Goal: Information Seeking & Learning: Learn about a topic

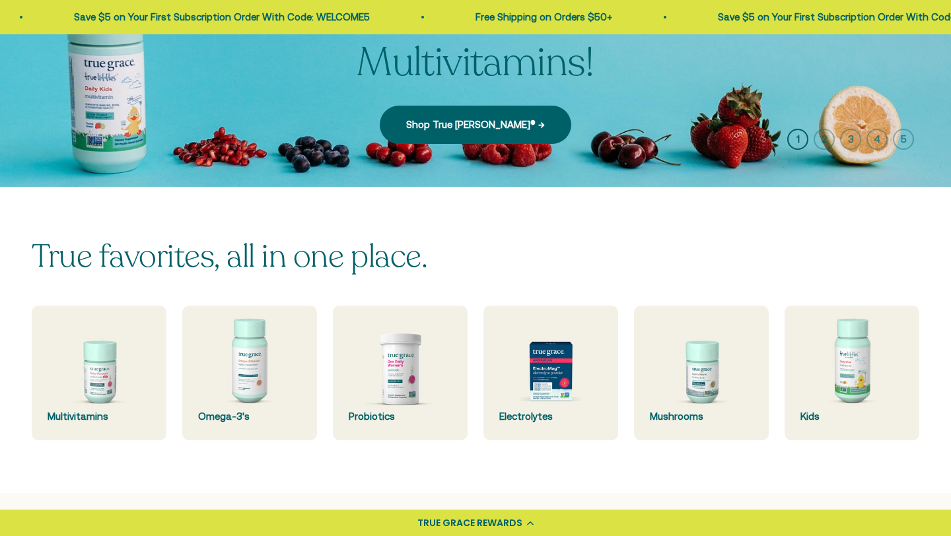
scroll to position [178, 0]
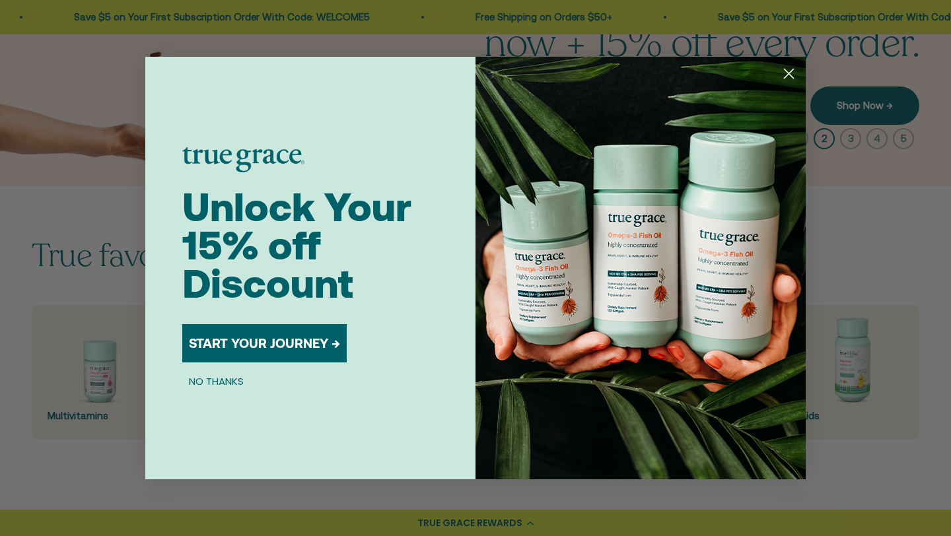
click at [786, 80] on circle "Close dialog" at bounding box center [789, 74] width 22 height 22
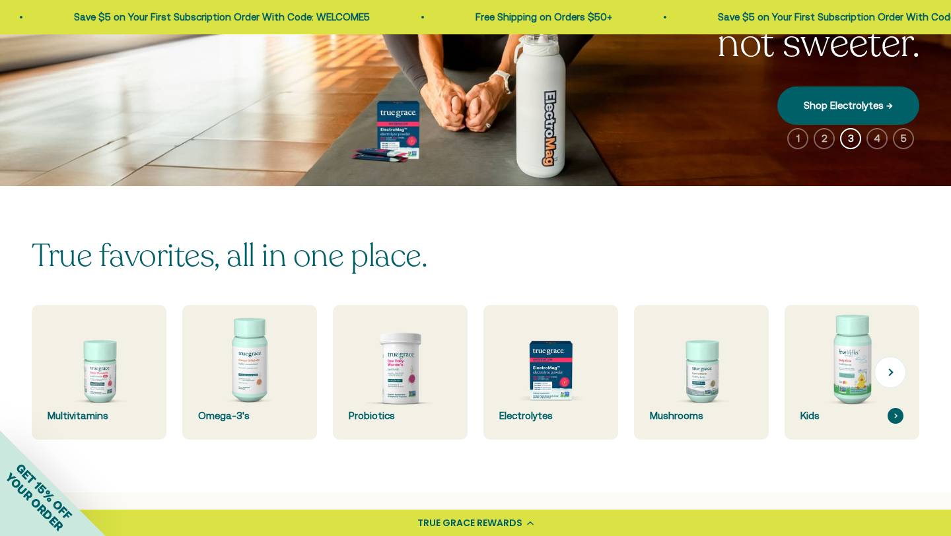
click at [853, 375] on img at bounding box center [852, 372] width 143 height 143
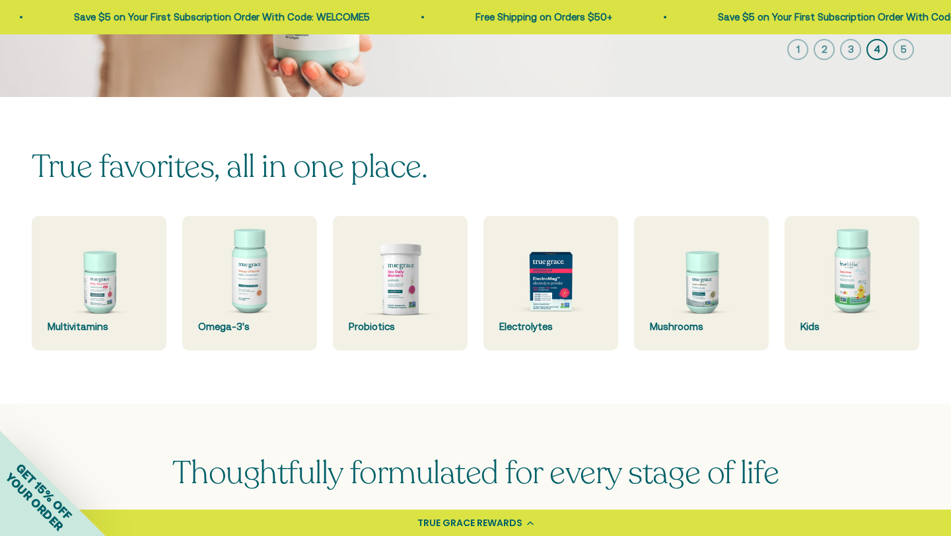
scroll to position [265, 0]
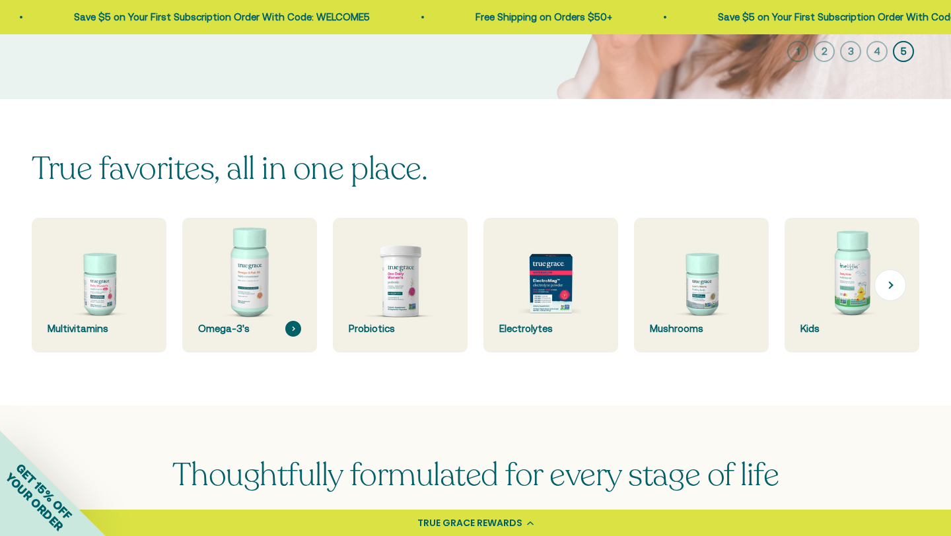
click at [262, 300] on img at bounding box center [249, 285] width 143 height 143
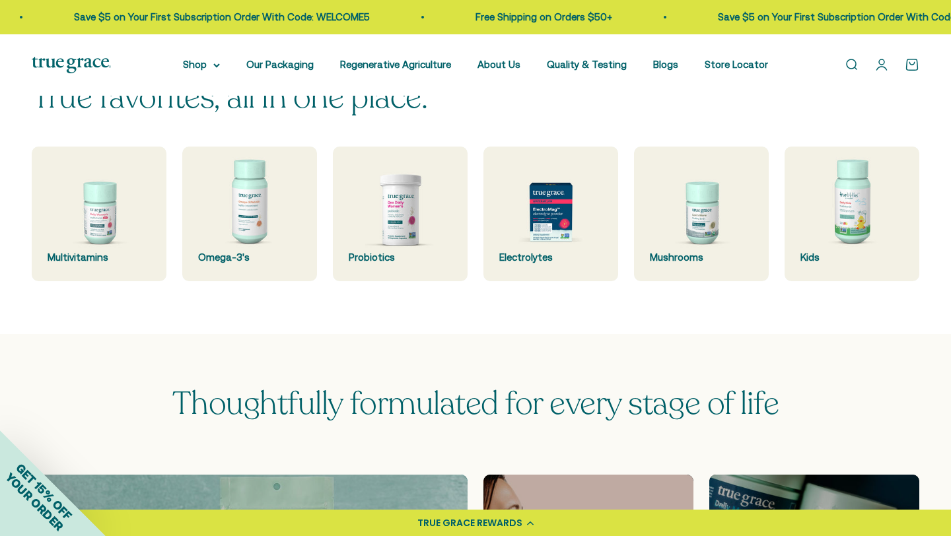
scroll to position [333, 0]
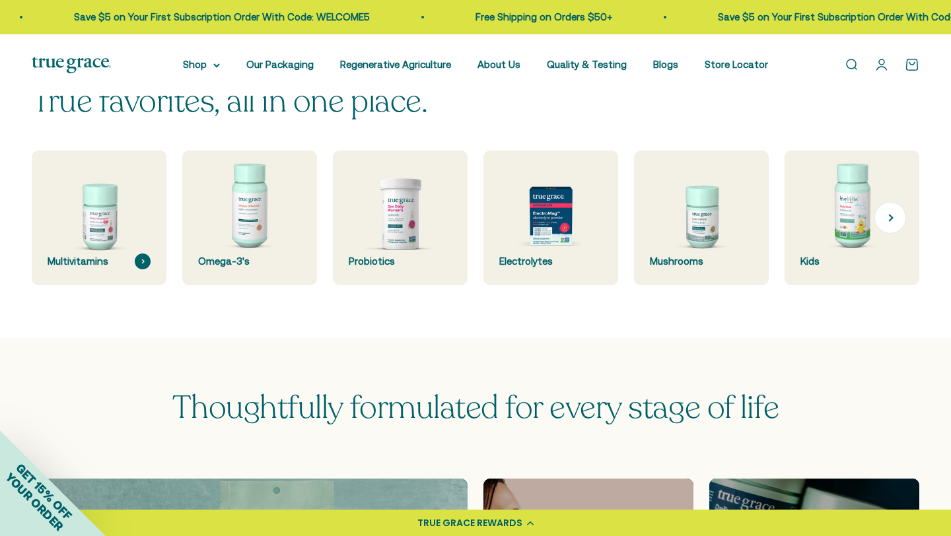
click at [124, 229] on img at bounding box center [99, 218] width 143 height 143
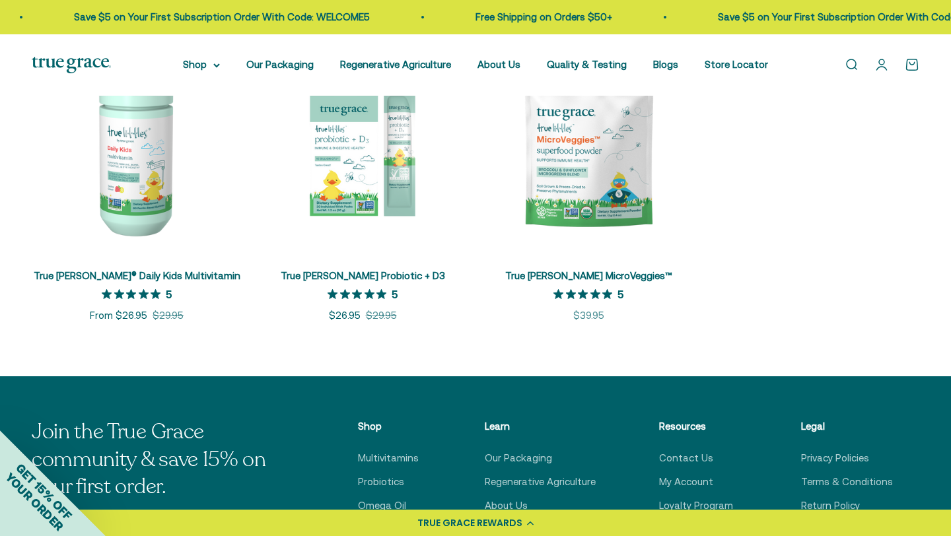
scroll to position [343, 0]
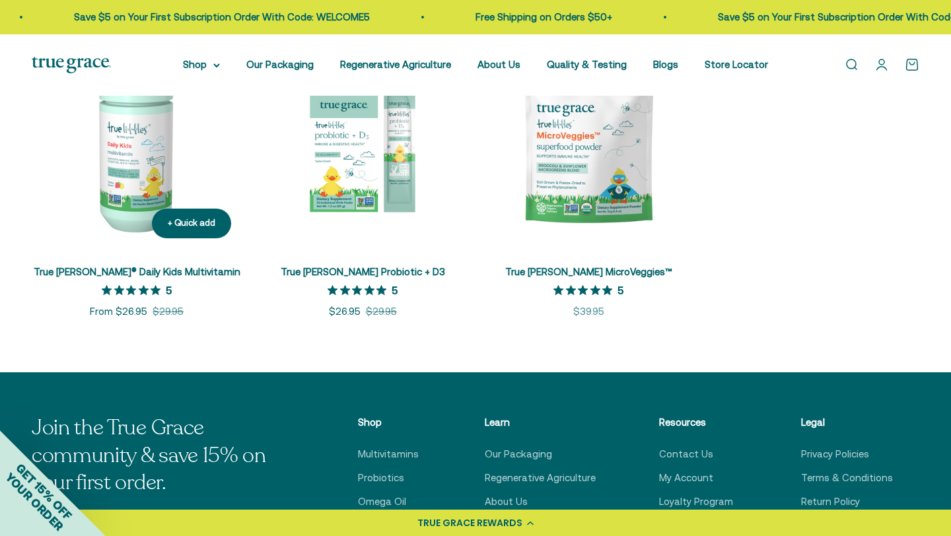
click at [128, 209] on img at bounding box center [137, 144] width 210 height 210
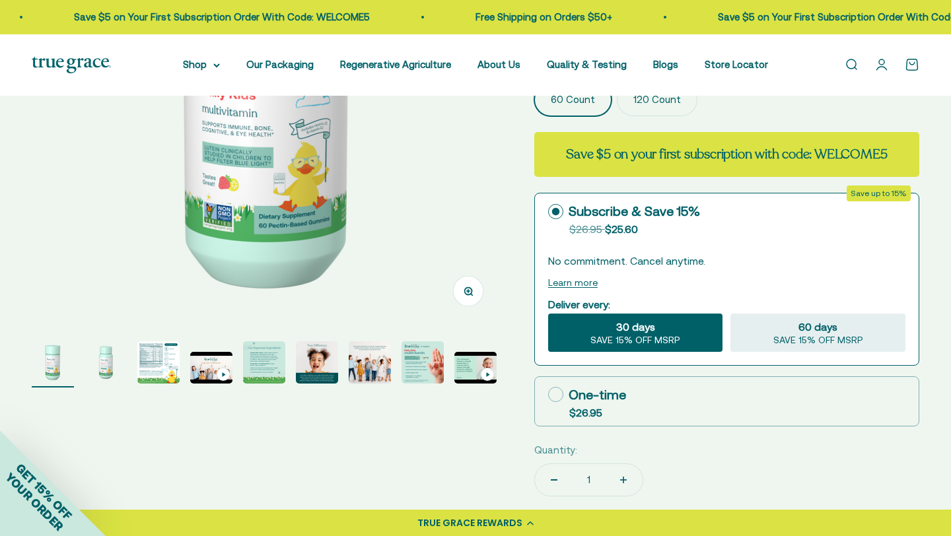
scroll to position [284, 0]
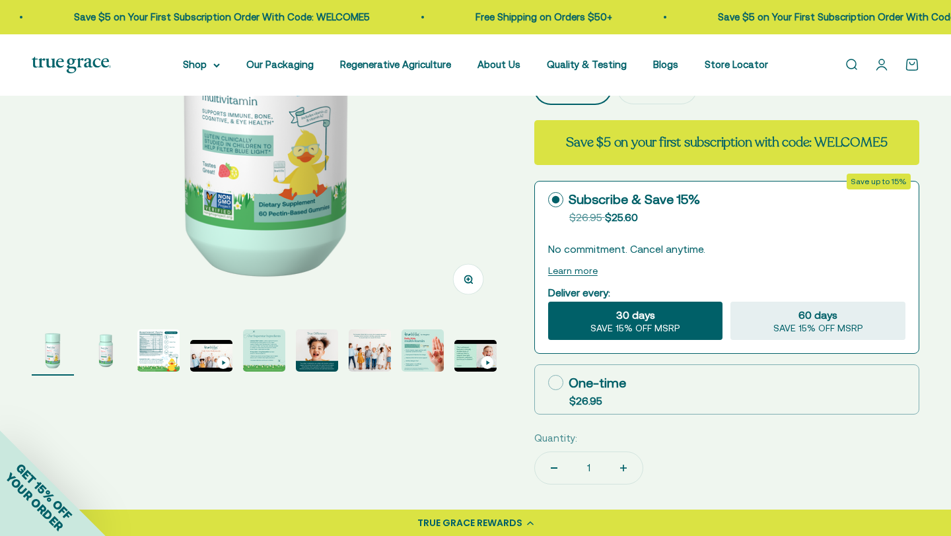
click at [162, 345] on img "Go to item 3" at bounding box center [158, 351] width 42 height 42
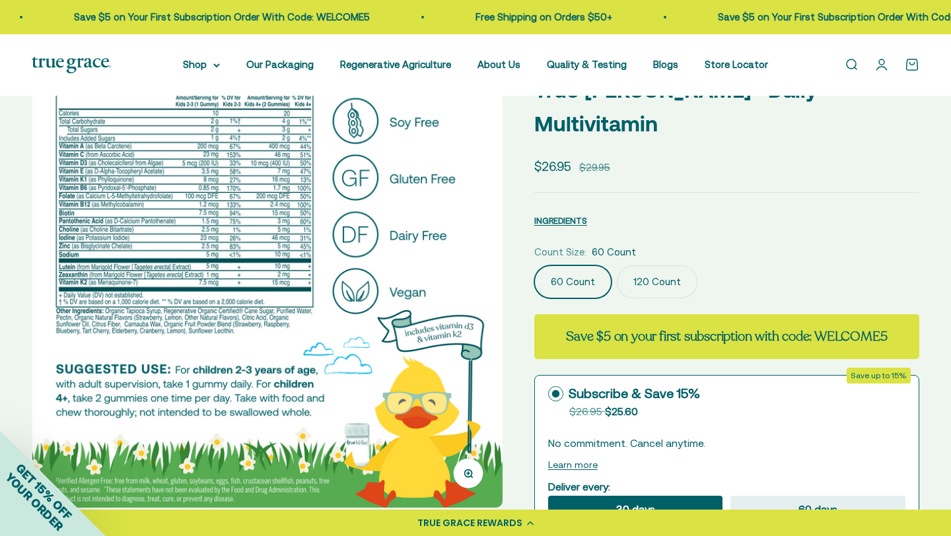
scroll to position [85, 0]
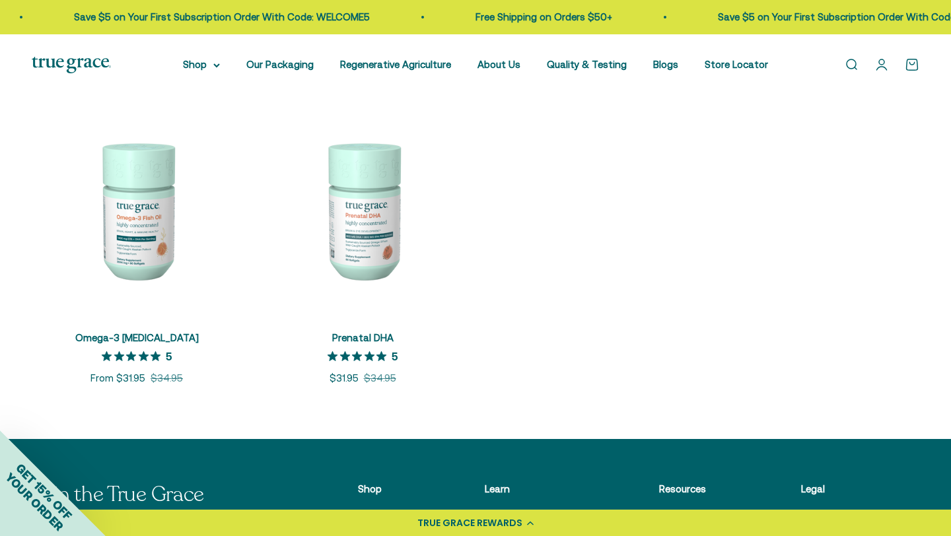
scroll to position [269, 0]
click at [372, 228] on img at bounding box center [363, 209] width 210 height 210
click at [156, 225] on img at bounding box center [137, 209] width 210 height 210
click at [369, 192] on img at bounding box center [363, 209] width 210 height 210
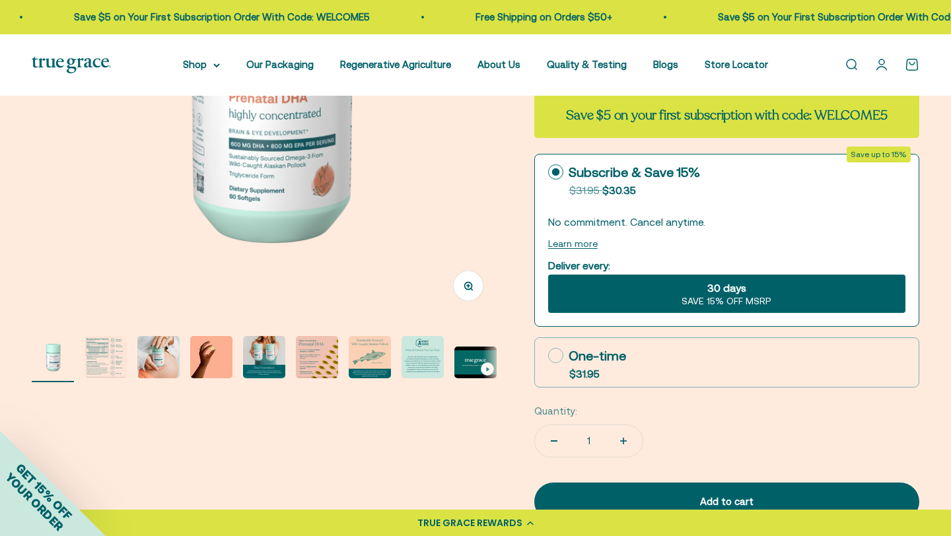
scroll to position [280, 0]
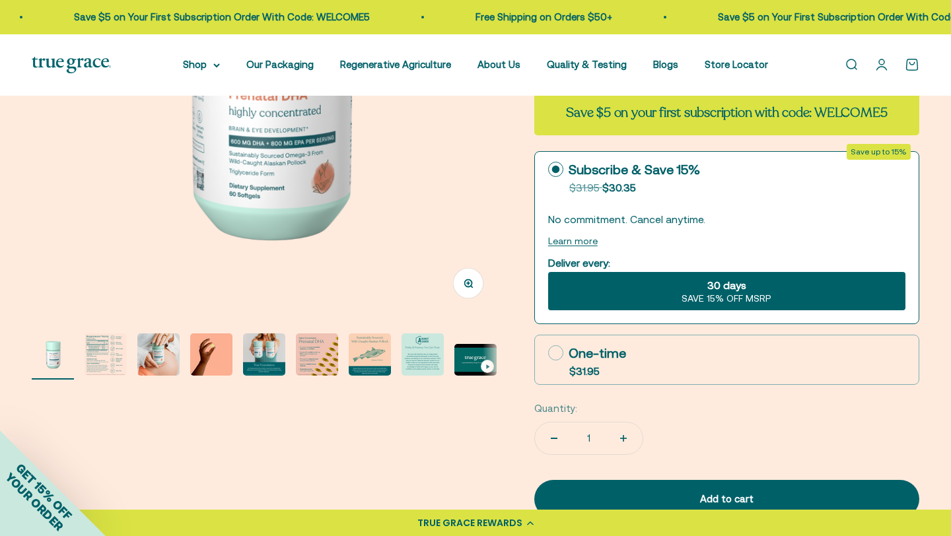
click at [103, 353] on img "Go to item 2" at bounding box center [106, 355] width 42 height 42
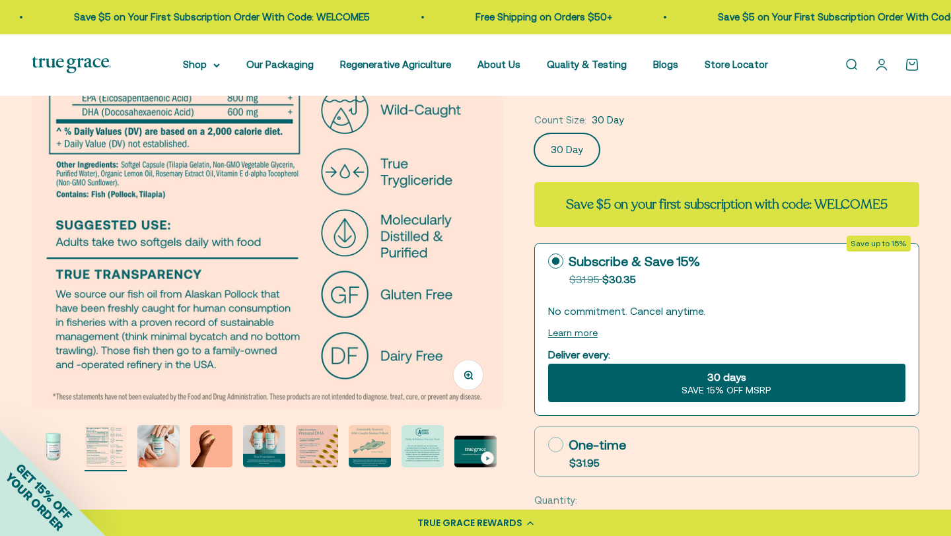
scroll to position [190, 0]
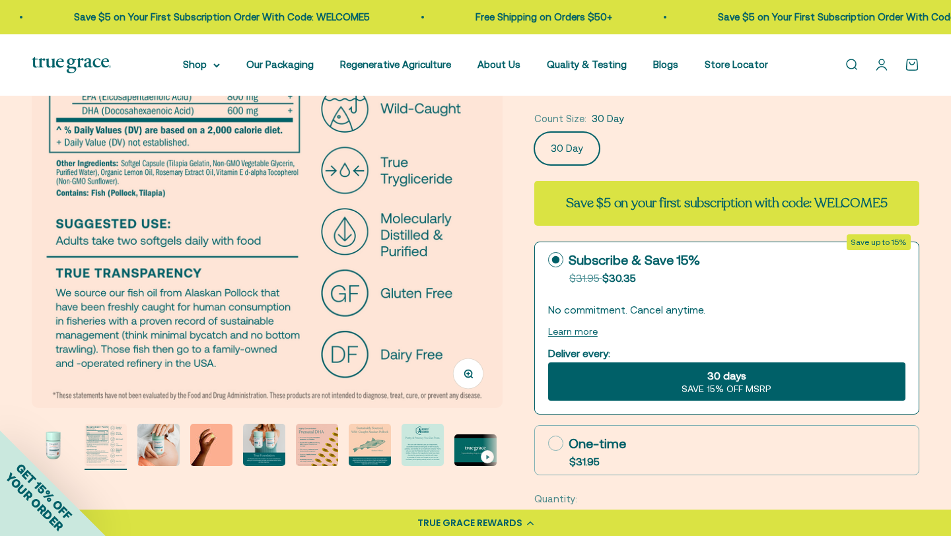
click at [267, 436] on img "Go to item 5" at bounding box center [264, 445] width 42 height 42
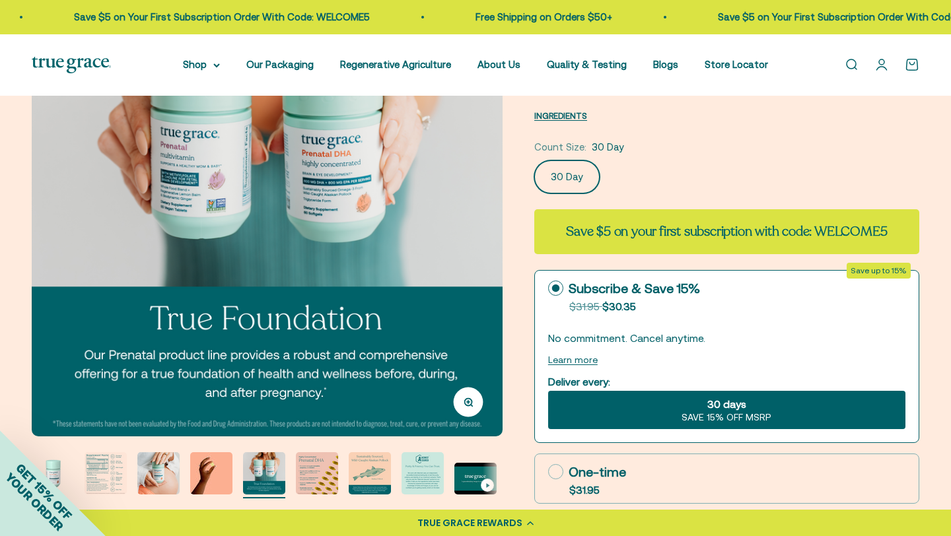
scroll to position [141, 0]
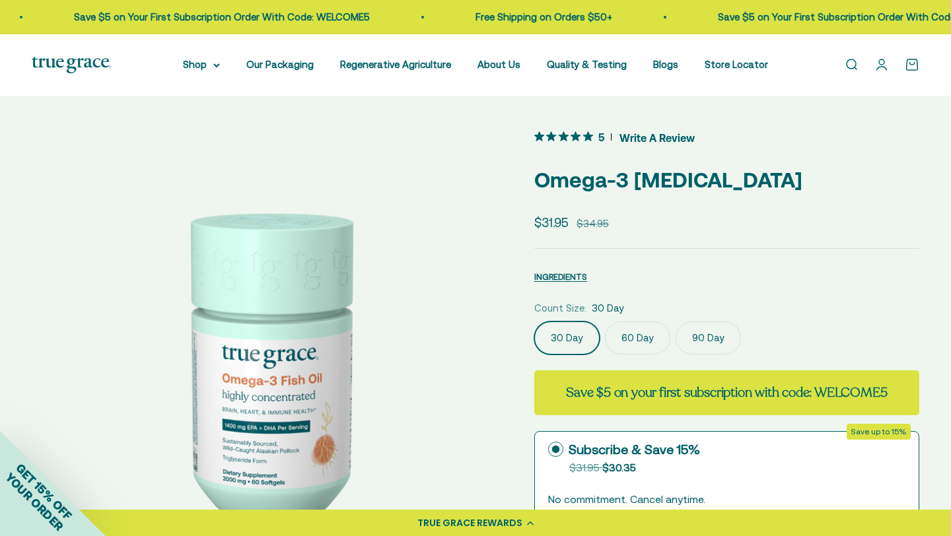
click at [701, 343] on label "90 Day" at bounding box center [708, 338] width 65 height 33
click at [534, 322] on input "90 Day" at bounding box center [534, 321] width 1 height 1
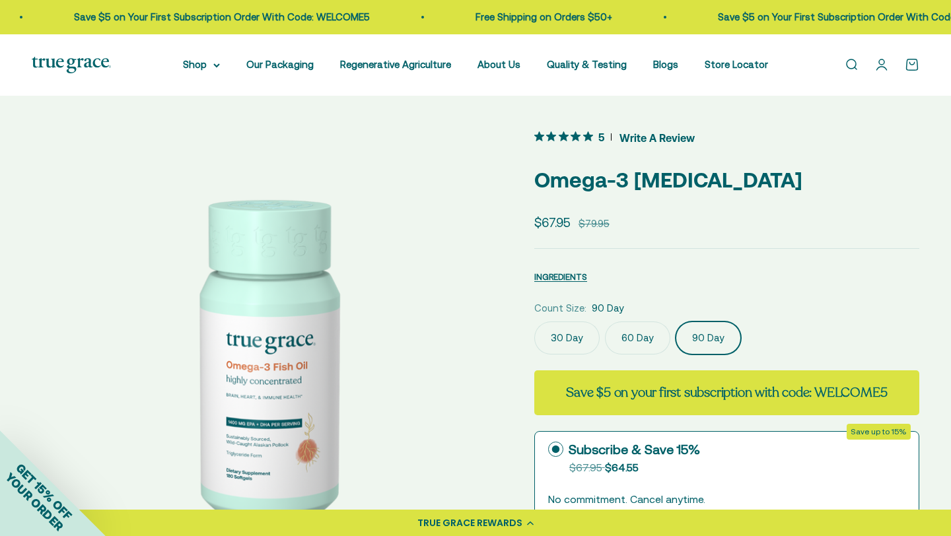
click at [588, 343] on label "30 Day" at bounding box center [566, 338] width 65 height 33
click at [534, 322] on input "30 Day" at bounding box center [534, 321] width 1 height 1
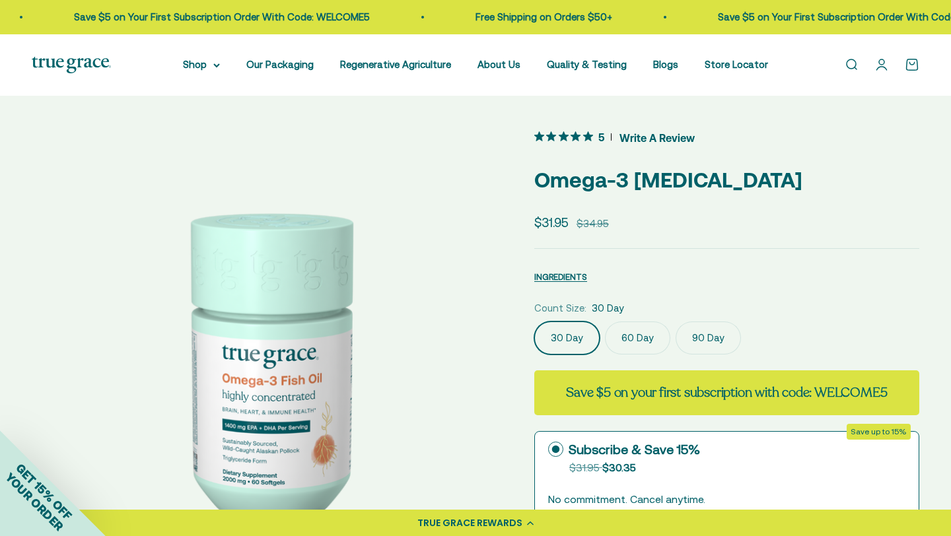
click at [686, 339] on label "90 Day" at bounding box center [708, 338] width 65 height 33
click at [534, 322] on input "90 Day" at bounding box center [534, 321] width 1 height 1
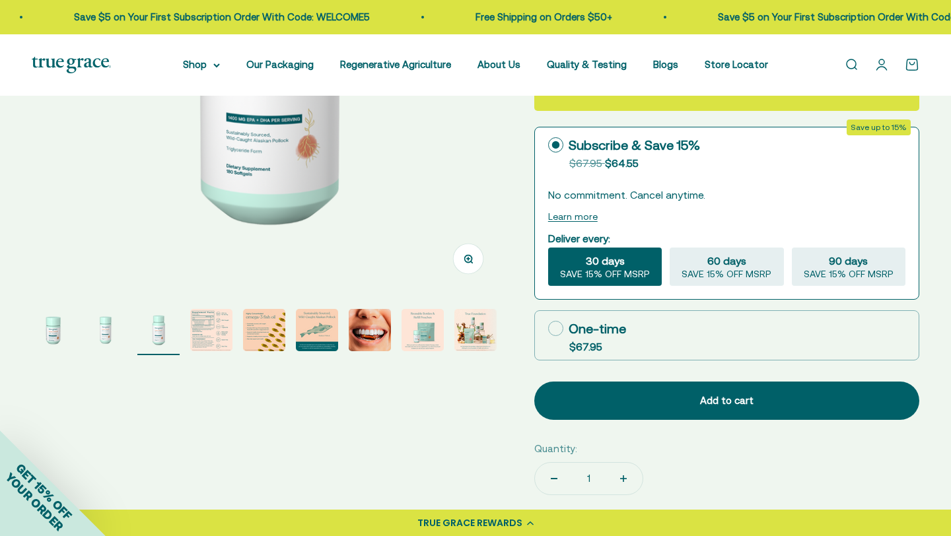
scroll to position [307, 0]
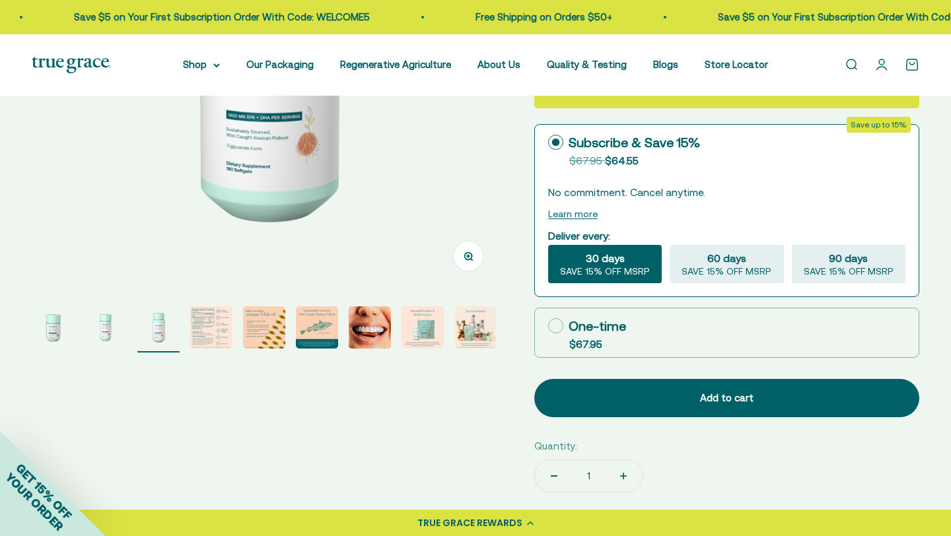
click at [110, 330] on img "Go to item 2" at bounding box center [106, 327] width 42 height 42
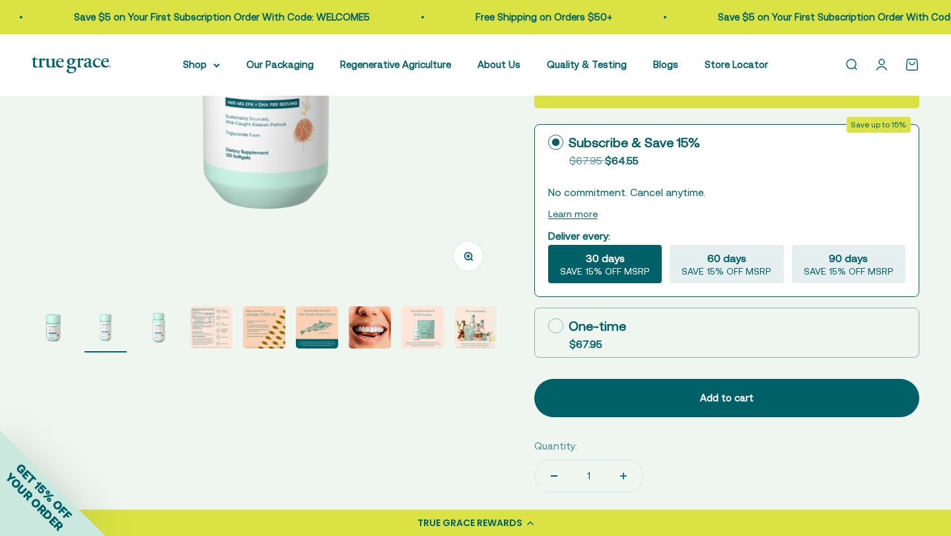
click at [156, 320] on img "Go to item 3" at bounding box center [158, 327] width 42 height 42
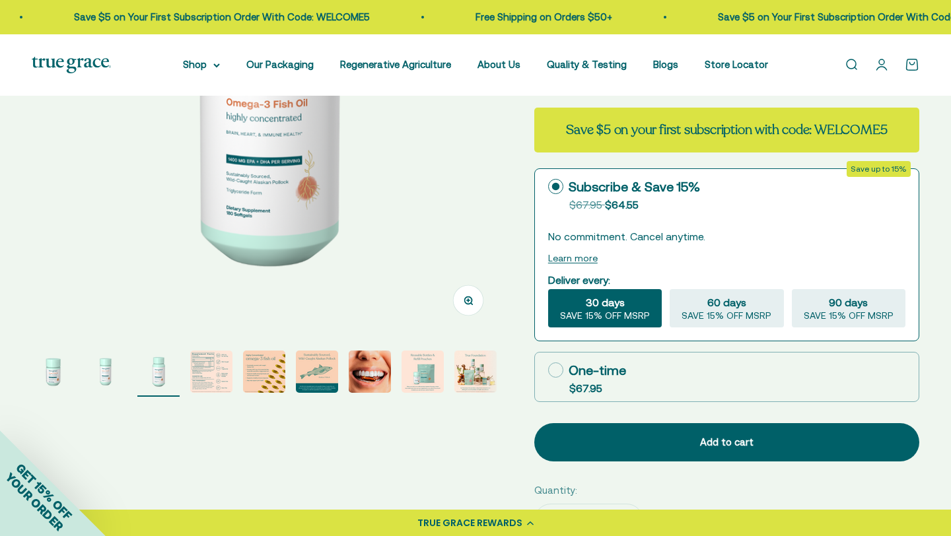
scroll to position [262, 0]
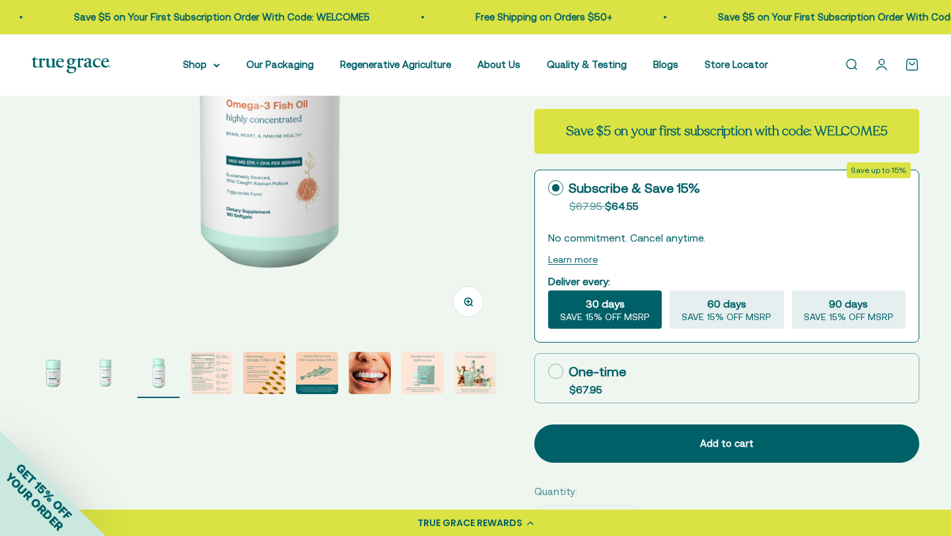
click at [214, 378] on img "Go to item 4" at bounding box center [211, 373] width 42 height 42
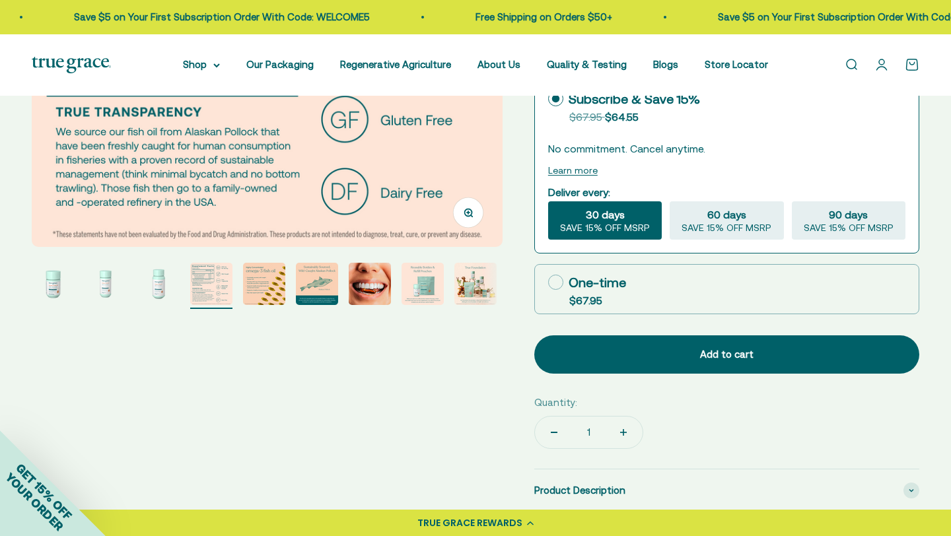
scroll to position [351, 0]
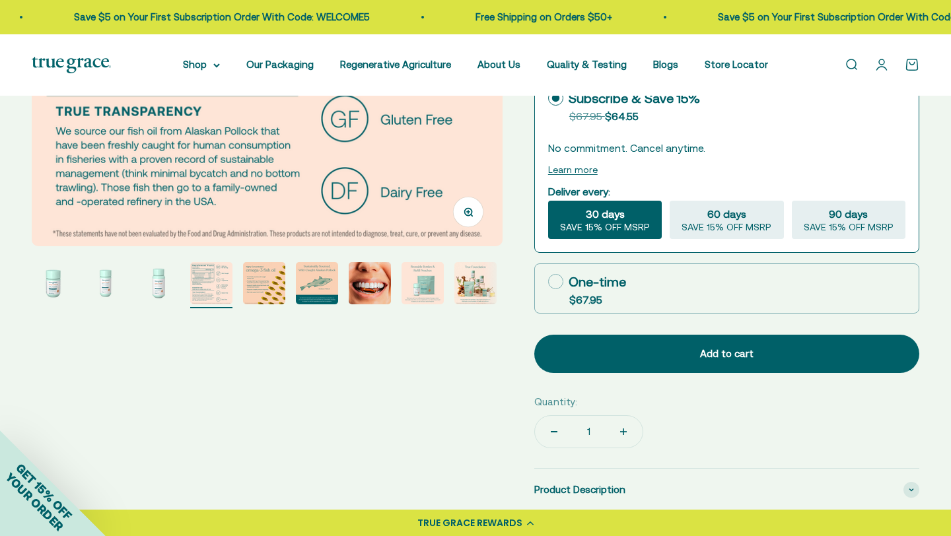
click at [253, 287] on img "Go to item 5" at bounding box center [264, 283] width 42 height 42
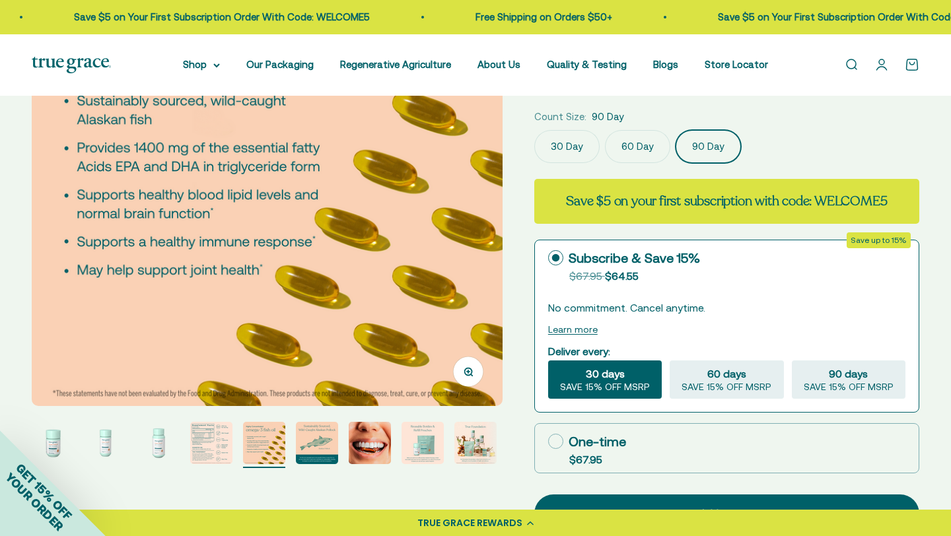
scroll to position [195, 0]
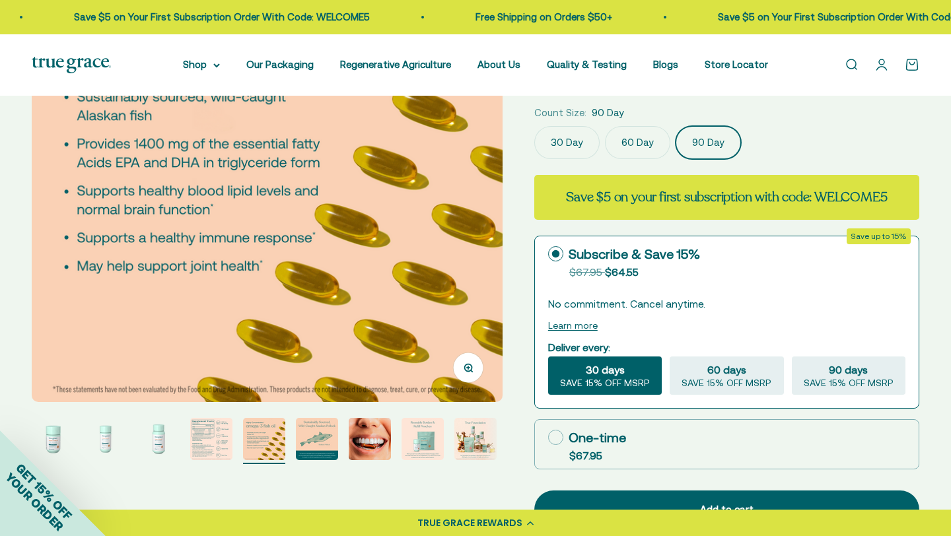
click at [336, 437] on img "Go to item 6" at bounding box center [317, 439] width 42 height 42
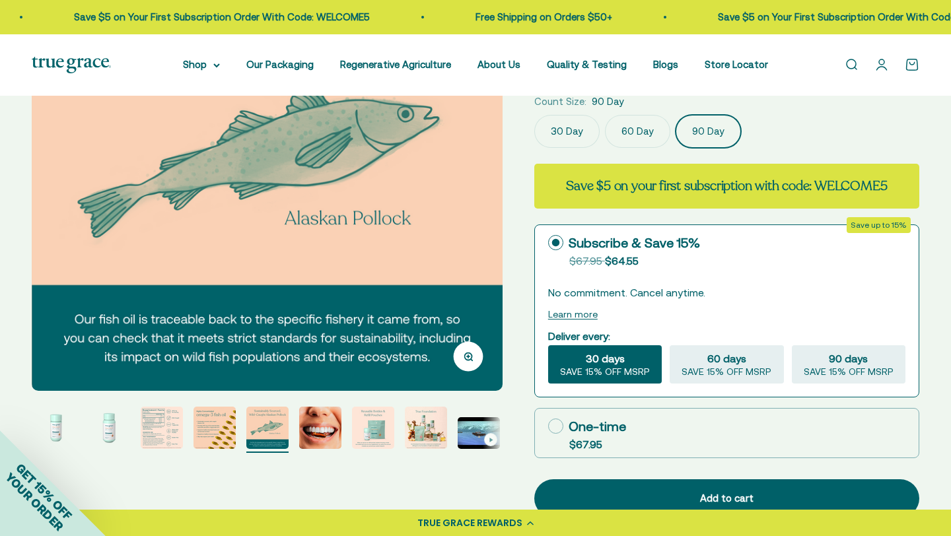
scroll to position [214, 0]
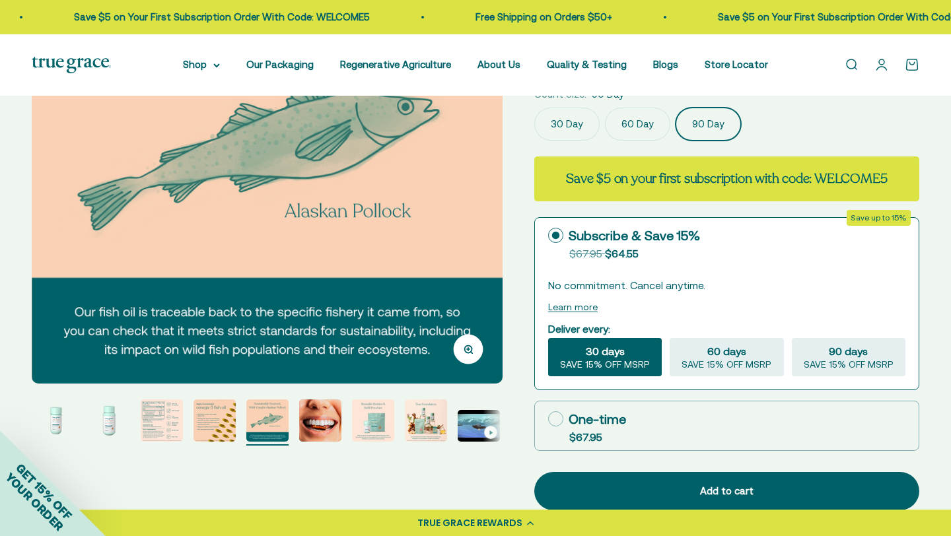
click at [437, 420] on img "Go to item 9" at bounding box center [426, 421] width 42 height 42
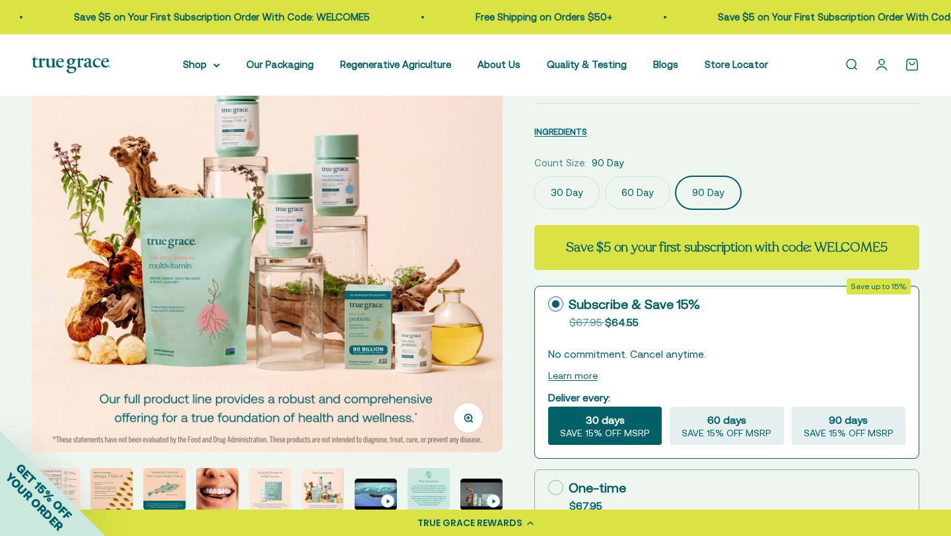
scroll to position [140, 0]
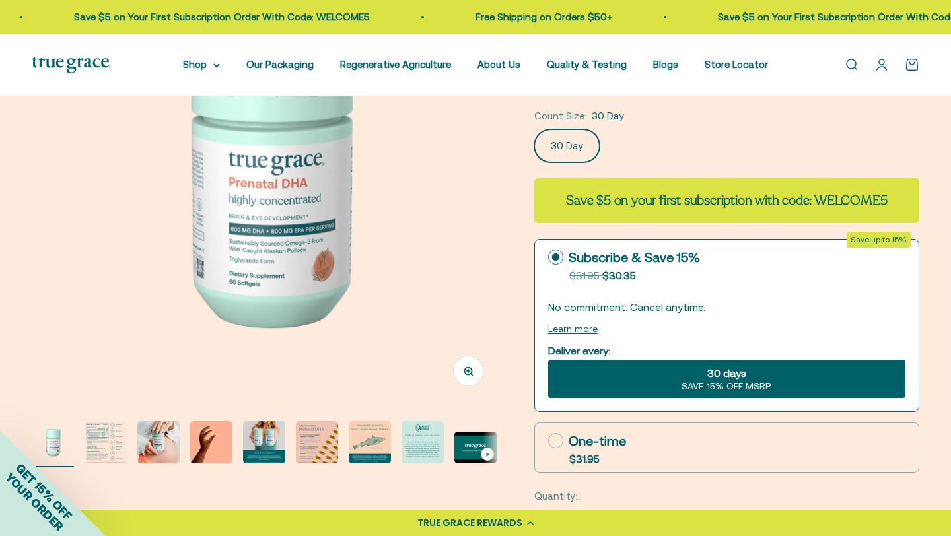
scroll to position [205, 0]
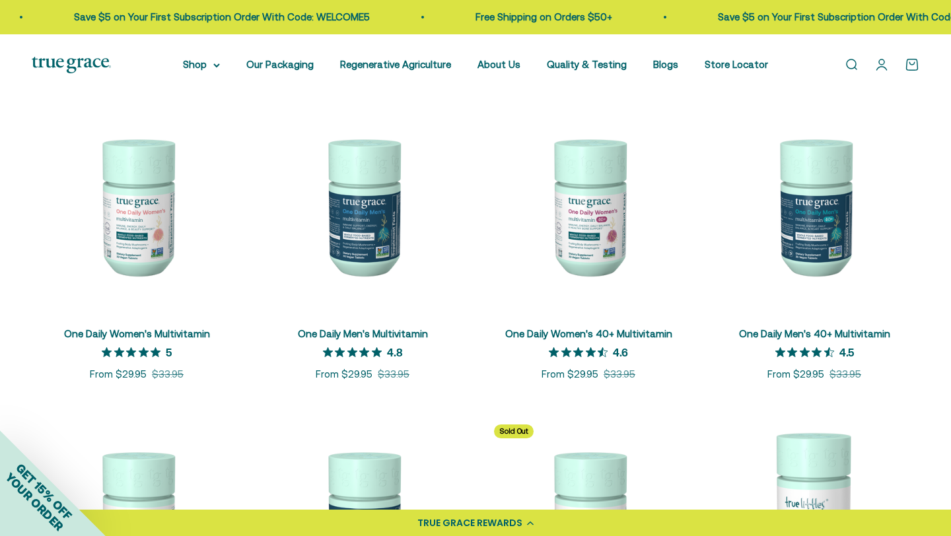
scroll to position [254, 0]
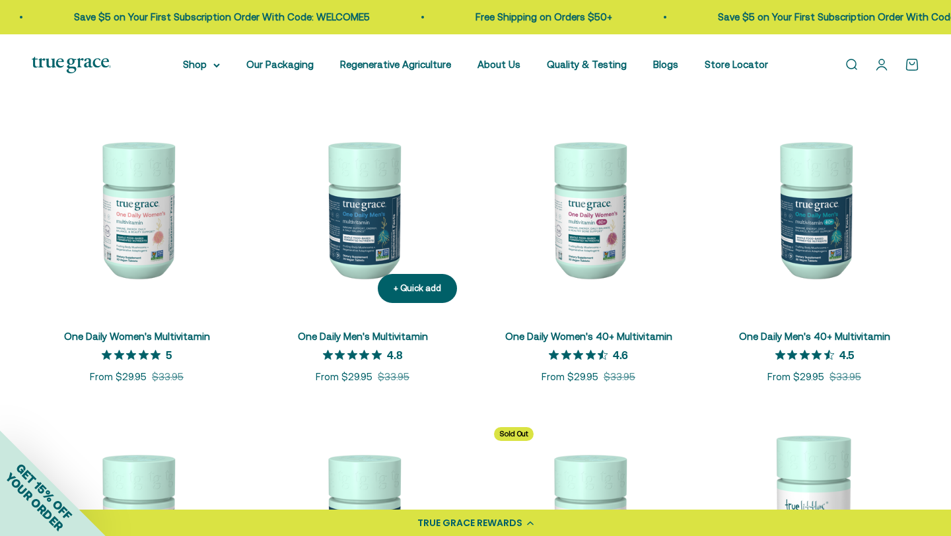
click at [357, 212] on img at bounding box center [363, 209] width 210 height 210
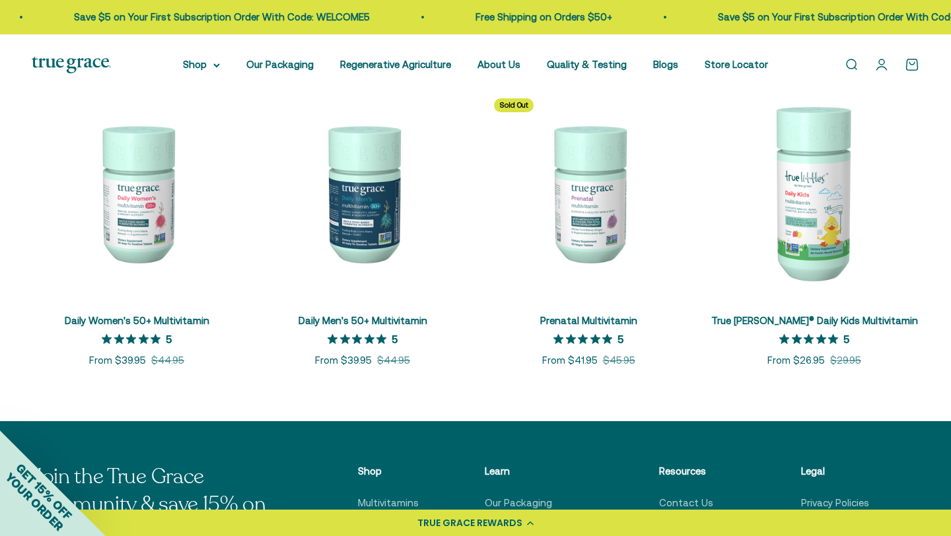
scroll to position [608, 0]
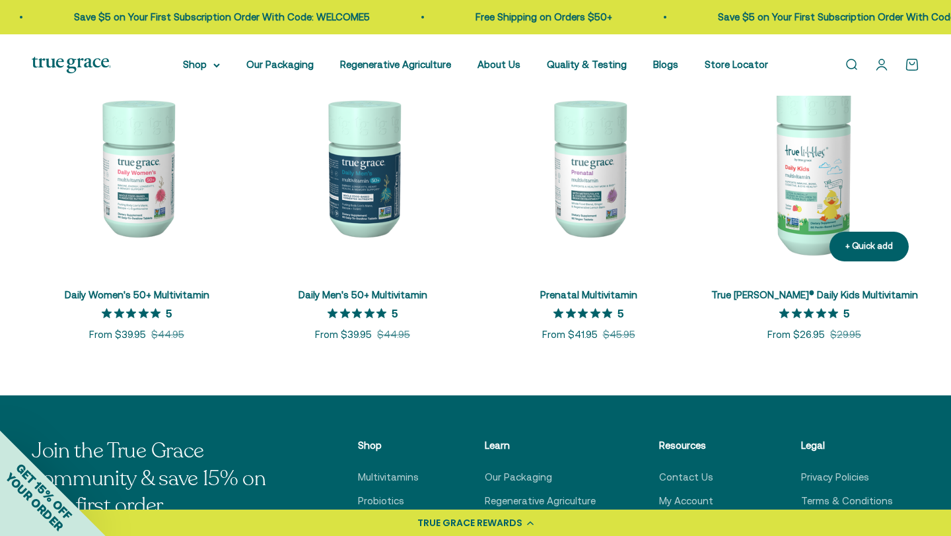
click at [785, 194] on img at bounding box center [814, 167] width 210 height 210
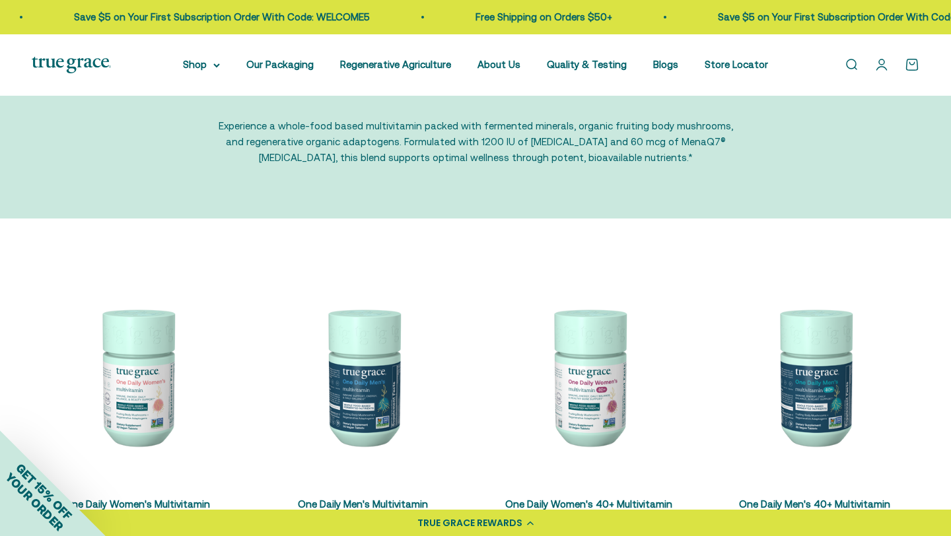
scroll to position [0, 0]
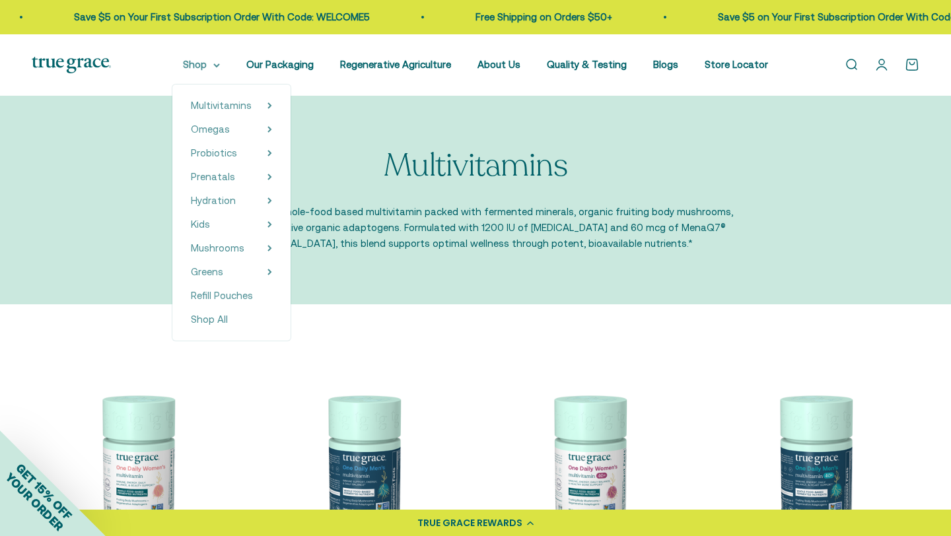
click at [209, 67] on summary "Shop" at bounding box center [201, 65] width 37 height 16
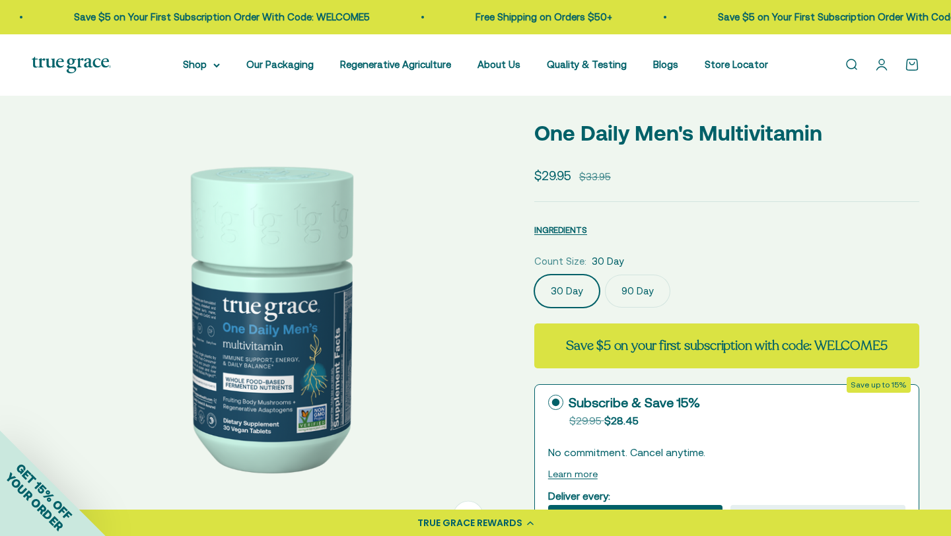
scroll to position [48, 0]
click at [625, 279] on label "90 Day" at bounding box center [637, 290] width 65 height 33
click at [534, 274] on input "90 Day" at bounding box center [534, 273] width 1 height 1
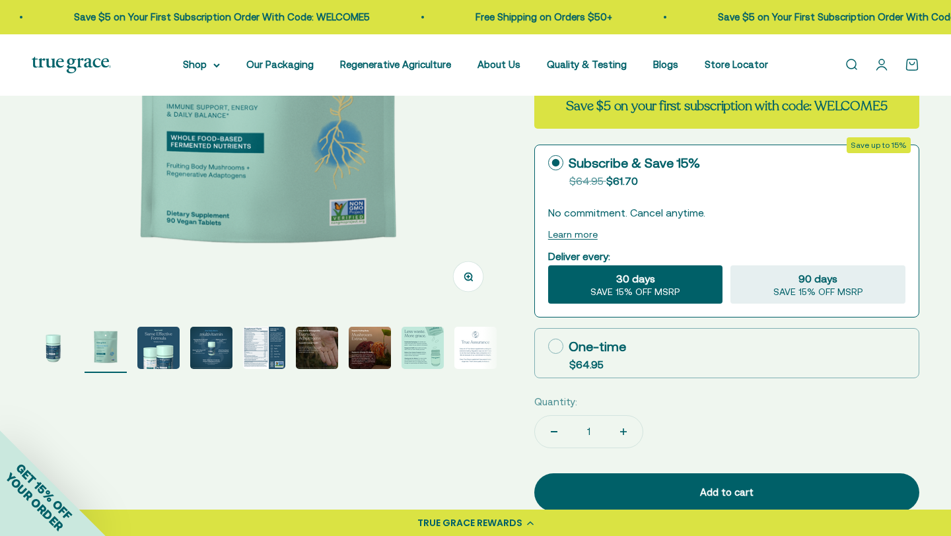
scroll to position [292, 0]
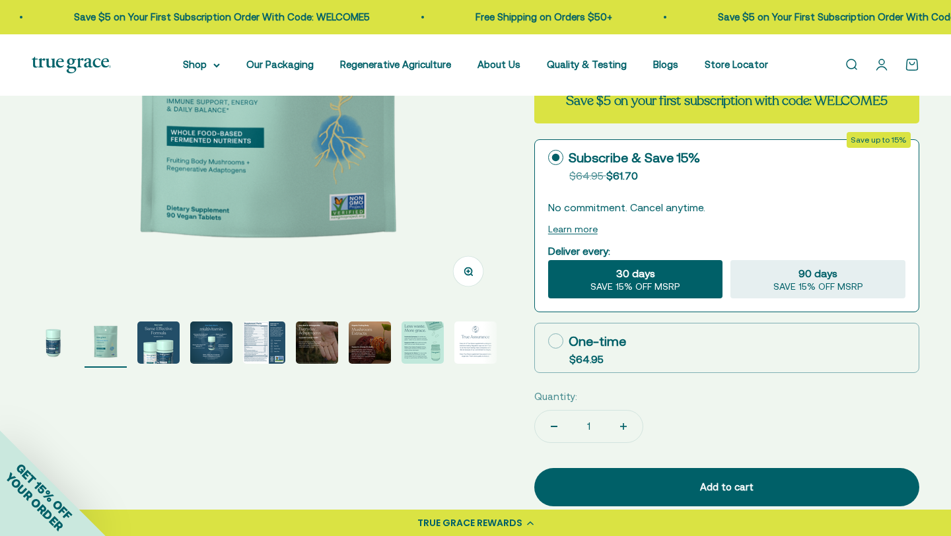
click at [266, 343] on img "Go to item 5" at bounding box center [264, 343] width 42 height 42
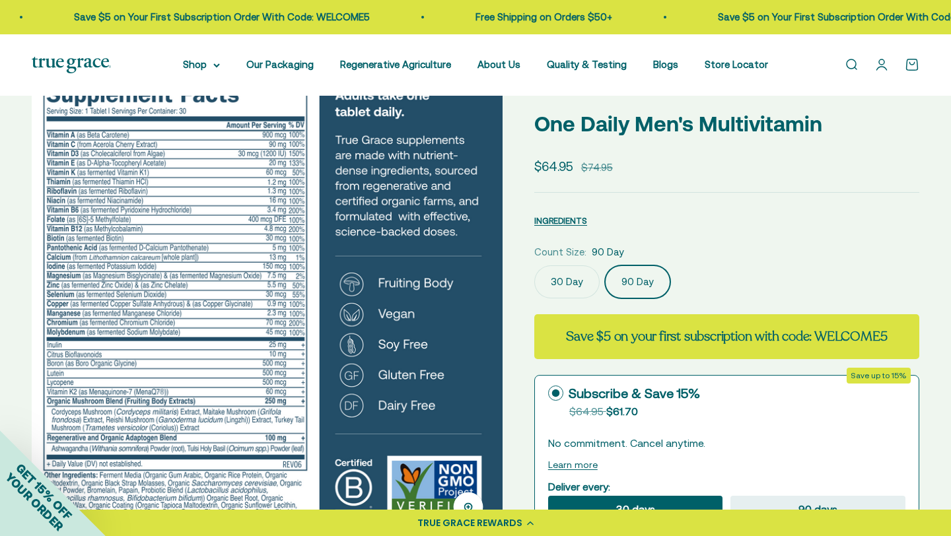
scroll to position [0, 0]
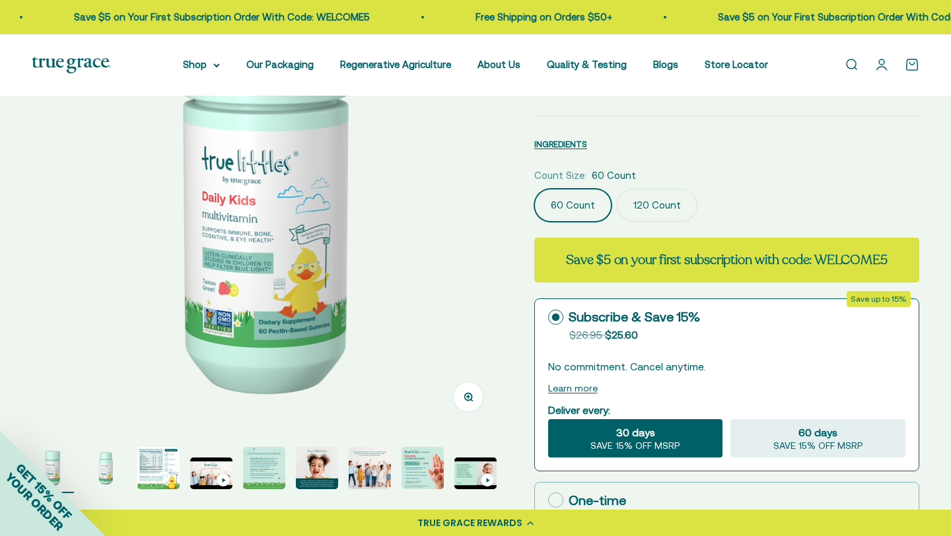
scroll to position [169, 0]
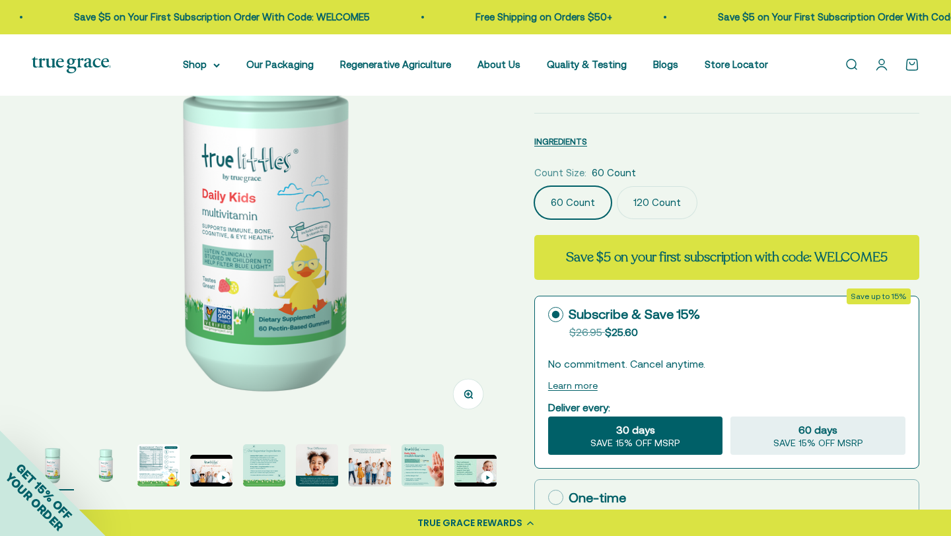
click at [164, 462] on img "Go to item 3" at bounding box center [158, 465] width 42 height 42
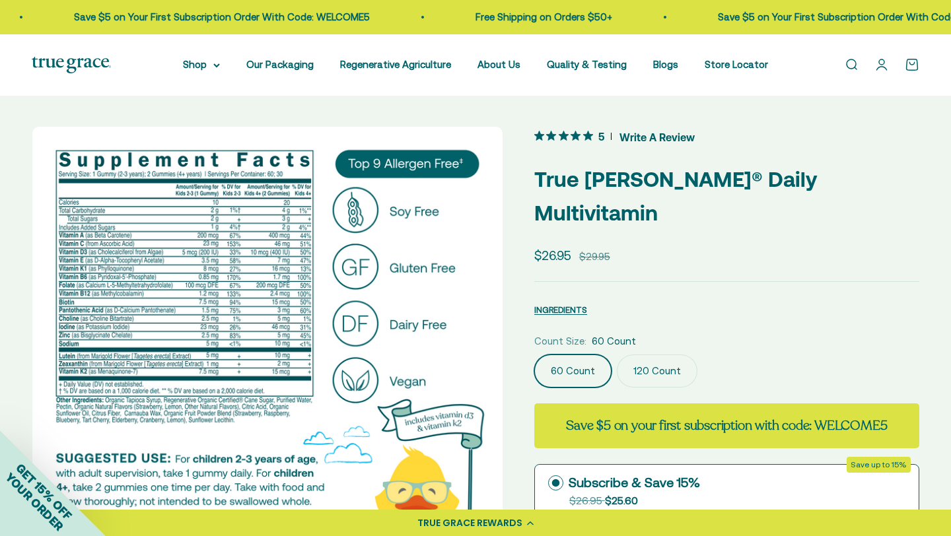
scroll to position [0, 0]
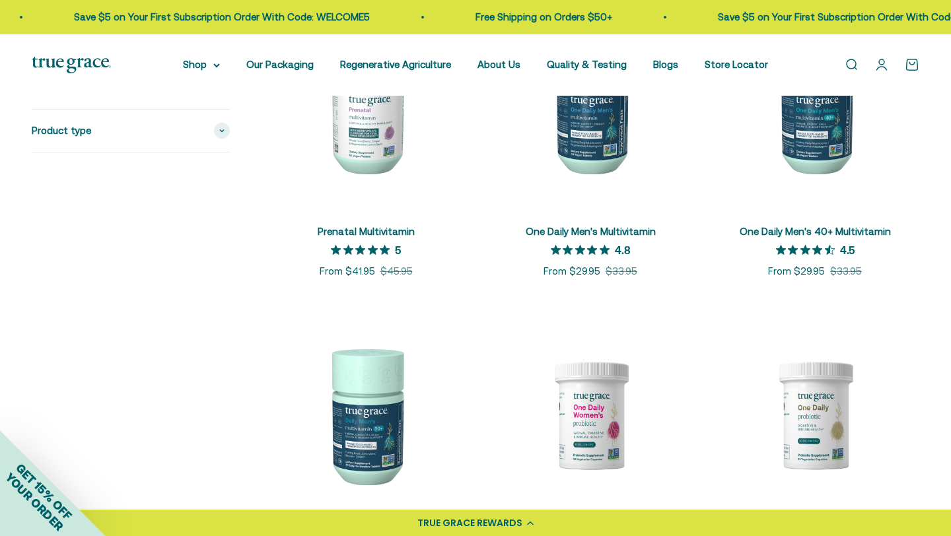
scroll to position [702, 0]
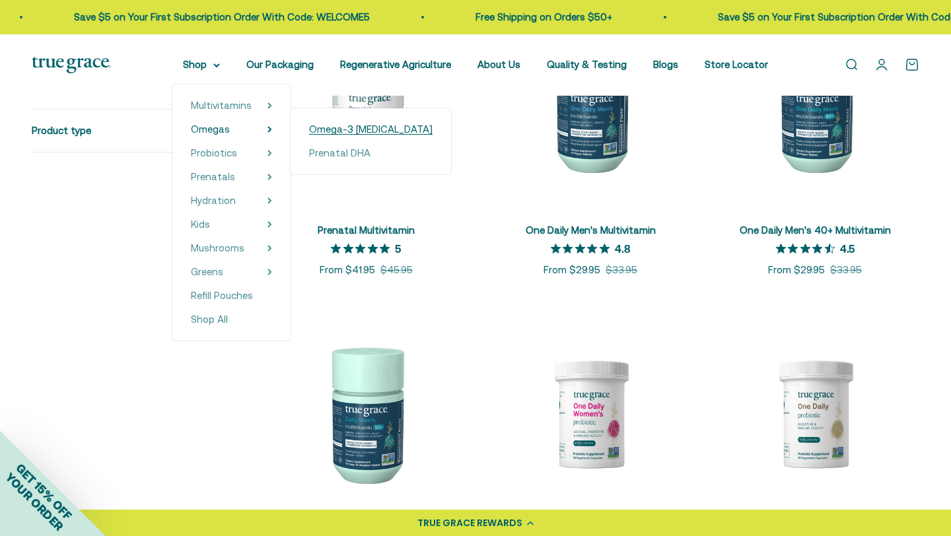
click at [351, 135] on span "Omega-3 [MEDICAL_DATA]" at bounding box center [371, 130] width 124 height 16
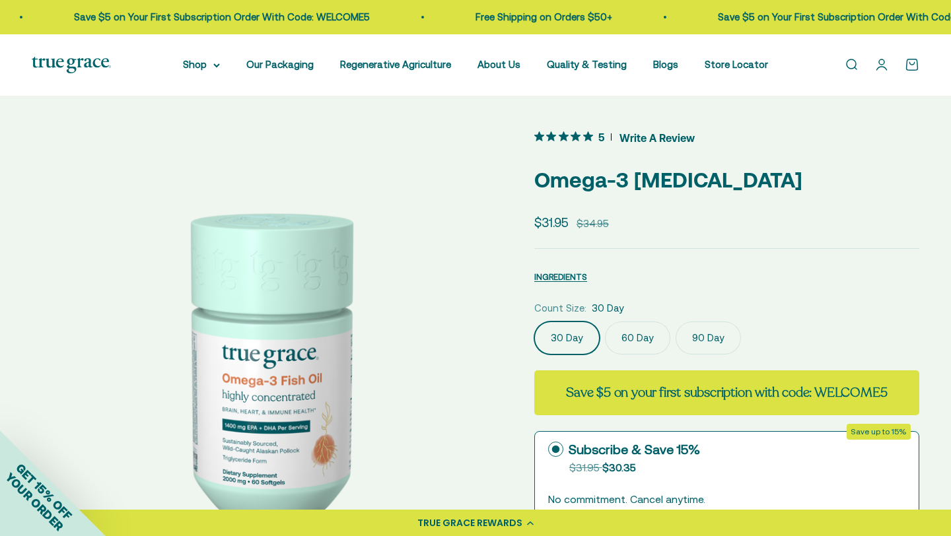
click at [694, 345] on label "90 Day" at bounding box center [708, 338] width 65 height 33
click at [534, 322] on input "90 Day" at bounding box center [534, 321] width 1 height 1
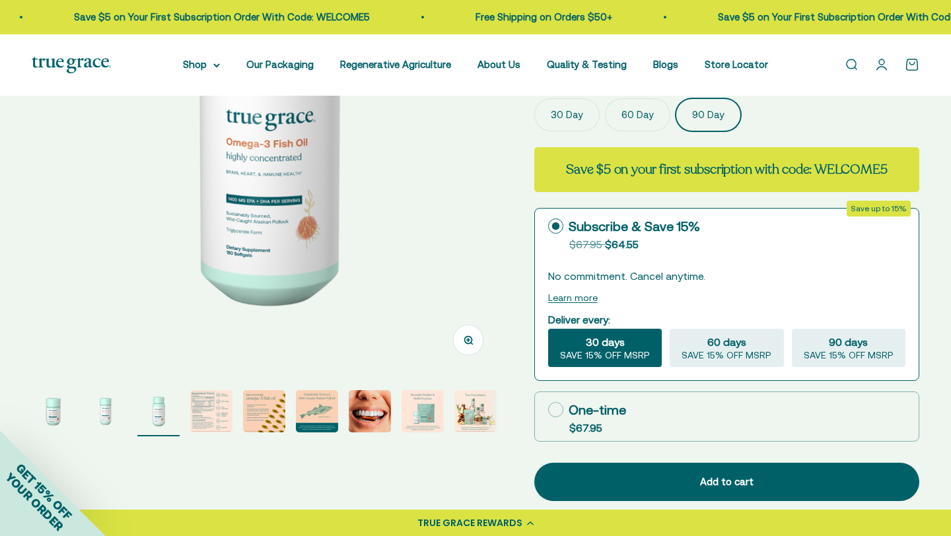
scroll to position [225, 0]
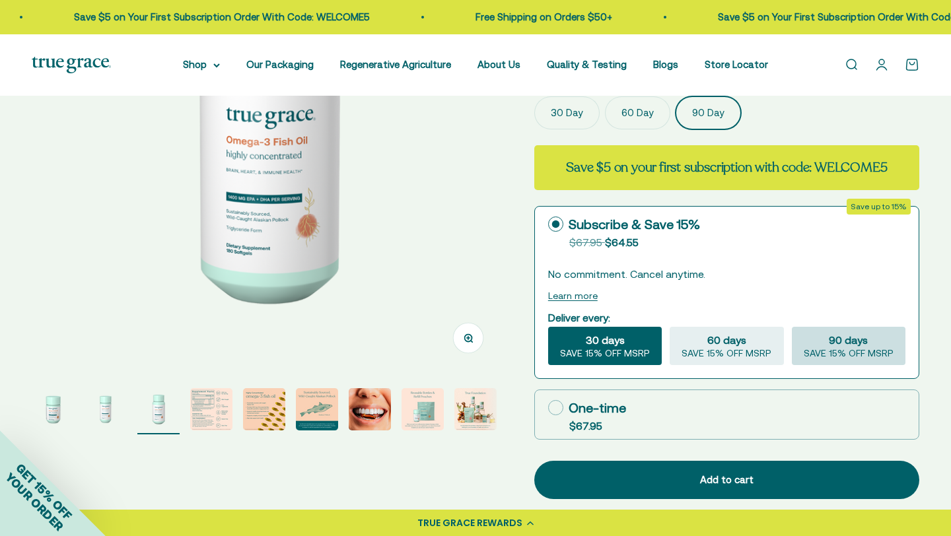
click at [828, 353] on span "SAVE 15% OFF MSRP" at bounding box center [849, 354] width 90 height 12
click at [792, 327] on input "90 days SAVE 15% OFF MSRP" at bounding box center [791, 326] width 1 height 1
radio input "true"
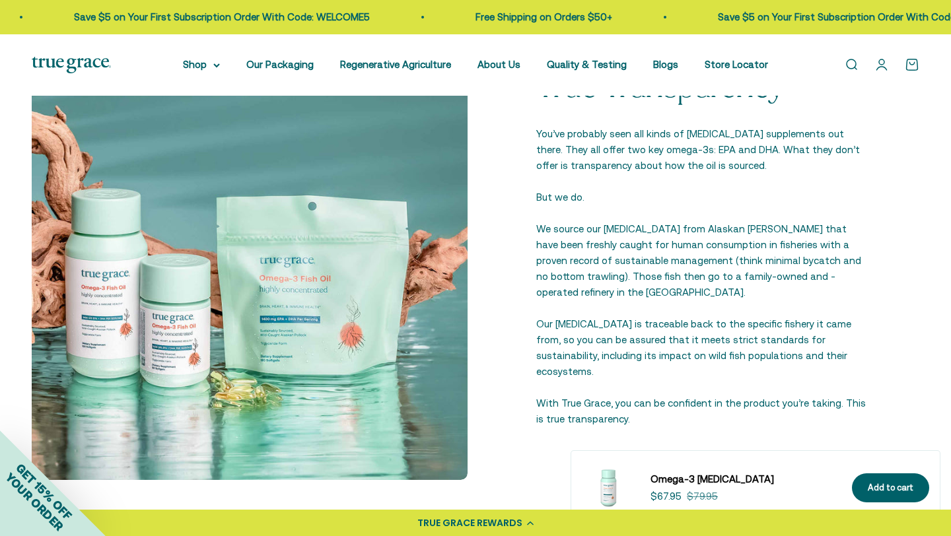
scroll to position [1608, 0]
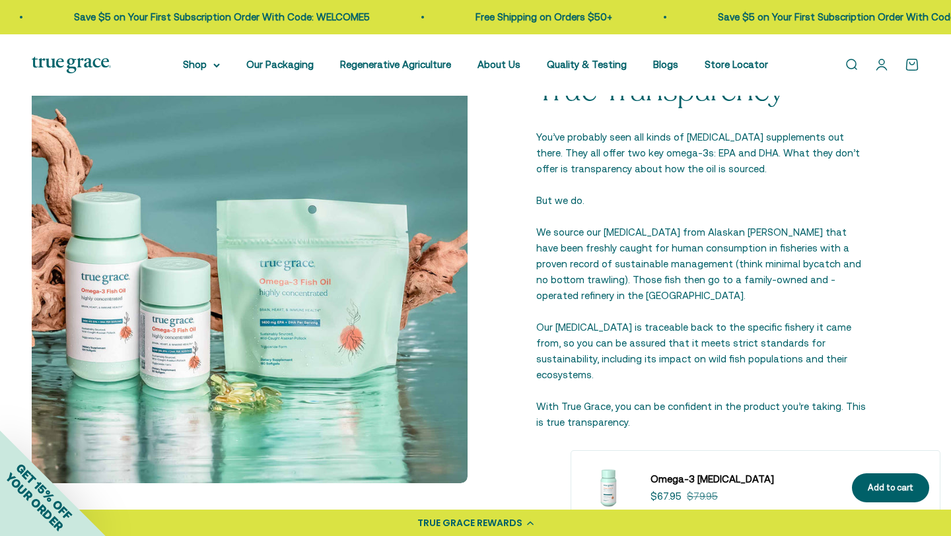
click at [882, 67] on link "Open account page" at bounding box center [881, 64] width 15 height 15
click at [915, 71] on link "Open cart 0" at bounding box center [912, 64] width 15 height 15
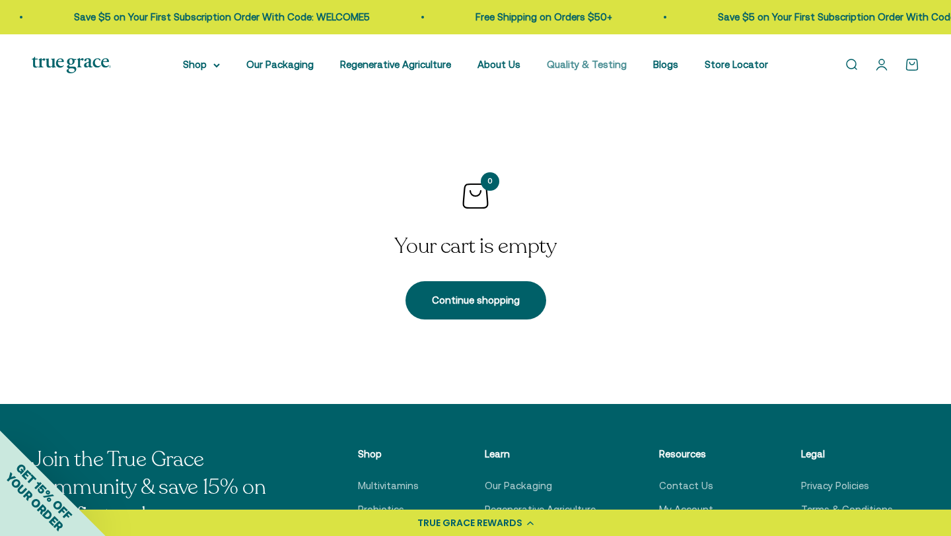
click at [615, 69] on link "Quality & Testing" at bounding box center [587, 64] width 80 height 11
click at [508, 66] on link "About Us" at bounding box center [498, 64] width 43 height 11
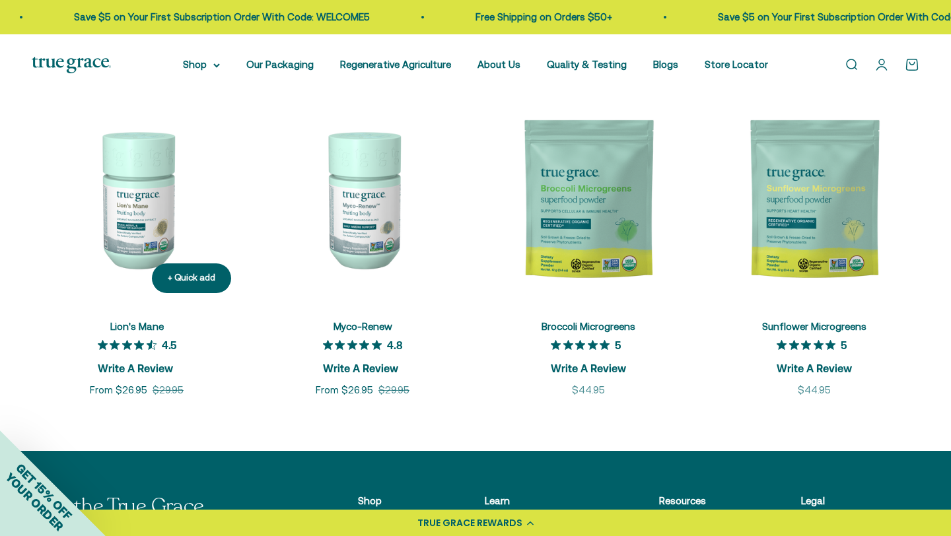
scroll to position [1790, 0]
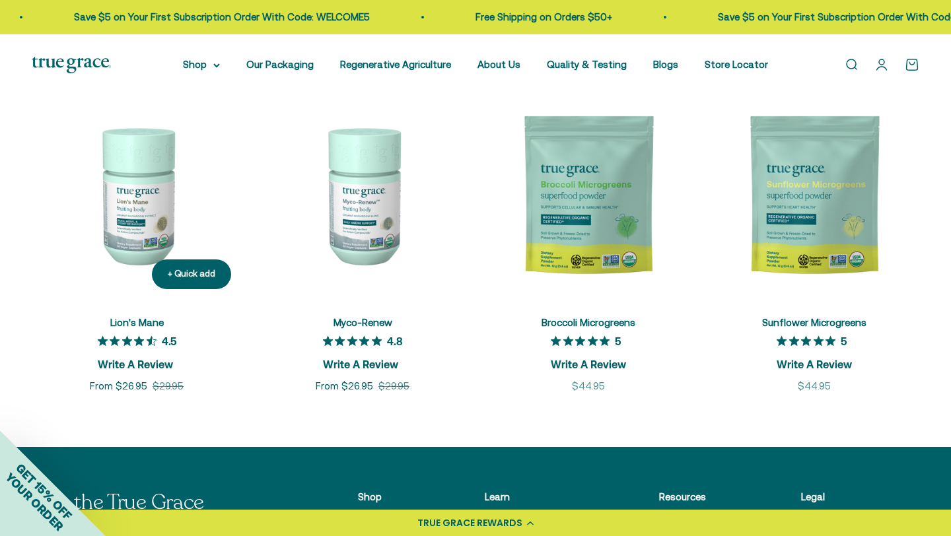
click at [134, 205] on img at bounding box center [137, 195] width 210 height 210
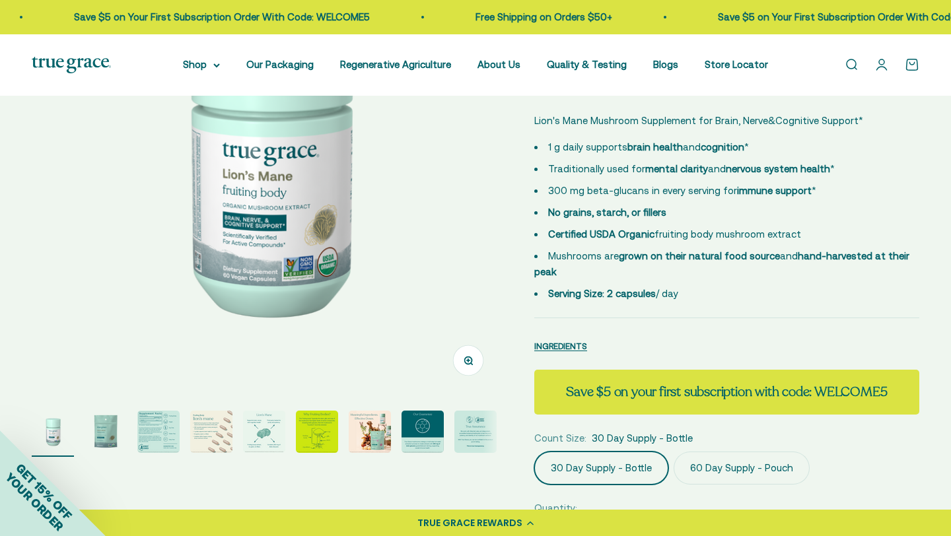
scroll to position [208, 0]
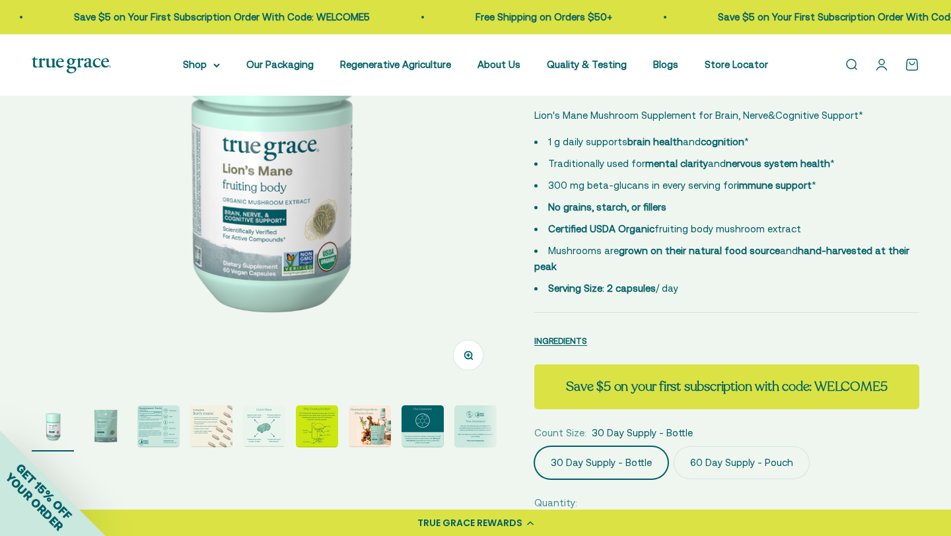
click at [108, 426] on img "Go to item 2" at bounding box center [106, 427] width 42 height 42
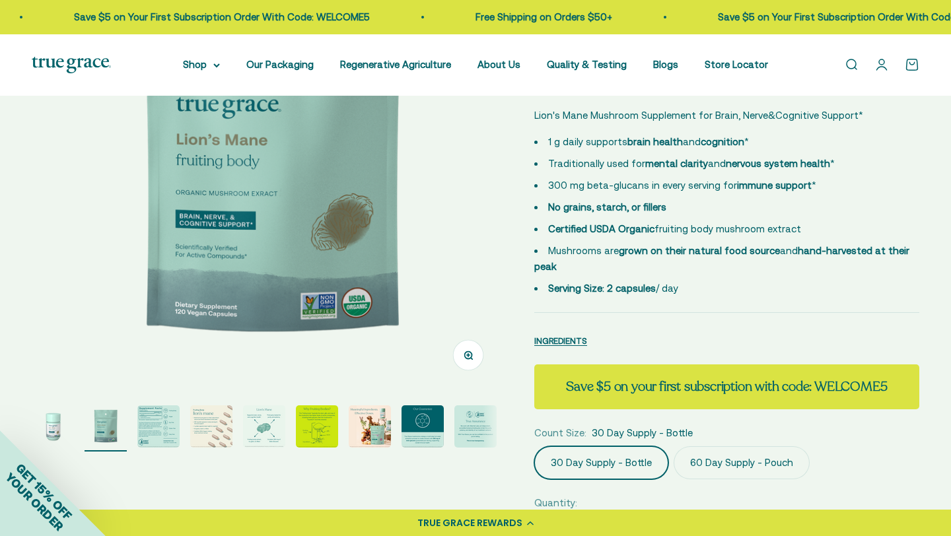
scroll to position [0, 487]
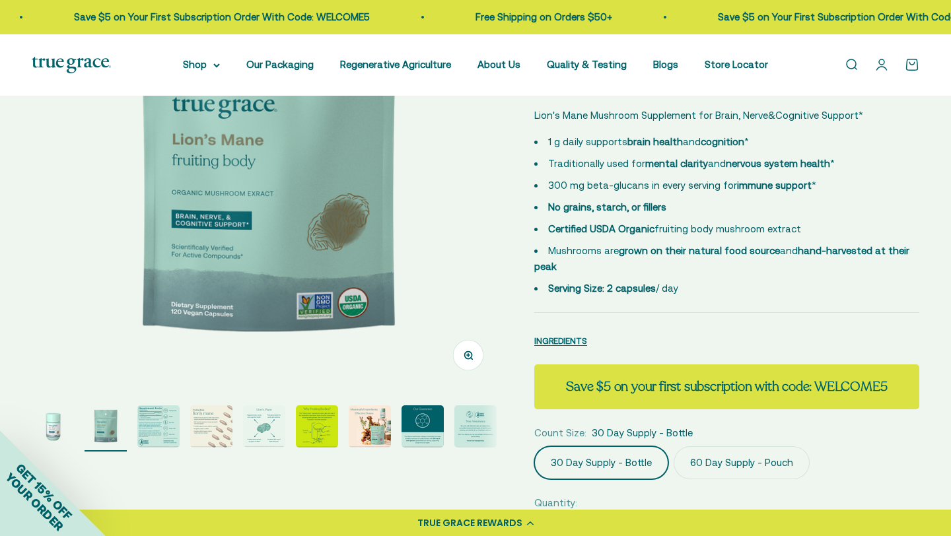
click at [154, 433] on img "Go to item 3" at bounding box center [158, 427] width 42 height 42
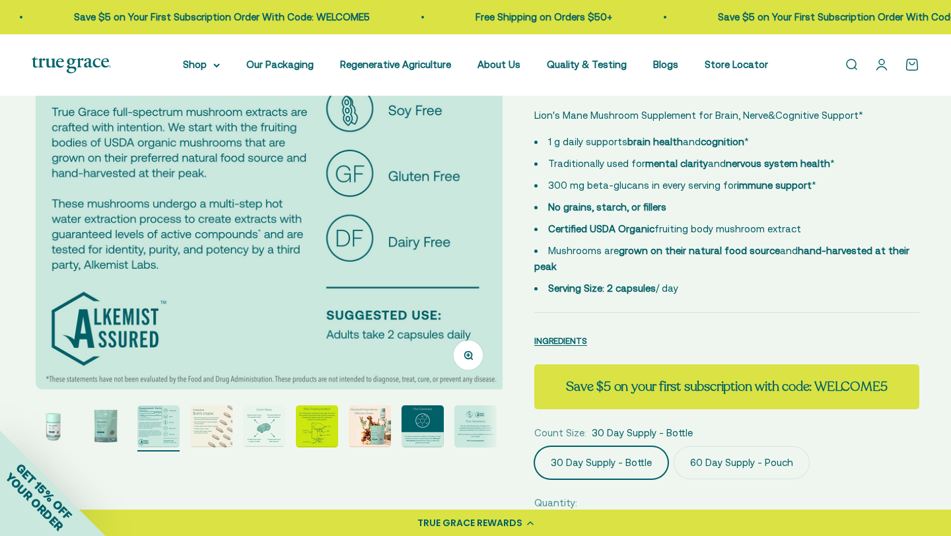
scroll to position [0, 973]
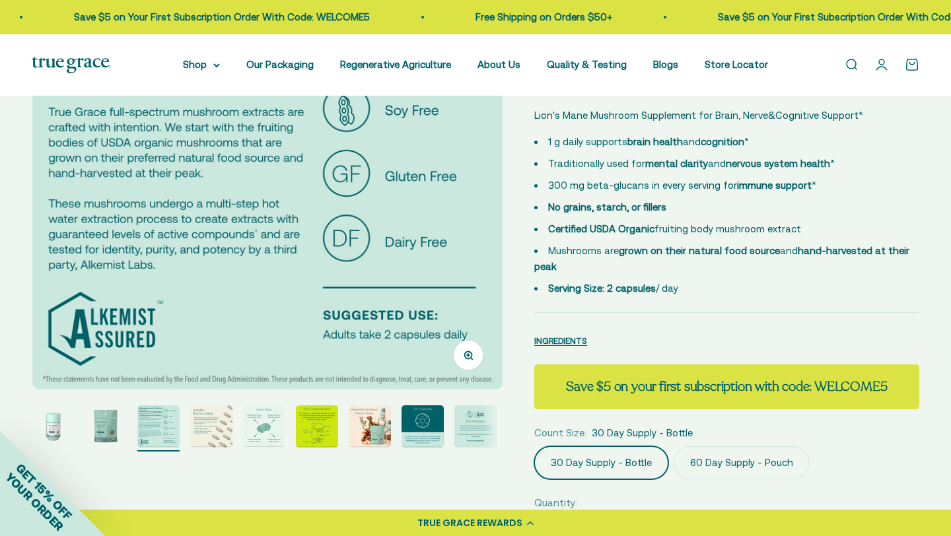
click at [202, 425] on img "Go to item 4" at bounding box center [211, 427] width 42 height 42
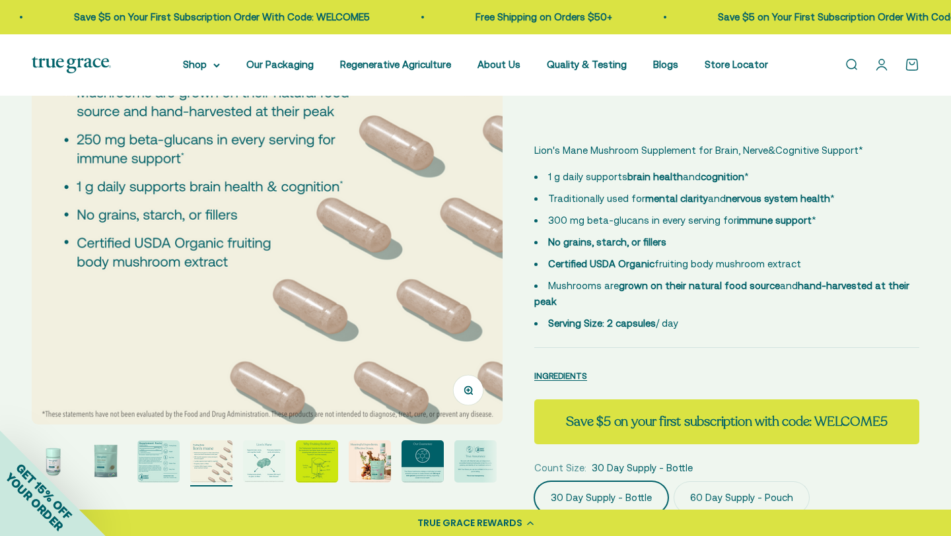
scroll to position [201, 0]
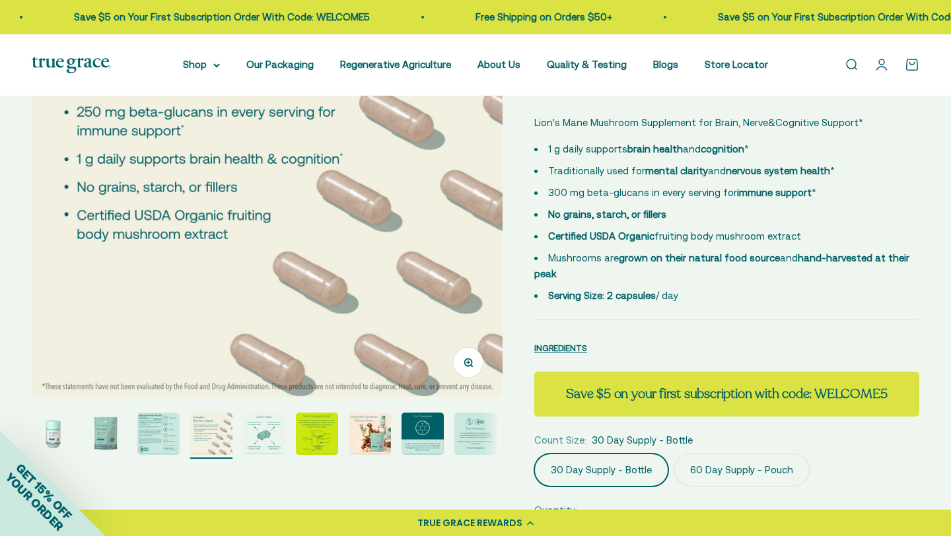
click at [280, 434] on img "Go to item 5" at bounding box center [264, 434] width 42 height 42
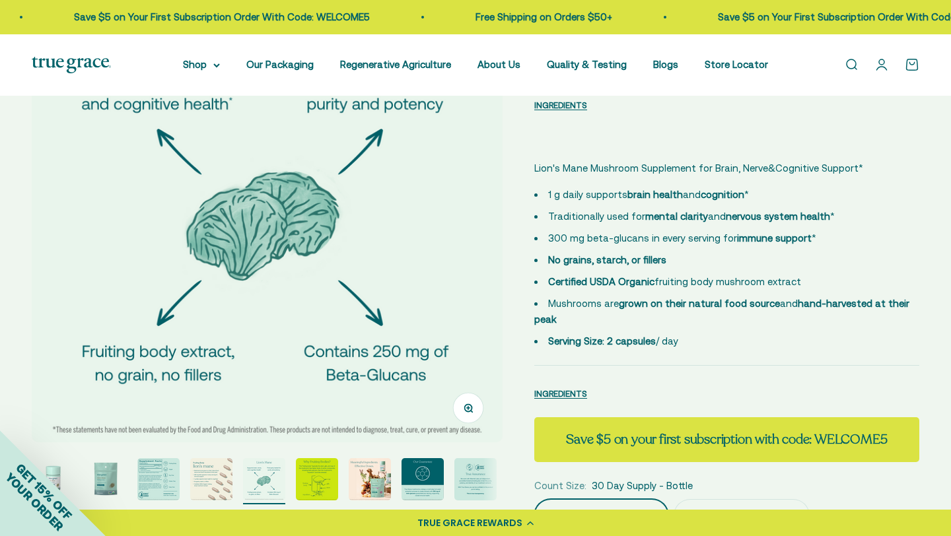
scroll to position [157, 0]
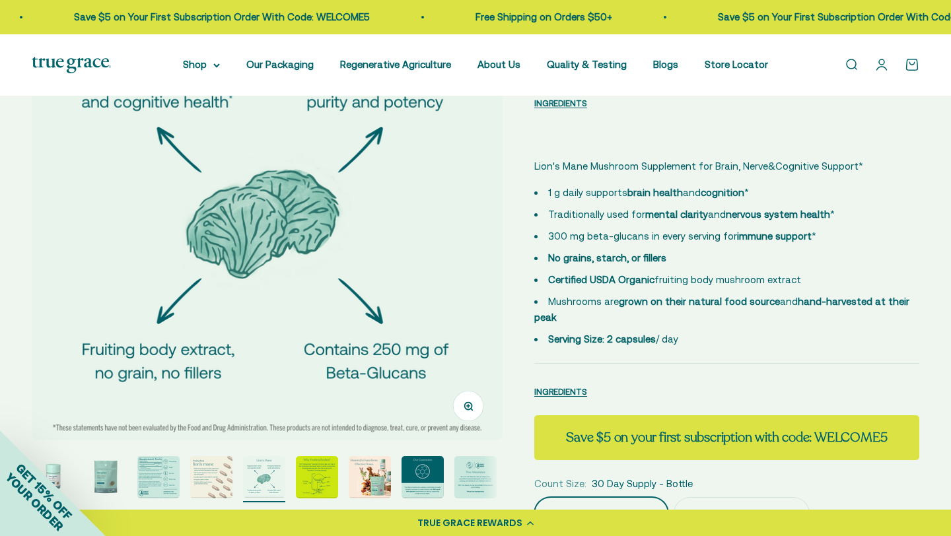
click at [332, 483] on img "Go to item 6" at bounding box center [317, 477] width 42 height 42
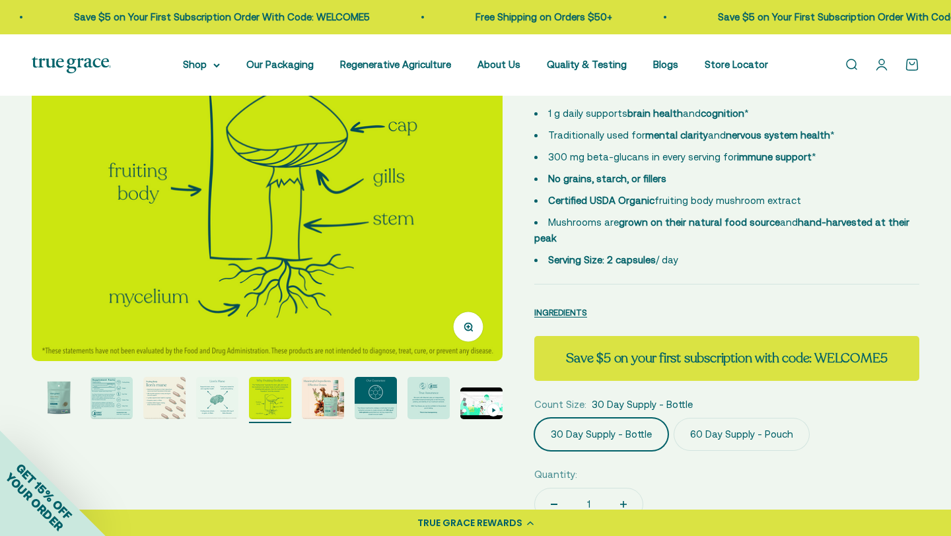
scroll to position [238, 0]
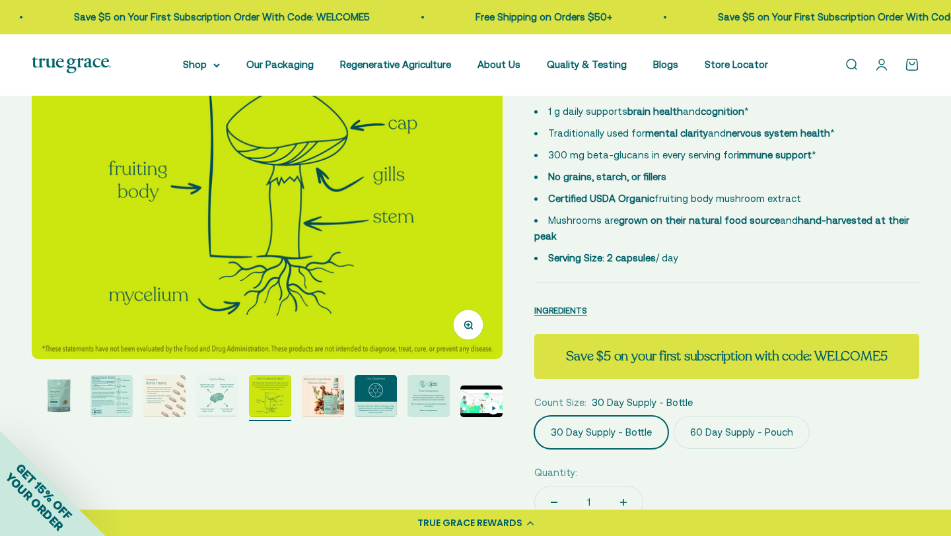
click at [493, 182] on img at bounding box center [267, 124] width 471 height 471
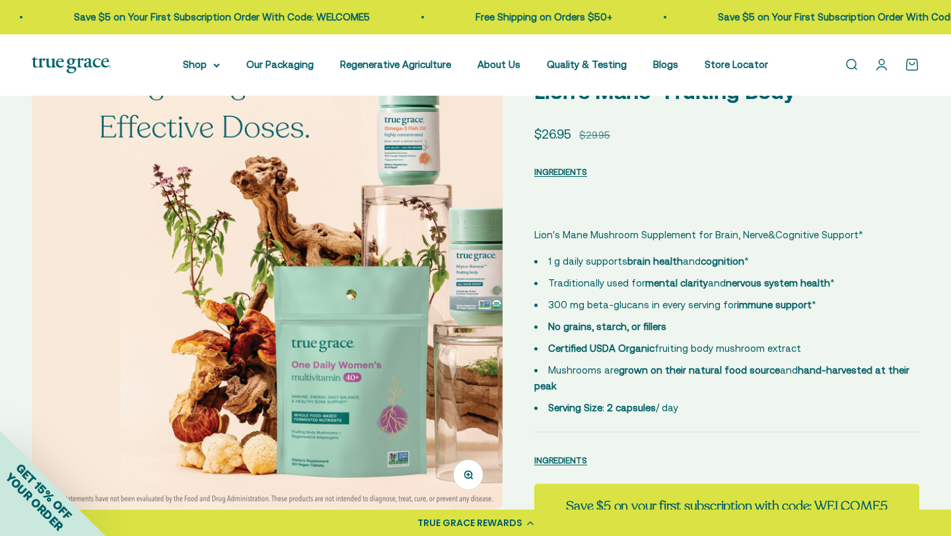
scroll to position [67, 0]
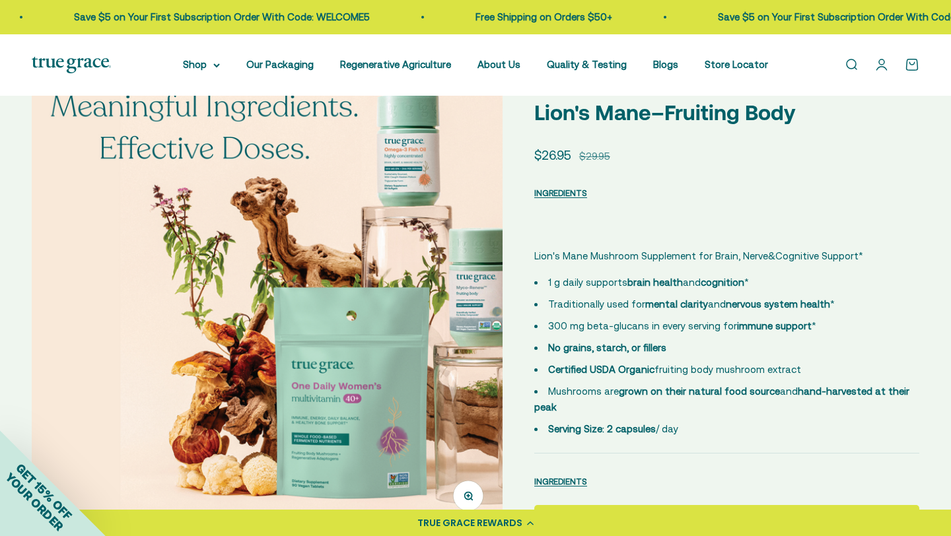
click at [485, 348] on img at bounding box center [267, 295] width 471 height 471
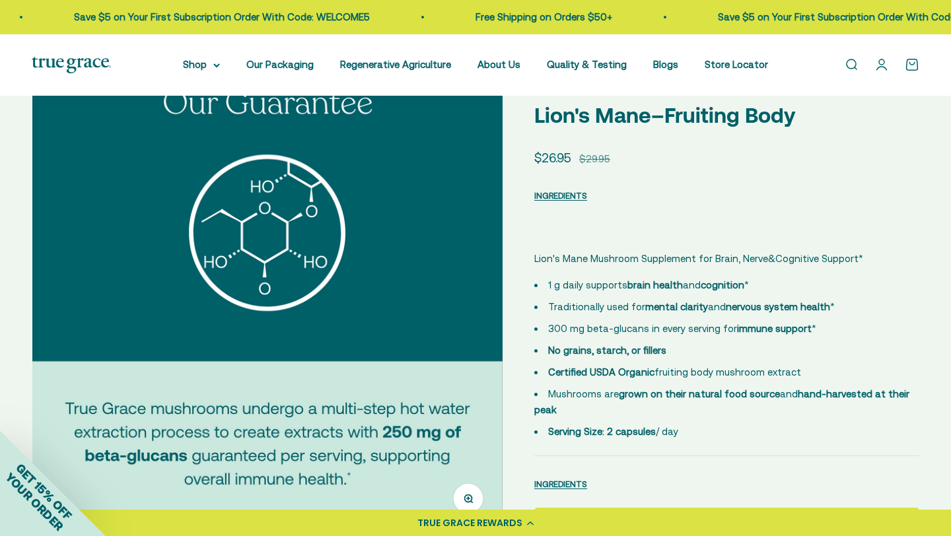
scroll to position [65, 0]
click at [481, 345] on img at bounding box center [267, 297] width 471 height 471
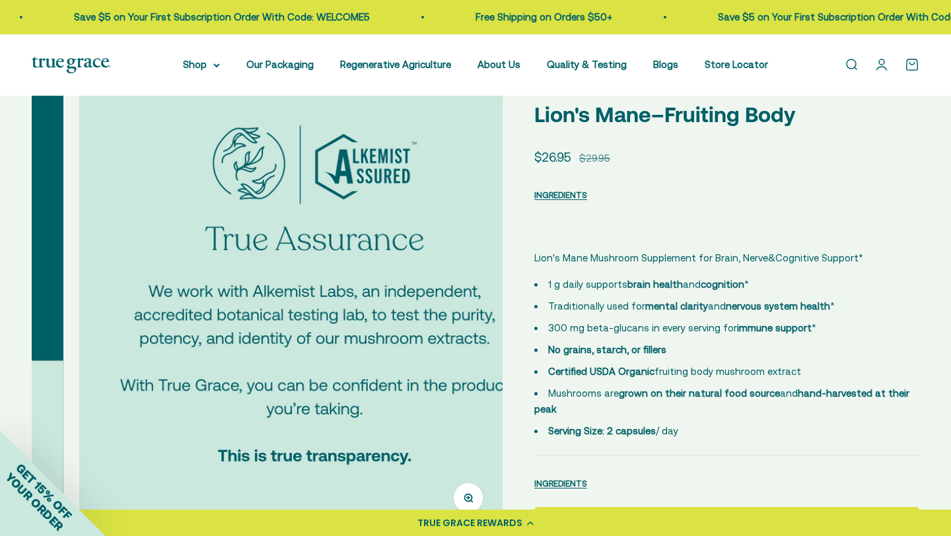
scroll to position [0, 3893]
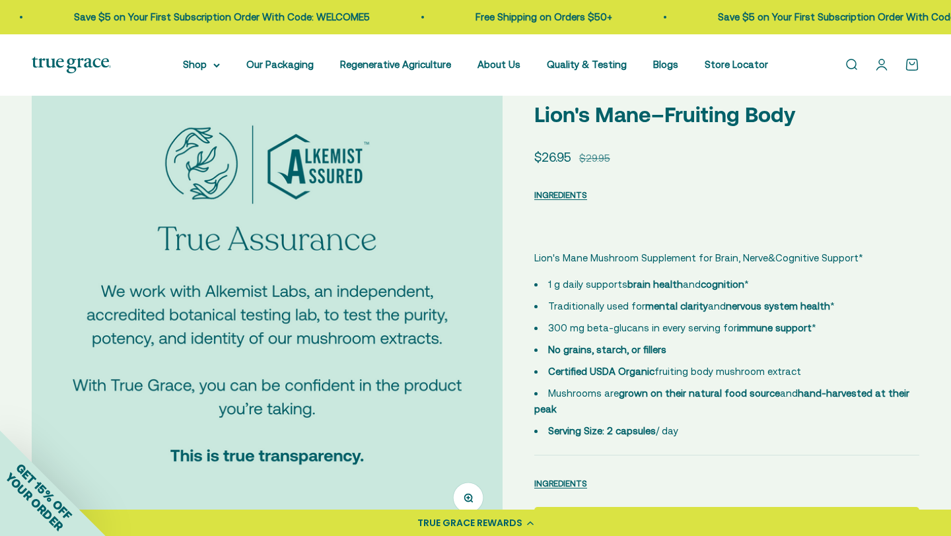
click at [481, 345] on img at bounding box center [267, 297] width 471 height 471
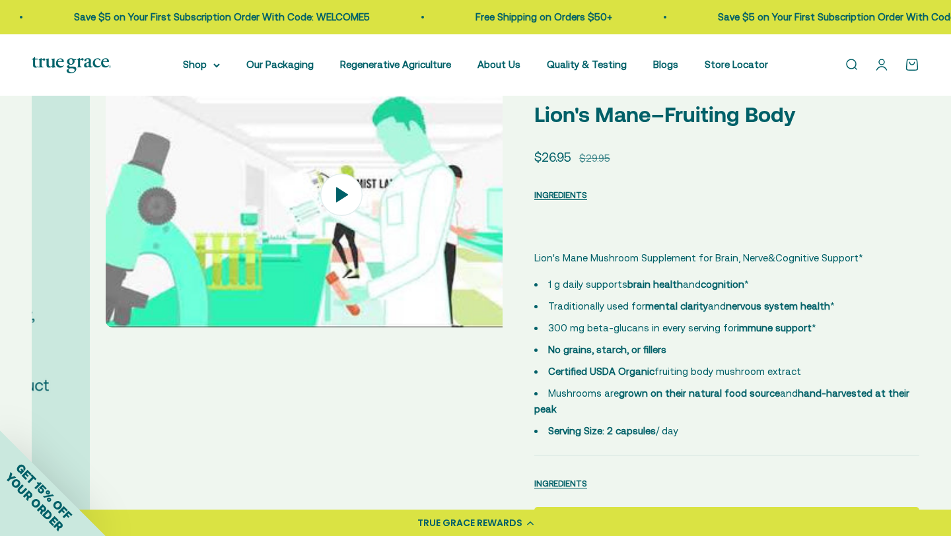
scroll to position [0, 4379]
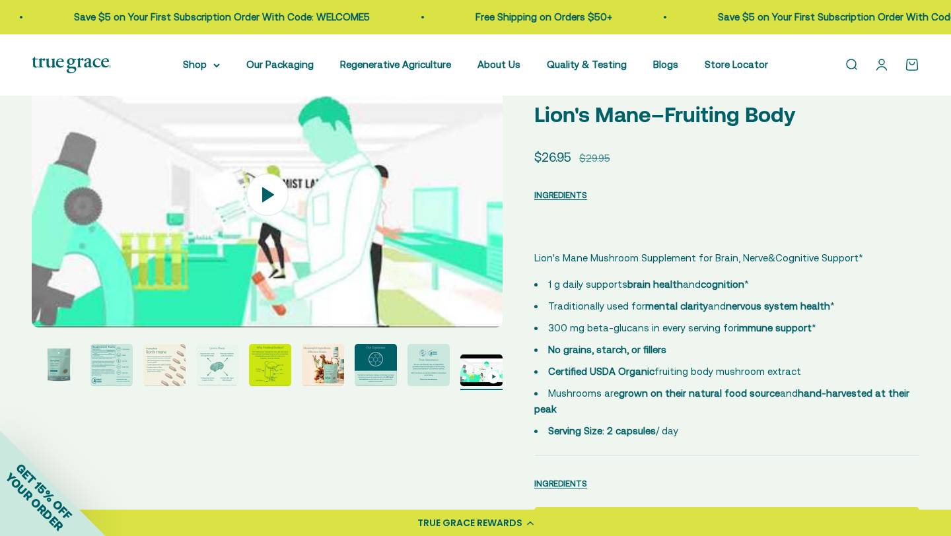
click at [481, 345] on page-dots at bounding box center [267, 367] width 471 height 46
click at [485, 289] on img at bounding box center [267, 195] width 471 height 266
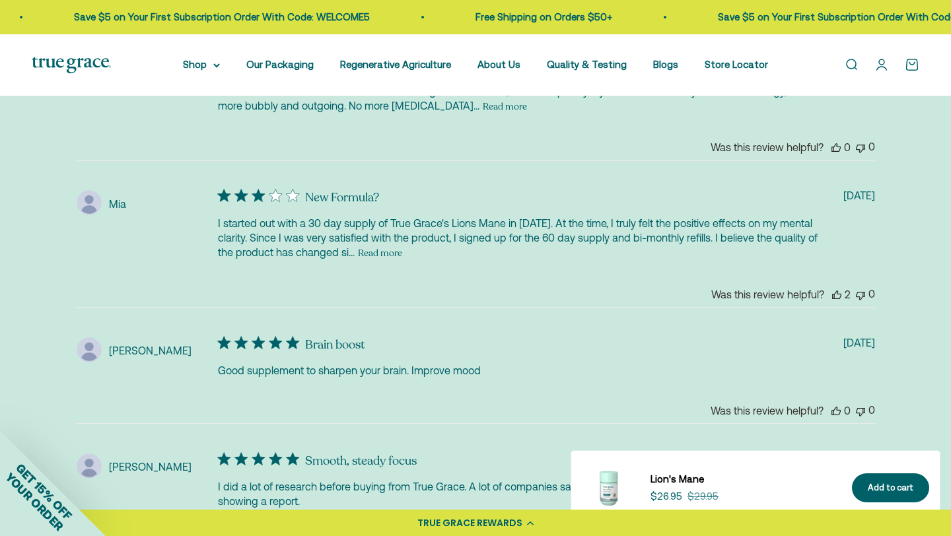
scroll to position [3078, 0]
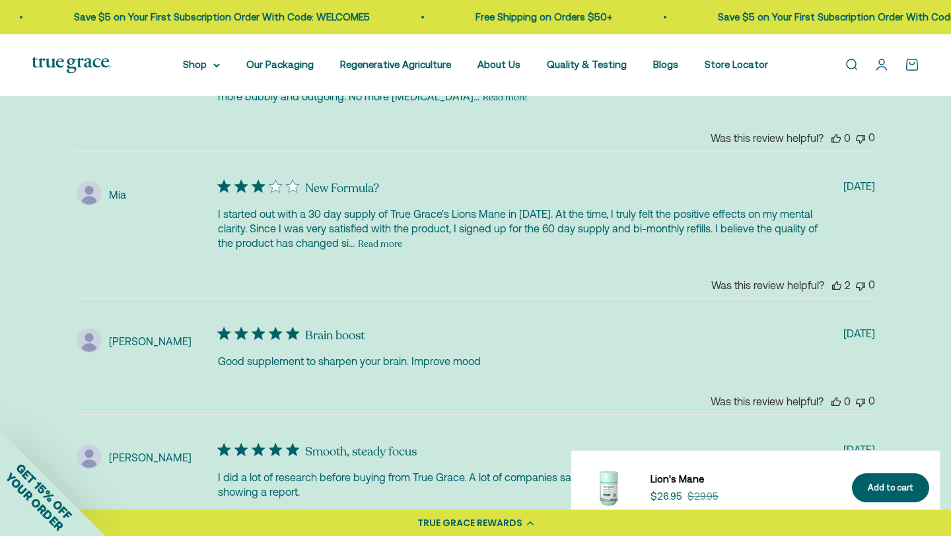
click at [402, 236] on button "Read more" at bounding box center [380, 244] width 44 height 16
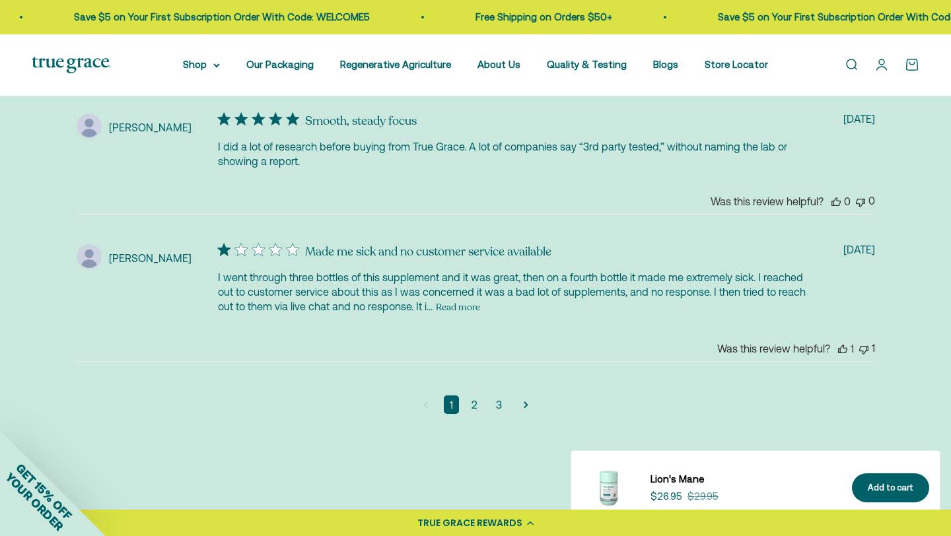
scroll to position [3462, 0]
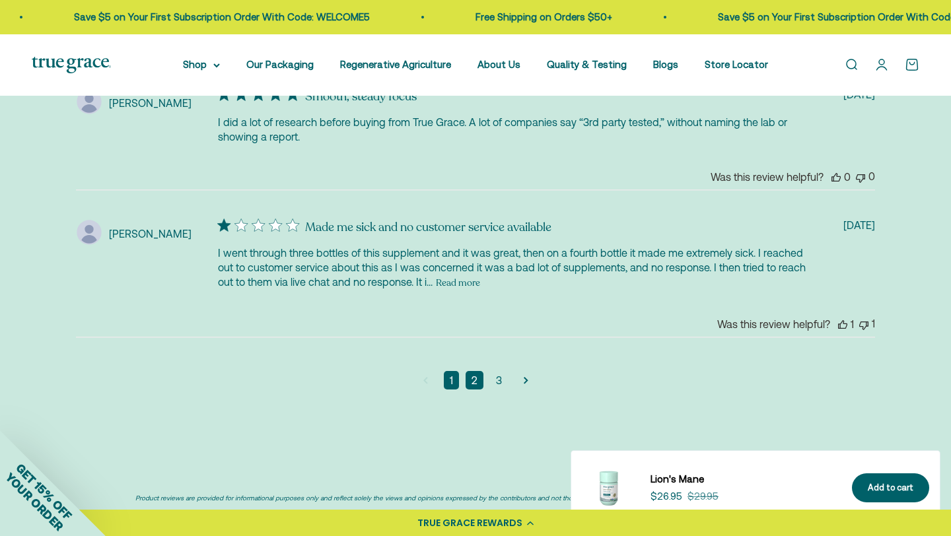
click at [474, 371] on link "2" at bounding box center [475, 380] width 18 height 18
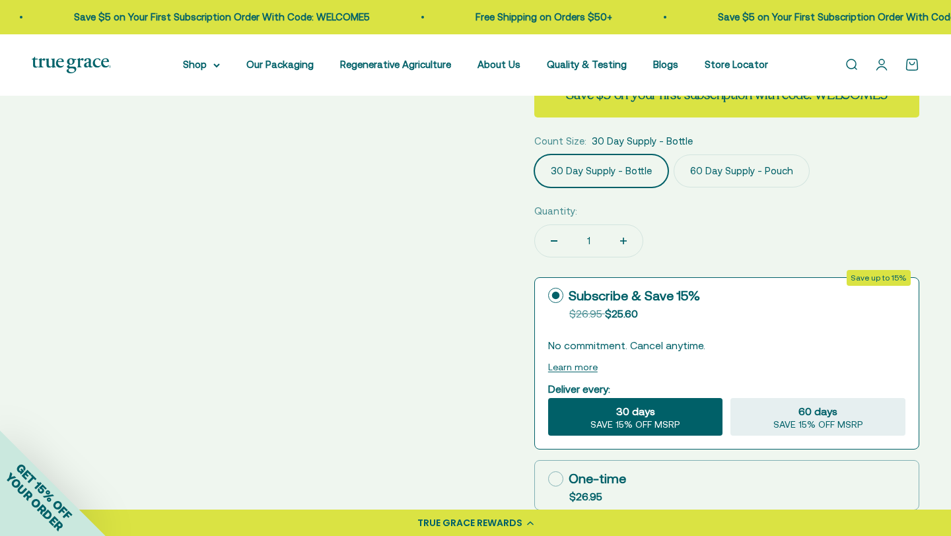
scroll to position [495, 0]
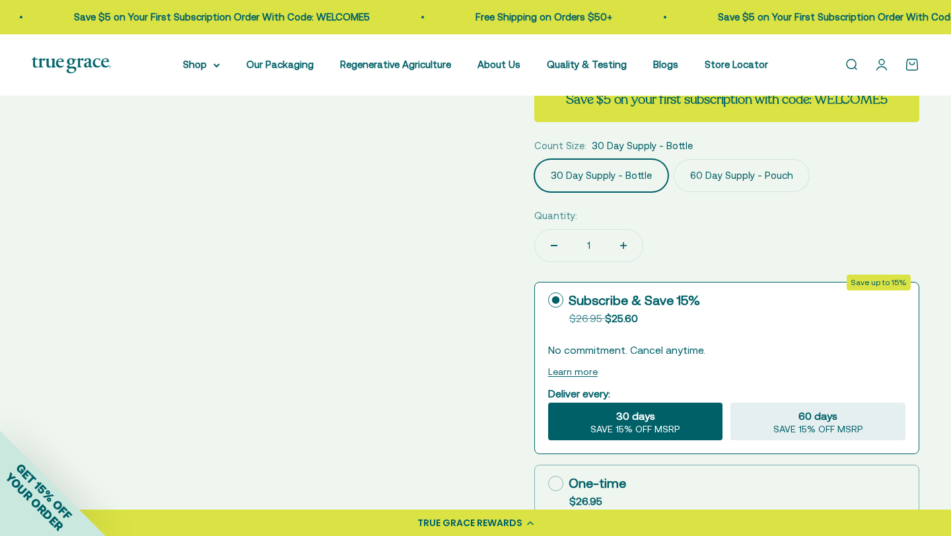
click at [719, 169] on label "60 Day Supply - Pouch" at bounding box center [742, 175] width 136 height 33
click at [534, 159] on input "60 Day Supply - Pouch" at bounding box center [534, 159] width 1 height 1
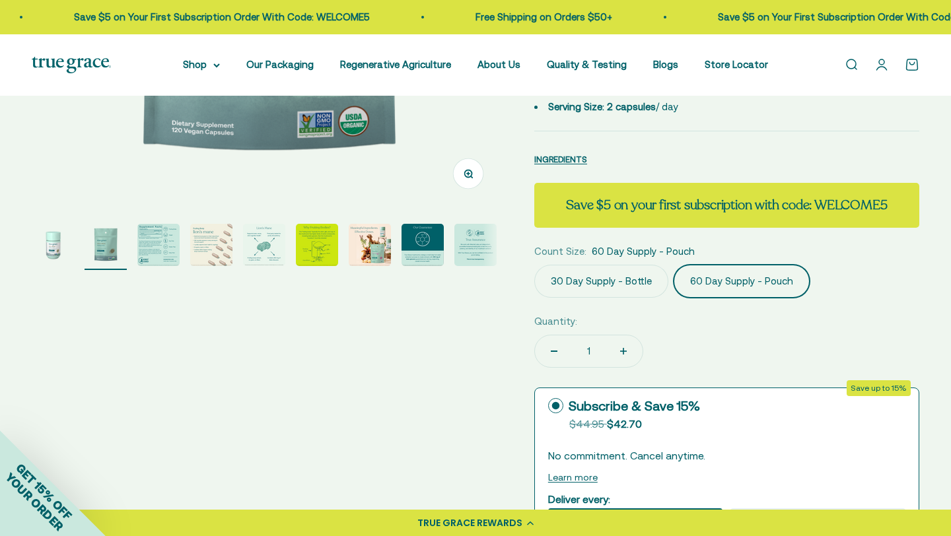
scroll to position [395, 0]
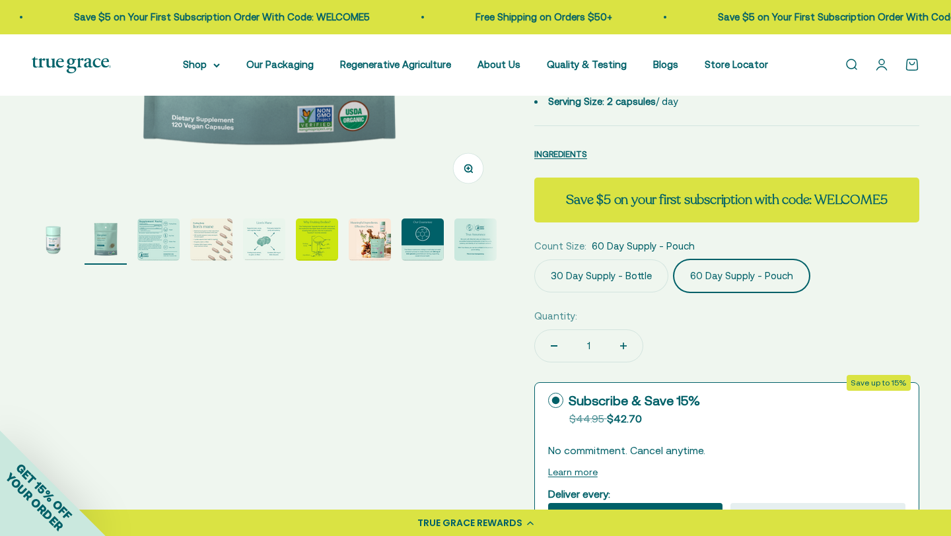
click at [611, 277] on label "30 Day Supply - Bottle" at bounding box center [601, 276] width 134 height 33
click at [534, 260] on input "30 Day Supply - Bottle" at bounding box center [534, 259] width 1 height 1
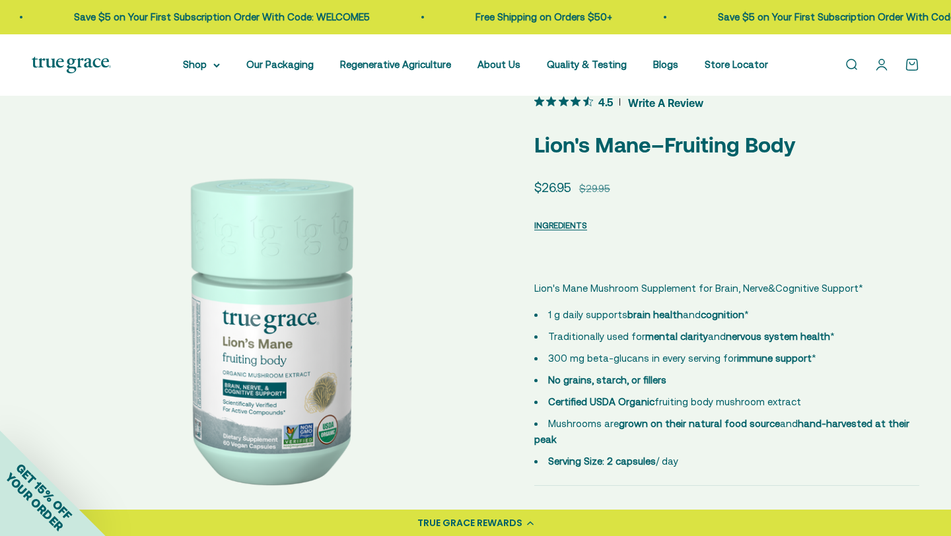
scroll to position [44, 0]
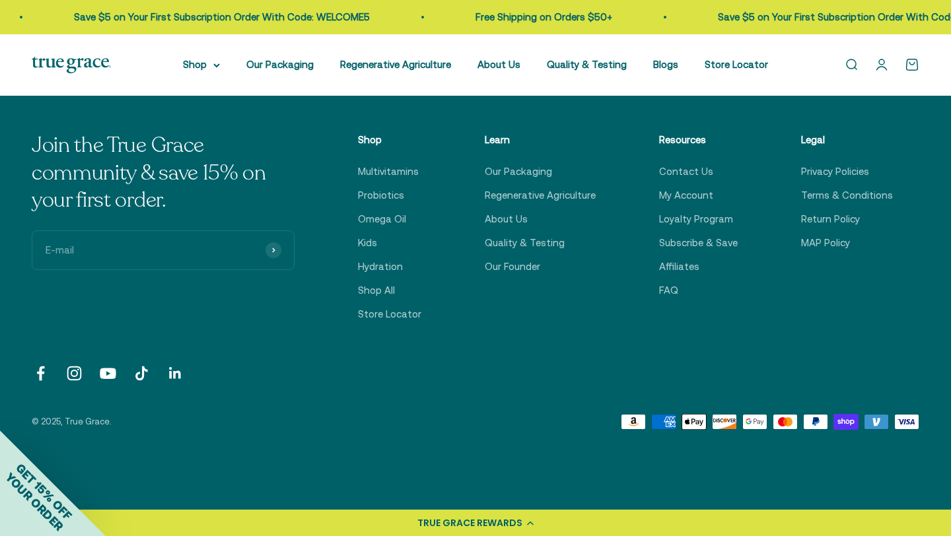
scroll to position [3245, 0]
click at [693, 171] on link "Contact Us" at bounding box center [686, 172] width 54 height 16
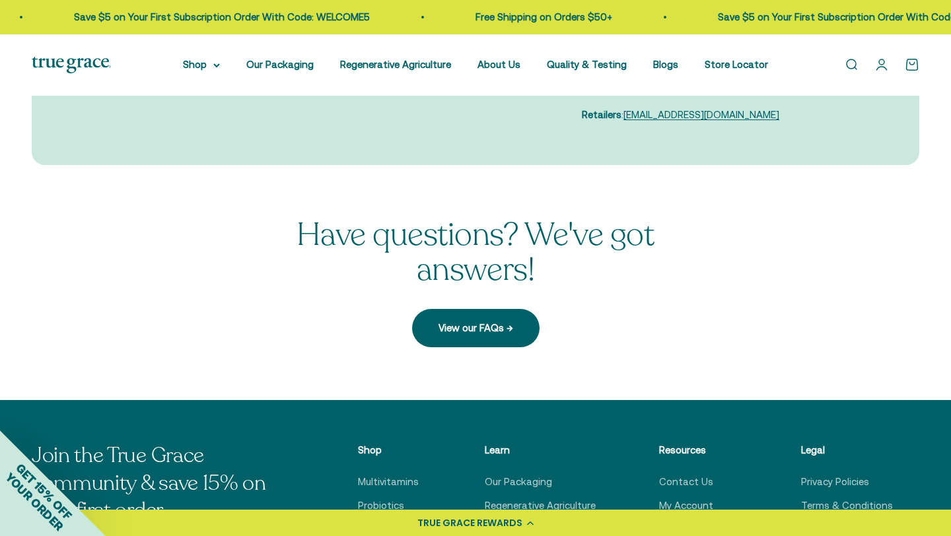
scroll to position [316, 0]
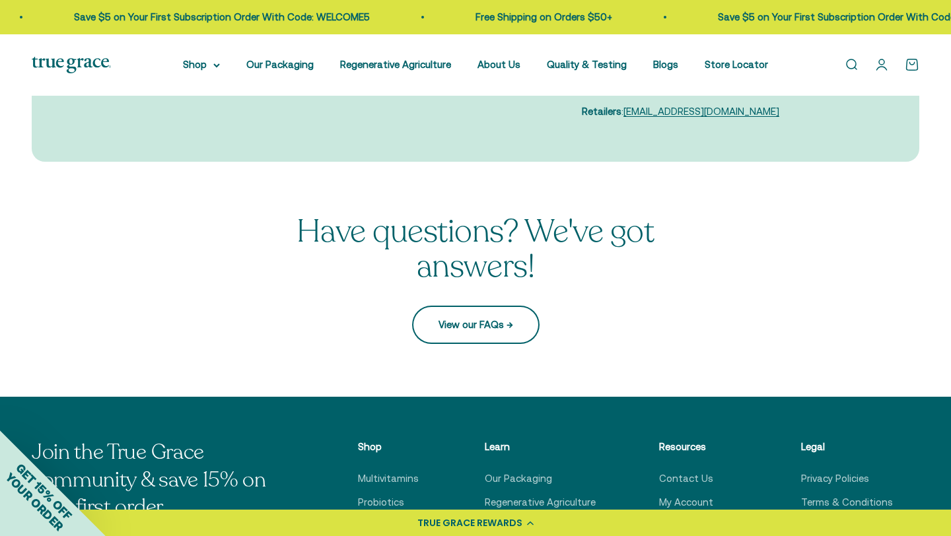
click at [508, 328] on link "View our FAQs →" at bounding box center [475, 325] width 127 height 38
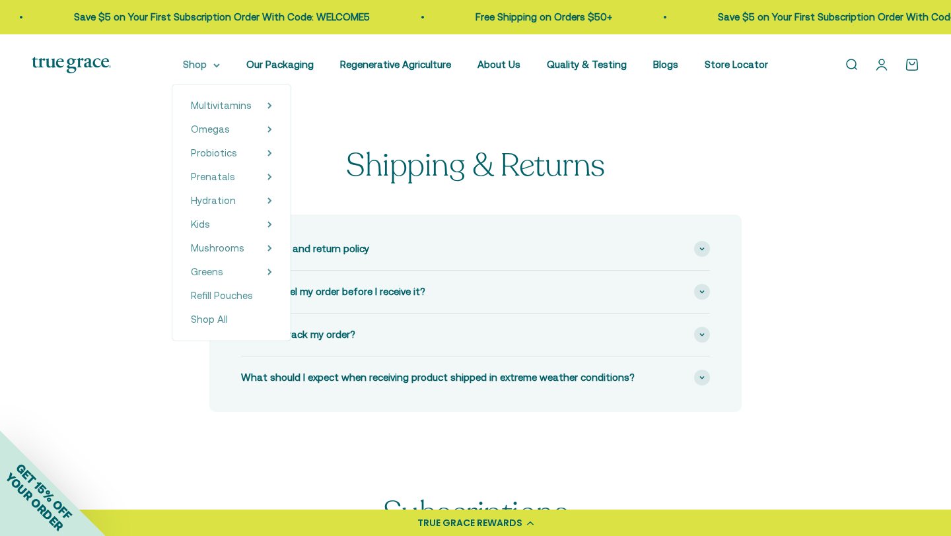
click at [217, 71] on summary "Shop" at bounding box center [201, 65] width 37 height 16
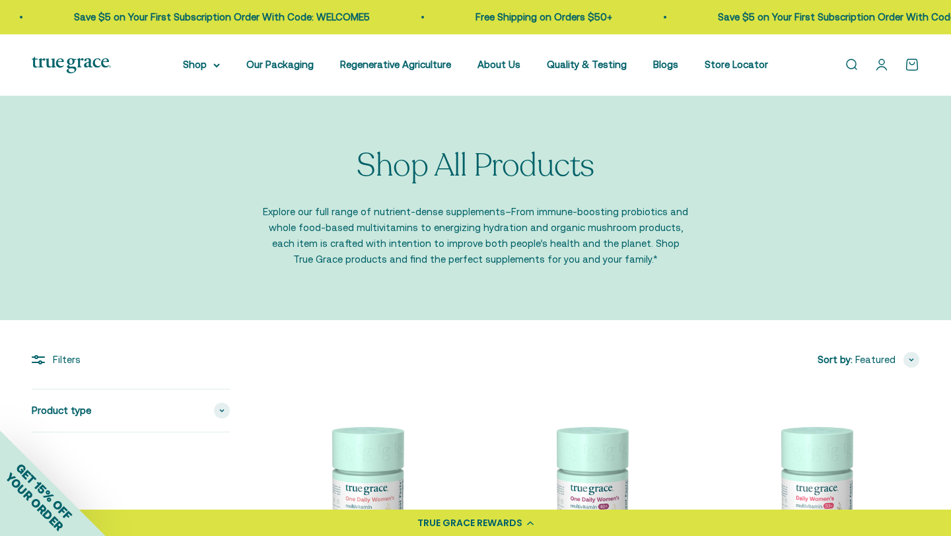
click at [217, 71] on summary "Shop" at bounding box center [201, 65] width 37 height 16
click at [220, 67] on summary "Shop" at bounding box center [201, 65] width 37 height 16
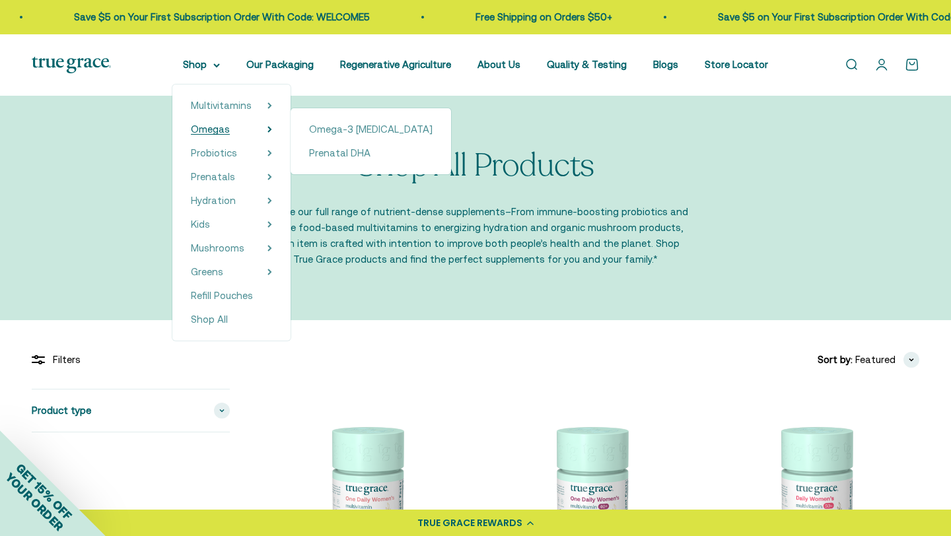
click at [230, 131] on span "Omegas" at bounding box center [210, 129] width 39 height 11
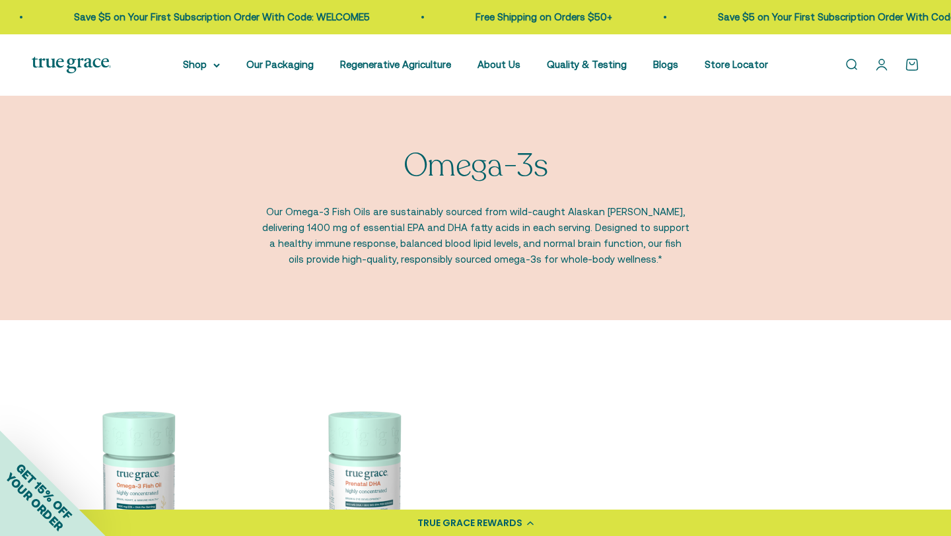
click at [130, 483] on img at bounding box center [137, 478] width 210 height 210
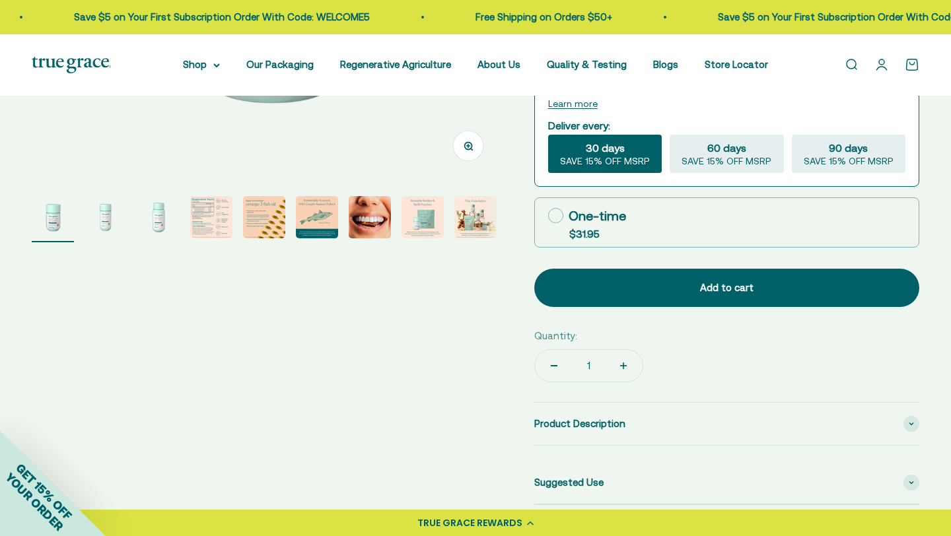
scroll to position [419, 0]
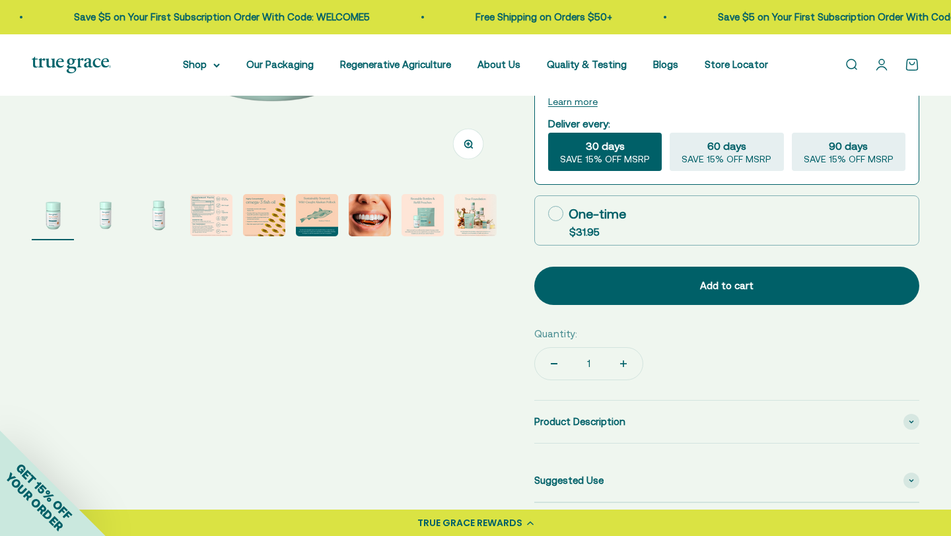
click at [265, 222] on img "Go to item 5" at bounding box center [264, 215] width 42 height 42
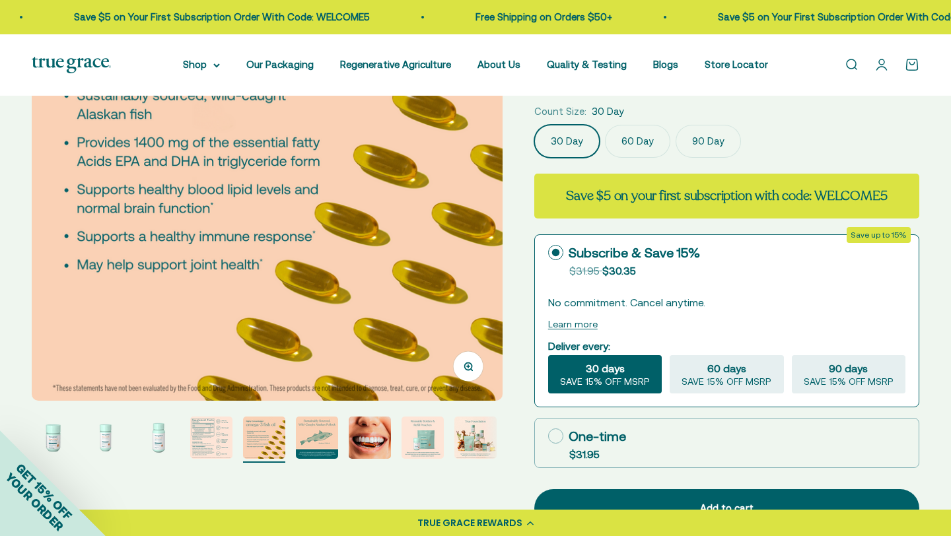
scroll to position [212, 0]
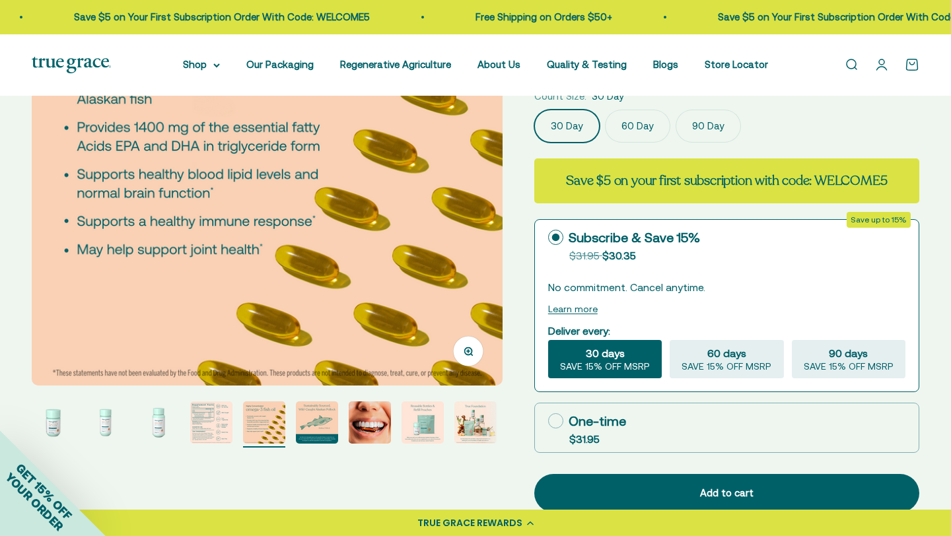
click at [321, 424] on img "Go to item 6" at bounding box center [317, 423] width 42 height 42
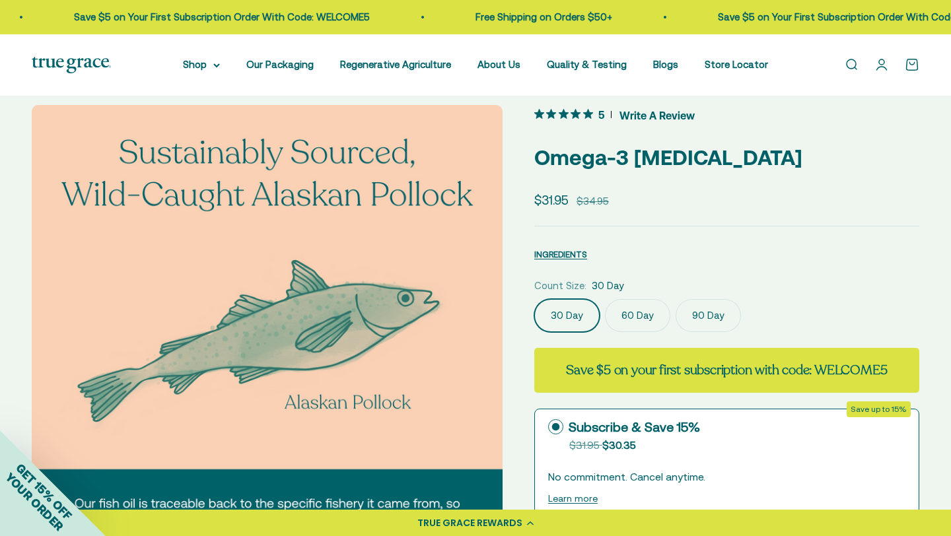
scroll to position [0, 0]
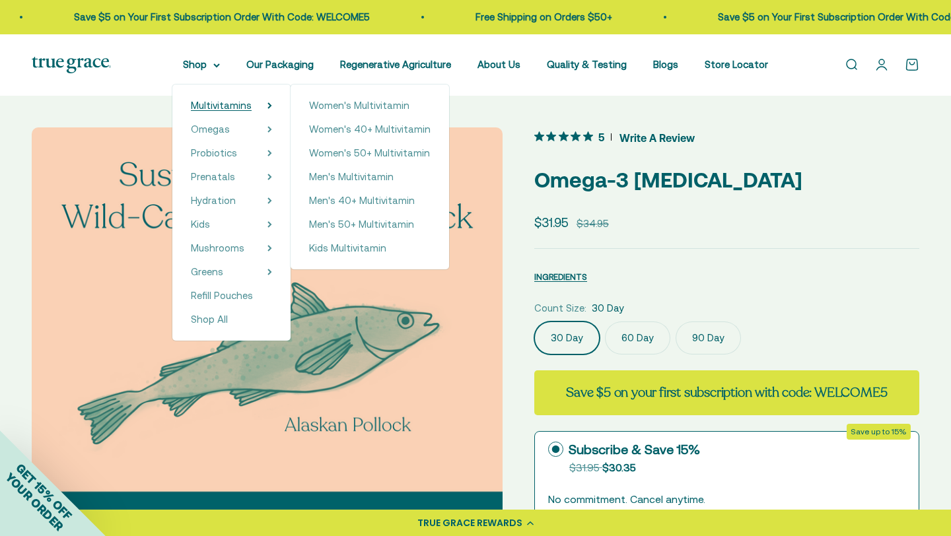
click at [232, 102] on span "Multivitamins" at bounding box center [221, 105] width 61 height 11
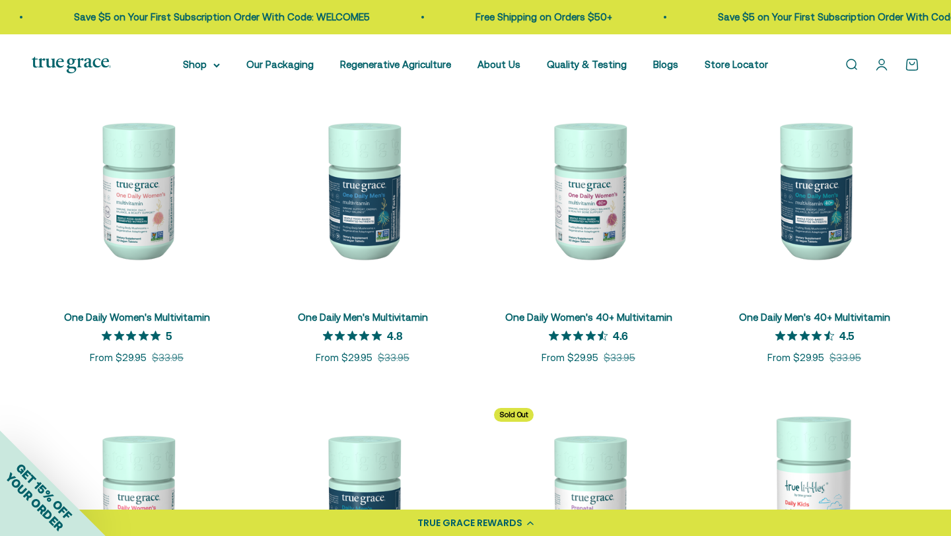
scroll to position [273, 0]
click at [793, 209] on img at bounding box center [814, 189] width 210 height 210
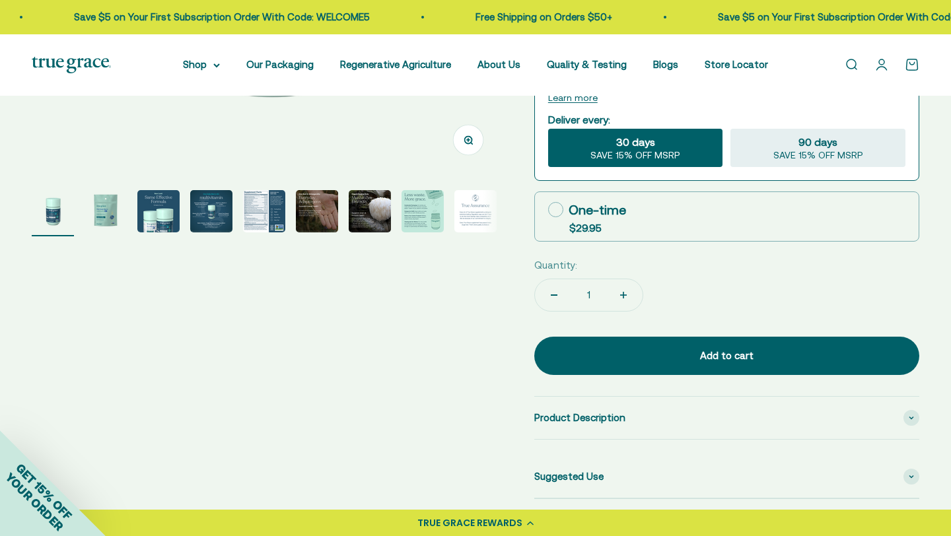
scroll to position [423, 0]
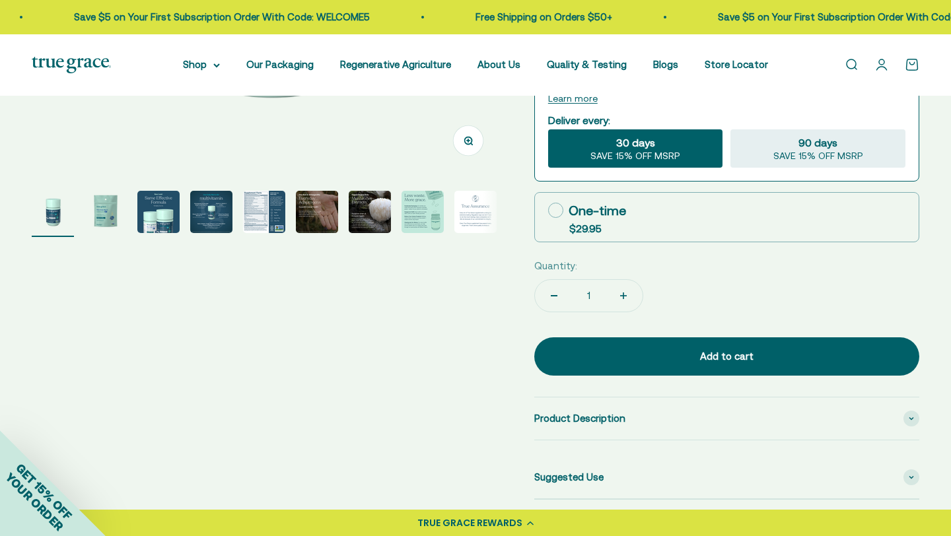
click at [252, 209] on img "Go to item 5" at bounding box center [264, 212] width 42 height 42
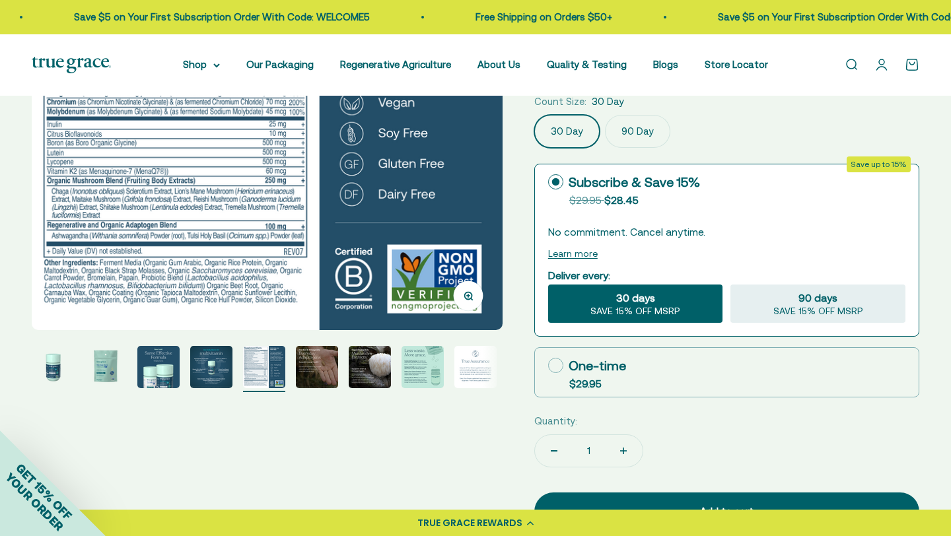
scroll to position [271, 0]
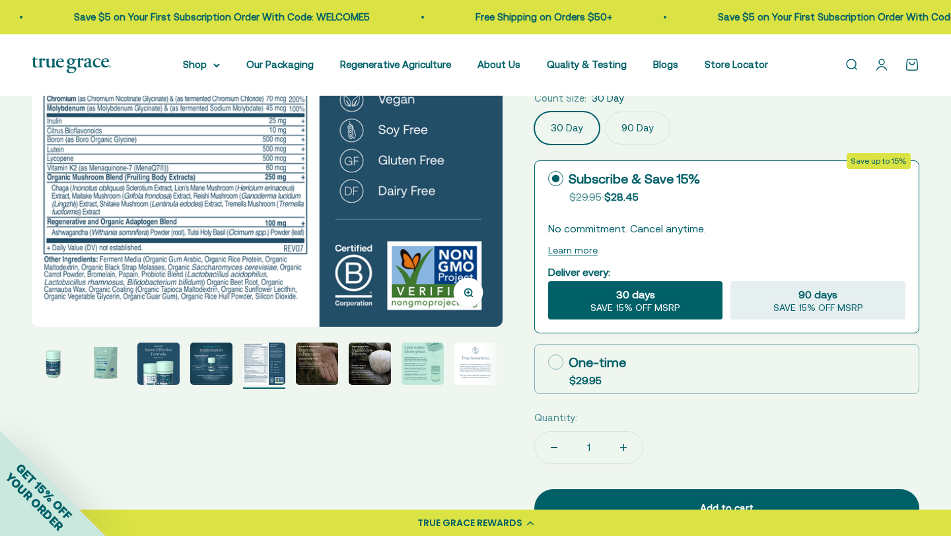
click at [58, 363] on img "Go to item 1" at bounding box center [53, 364] width 42 height 42
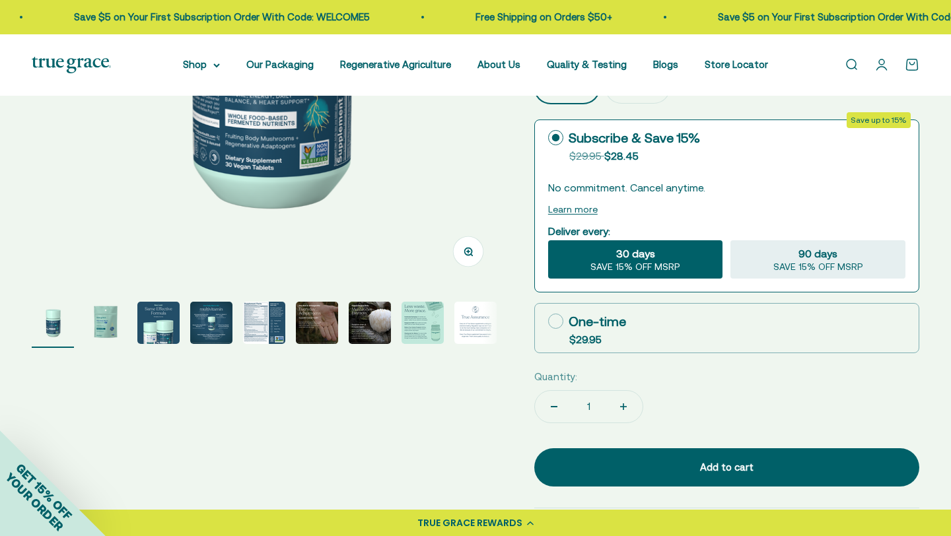
scroll to position [302, 0]
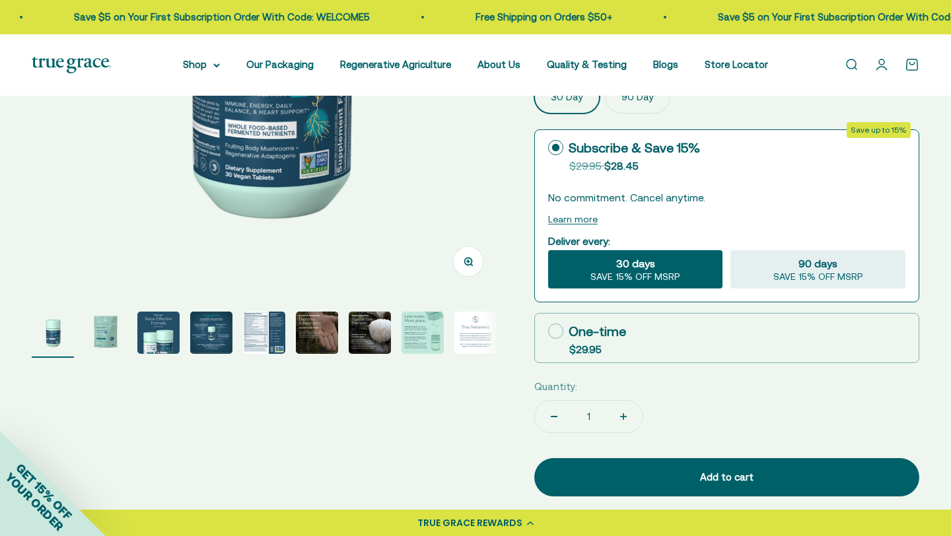
click at [271, 328] on img "Go to item 5" at bounding box center [264, 333] width 42 height 42
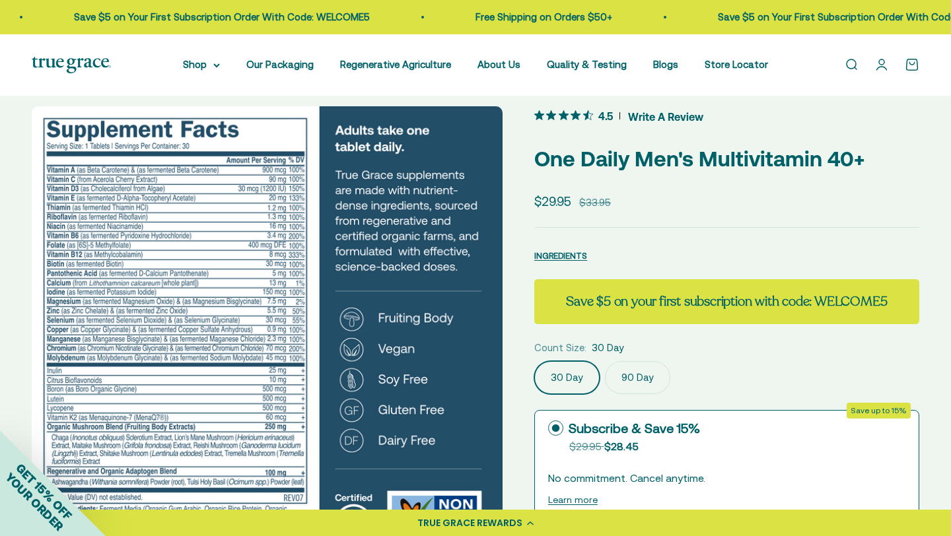
scroll to position [0, 0]
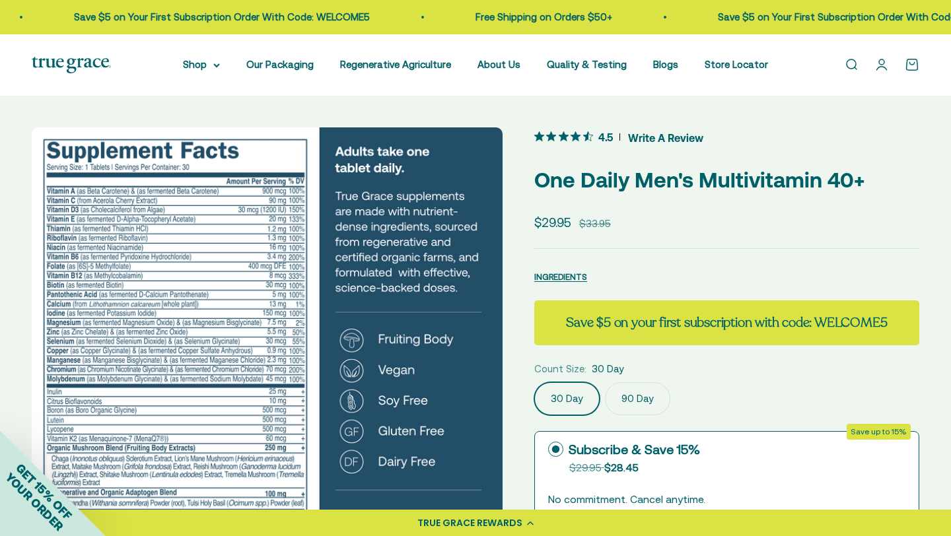
click at [597, 139] on span "4.5 out 5 stars rating in total 4 reviews. Jump to reviews." at bounding box center [566, 136] width 64 height 18
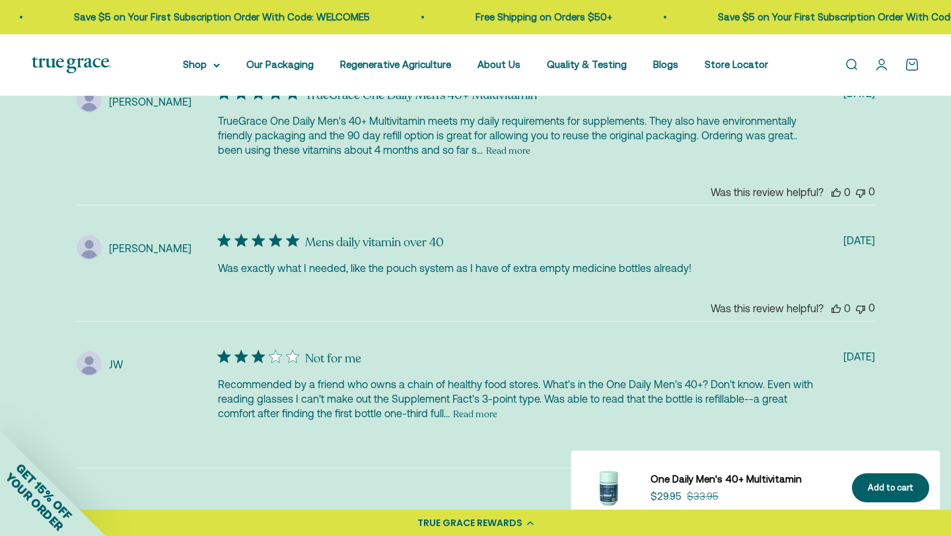
scroll to position [2963, 0]
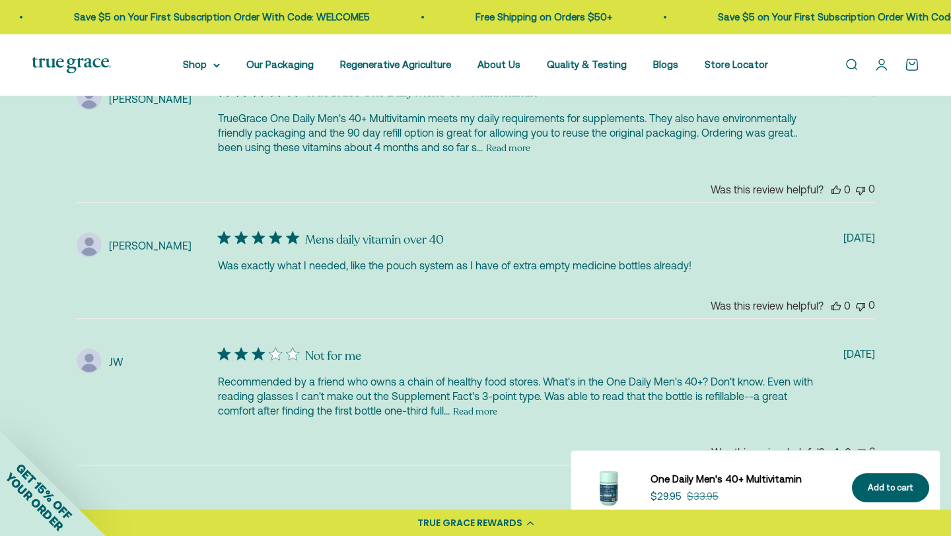
click at [471, 404] on button "Read more" at bounding box center [475, 412] width 44 height 16
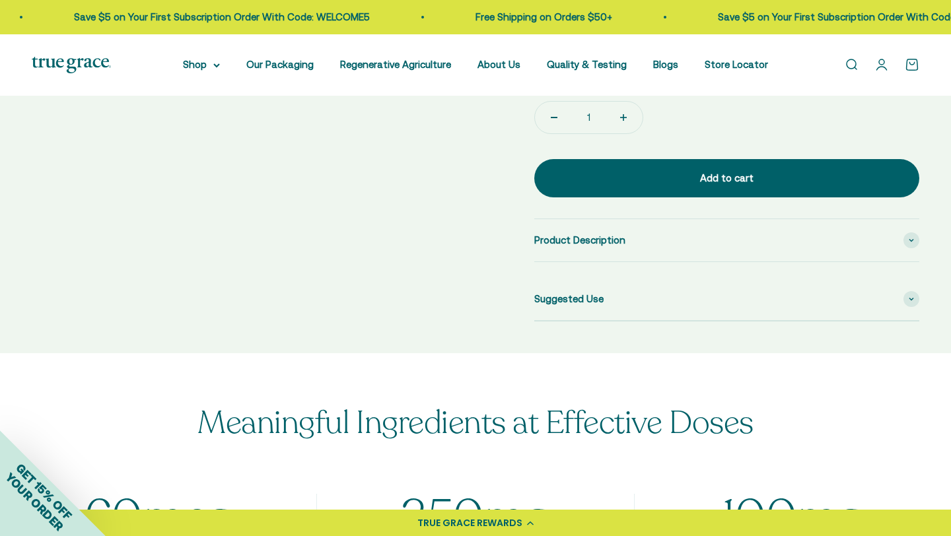
scroll to position [561, 0]
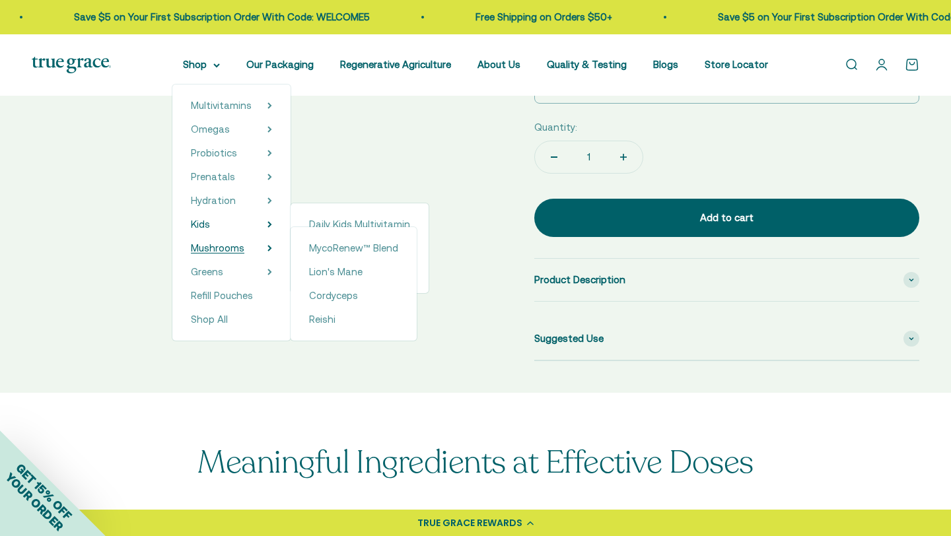
click at [244, 251] on span "Mushrooms" at bounding box center [217, 247] width 53 height 11
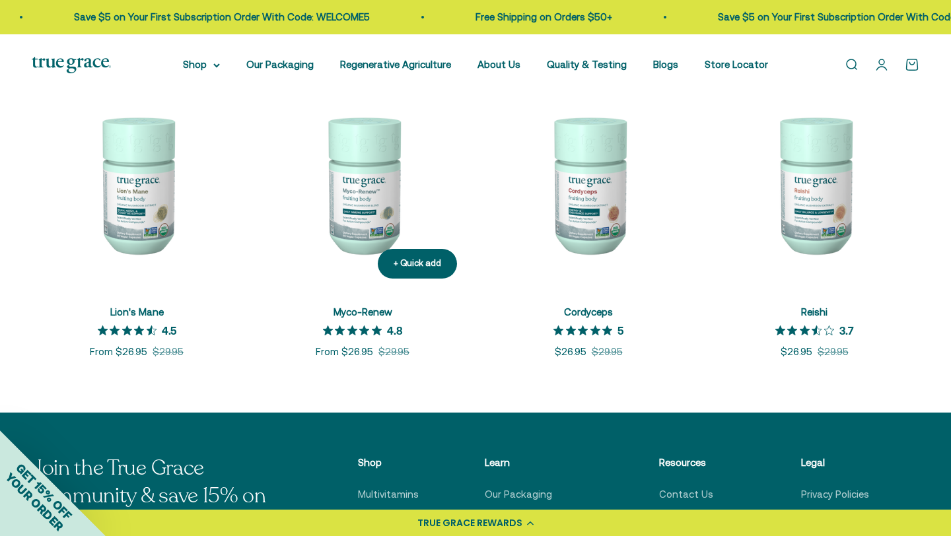
scroll to position [300, 0]
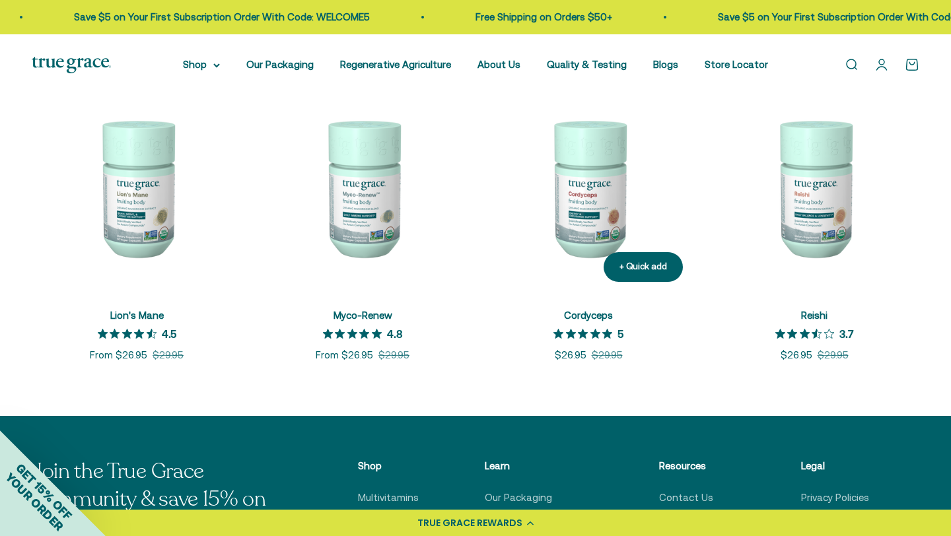
click at [589, 201] on img at bounding box center [588, 188] width 210 height 210
click at [351, 236] on img at bounding box center [363, 188] width 210 height 210
click at [162, 188] on img at bounding box center [137, 188] width 210 height 210
click at [375, 323] on div "Myco-Renew 4.8 out of 5 star rating 4.8 Sale price From $26.95 Regular price $2…" at bounding box center [363, 335] width 210 height 55
click at [363, 201] on img at bounding box center [363, 188] width 210 height 210
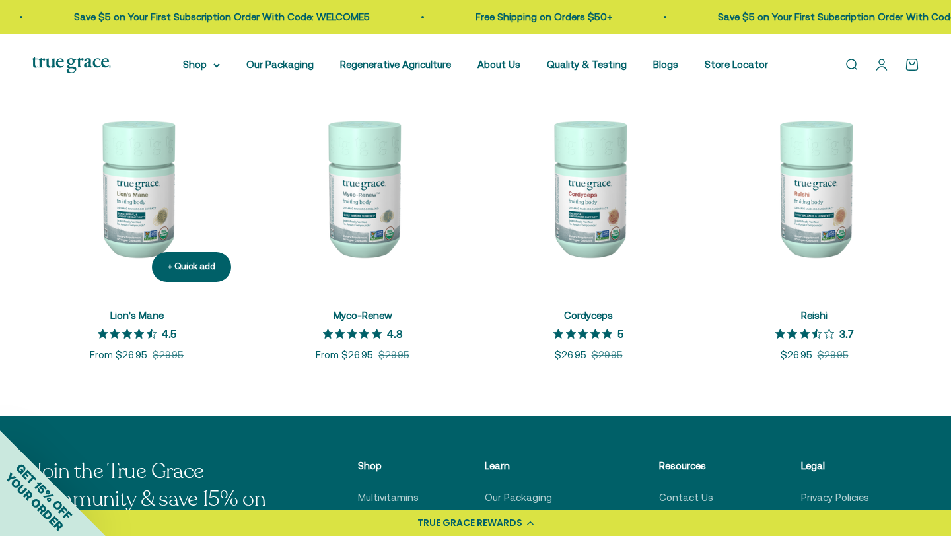
click at [170, 203] on img at bounding box center [137, 188] width 210 height 210
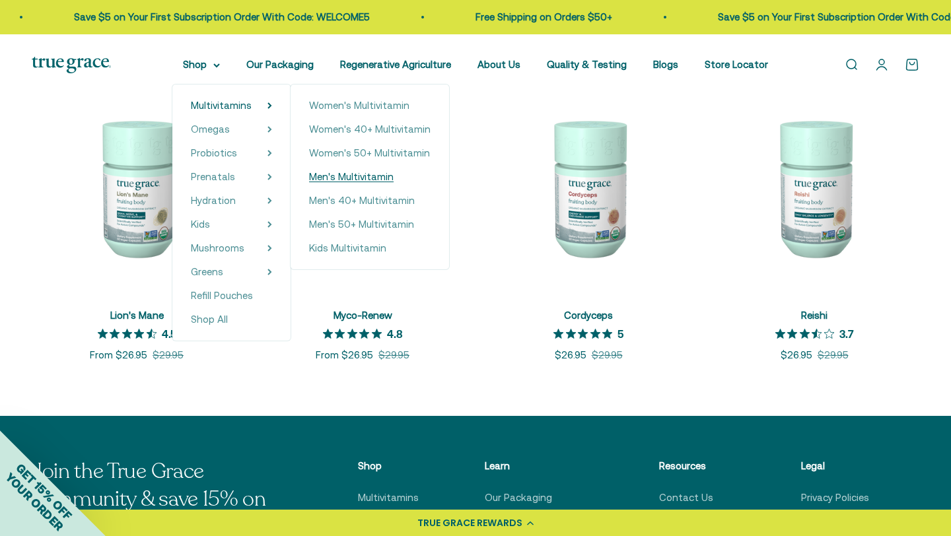
click at [365, 180] on span "Men's Multivitamin" at bounding box center [351, 176] width 85 height 11
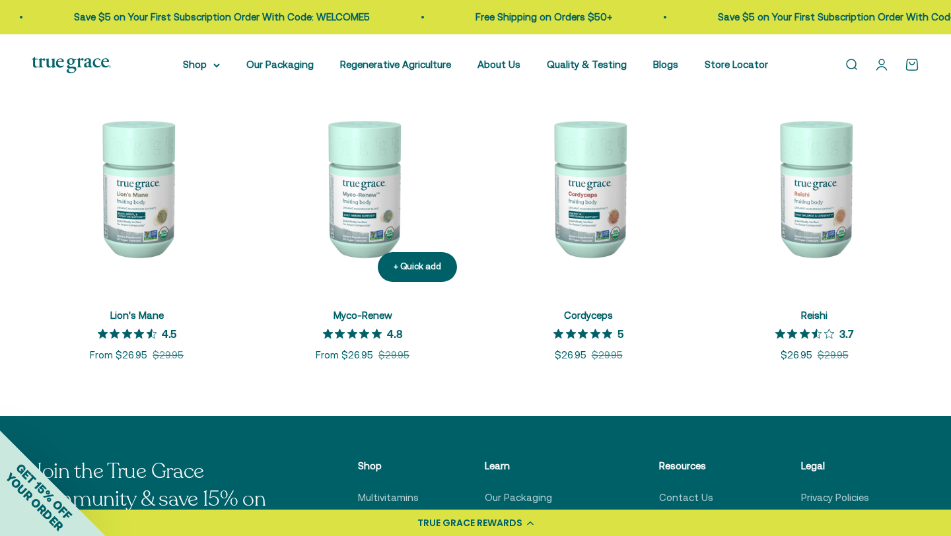
click at [368, 205] on img at bounding box center [363, 188] width 210 height 210
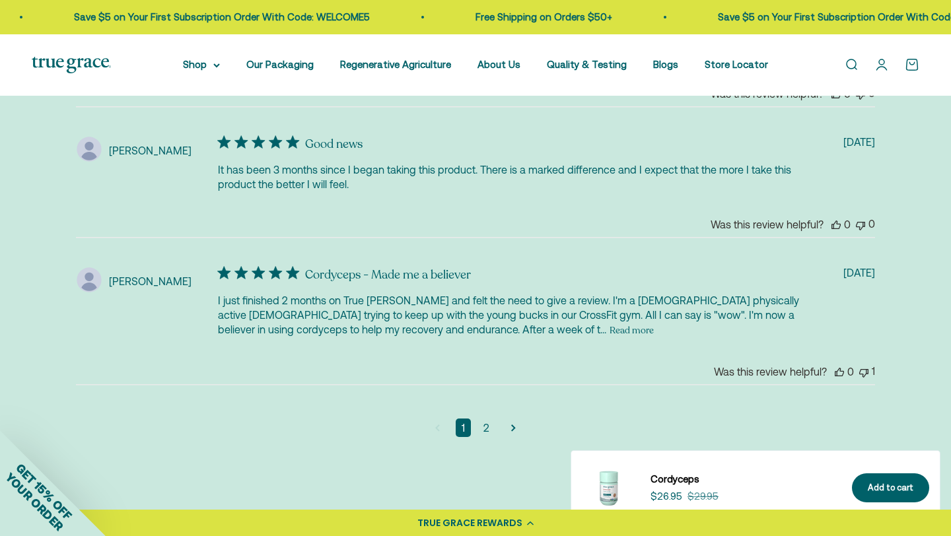
scroll to position [3289, 0]
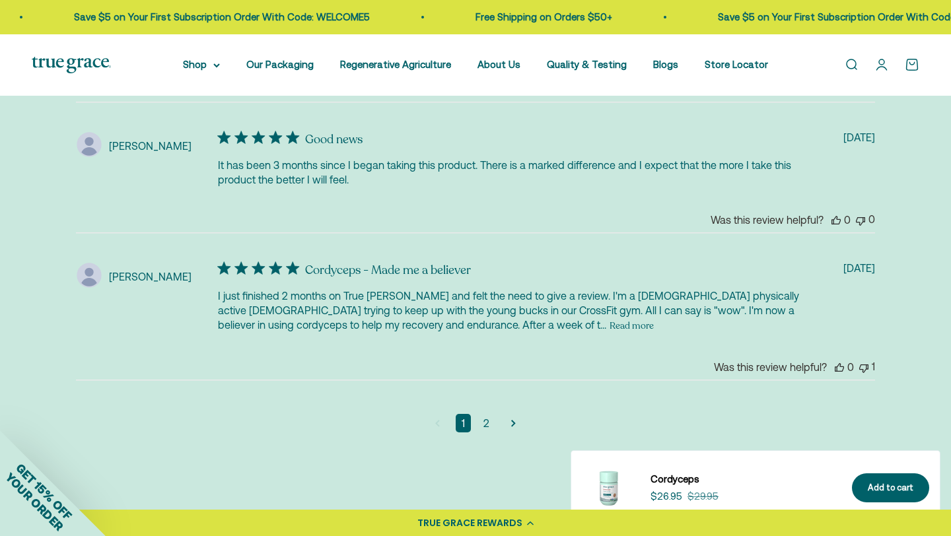
click at [610, 318] on button "Read more" at bounding box center [632, 326] width 44 height 16
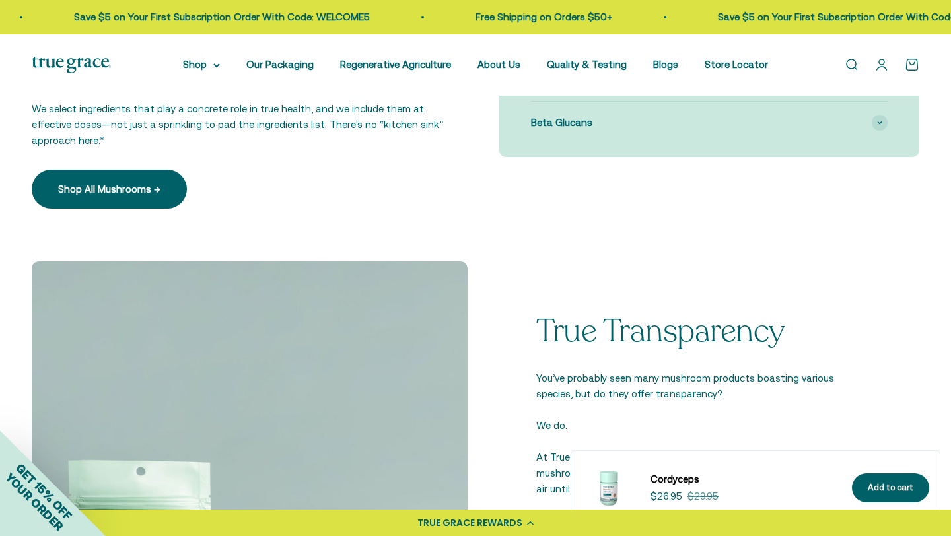
scroll to position [1384, 0]
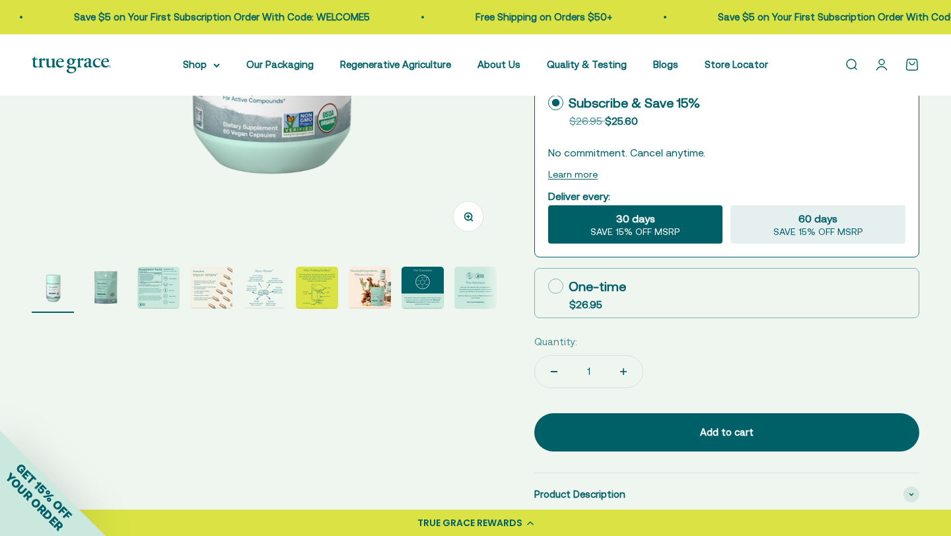
scroll to position [347, 0]
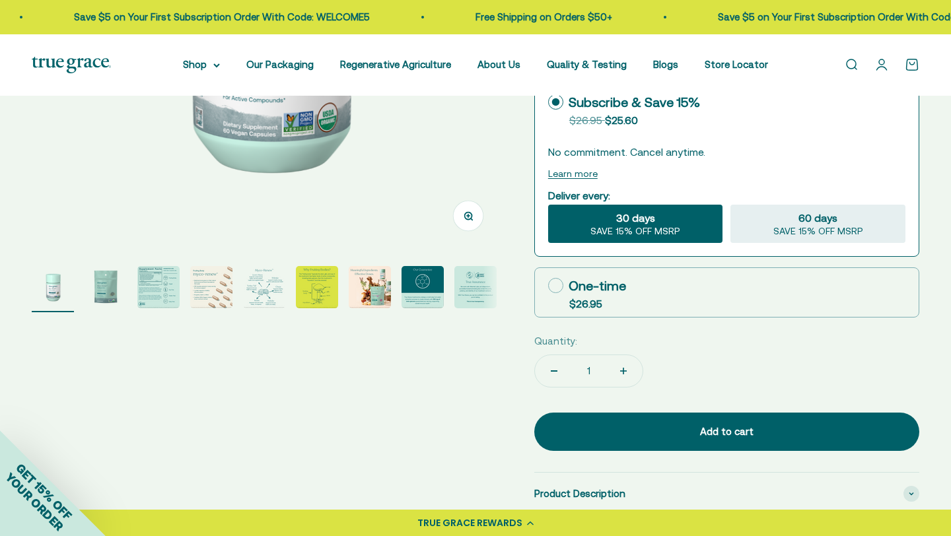
click at [234, 285] on page-dots at bounding box center [267, 289] width 471 height 46
click at [215, 285] on img "Go to item 4" at bounding box center [211, 287] width 42 height 42
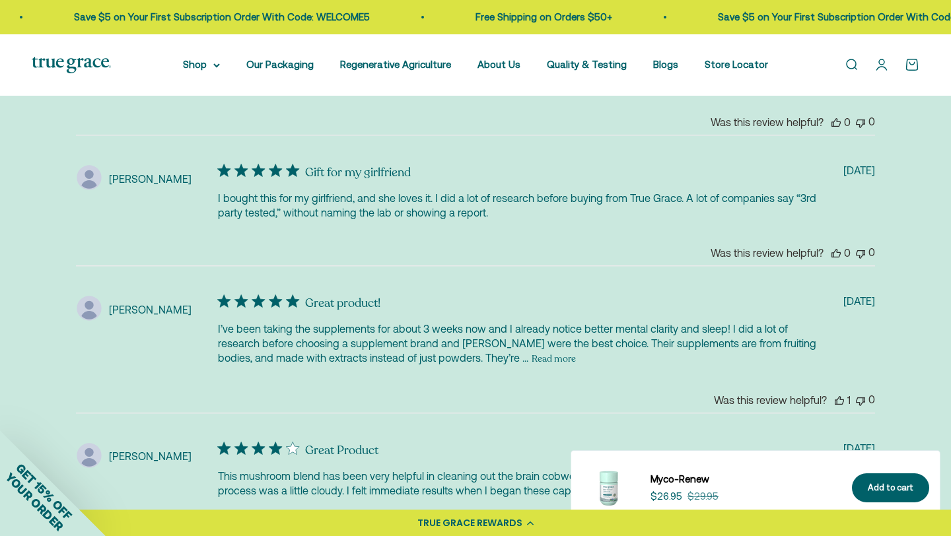
scroll to position [2934, 0]
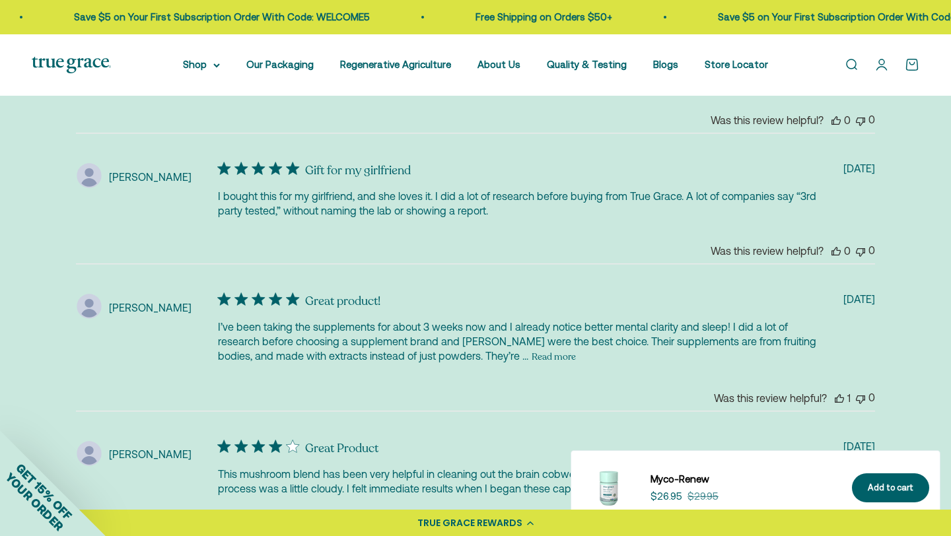
click at [532, 349] on button "Read more" at bounding box center [554, 357] width 44 height 16
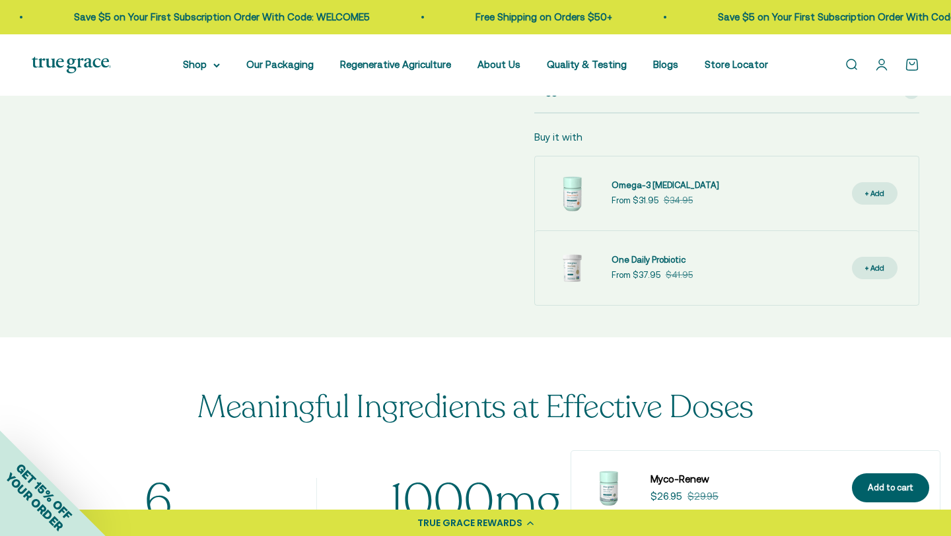
scroll to position [793, 0]
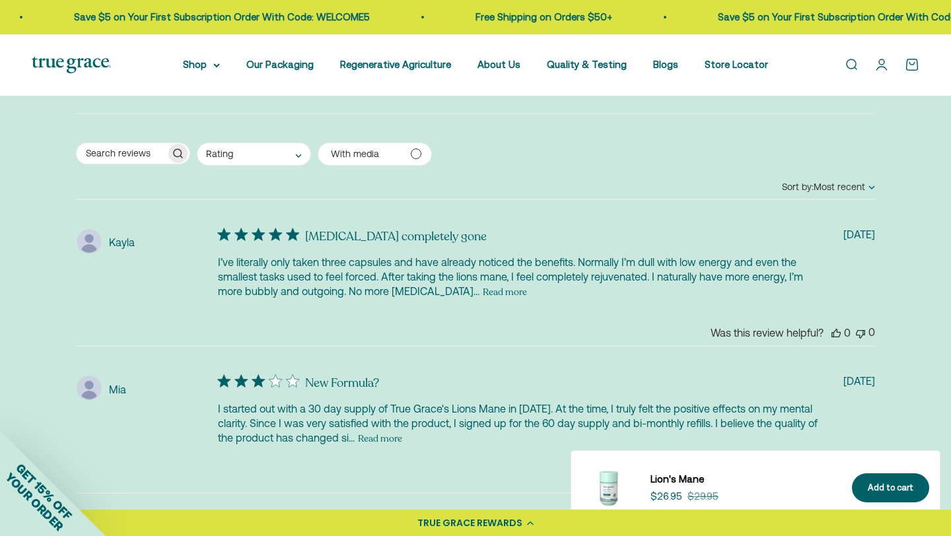
scroll to position [2885, 0]
click at [483, 283] on button "Read more" at bounding box center [505, 291] width 44 height 16
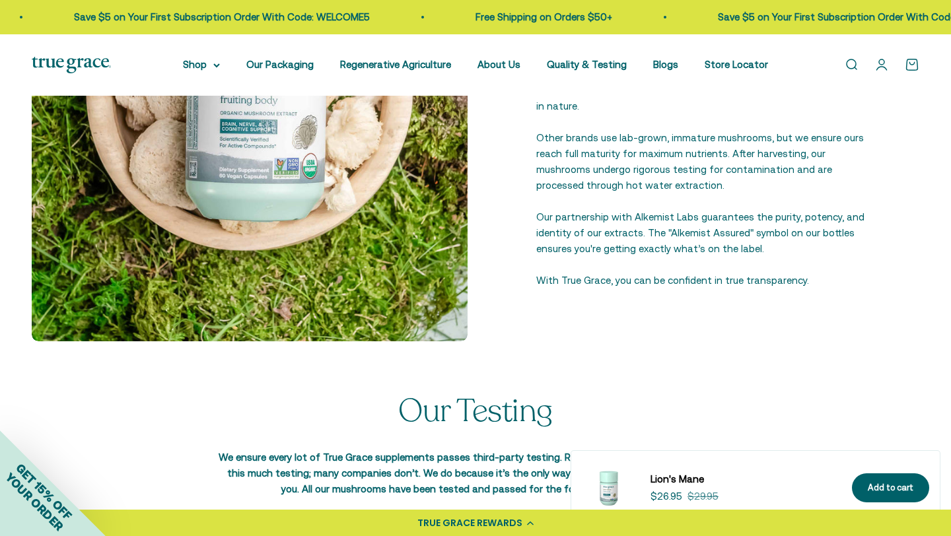
scroll to position [1600, 0]
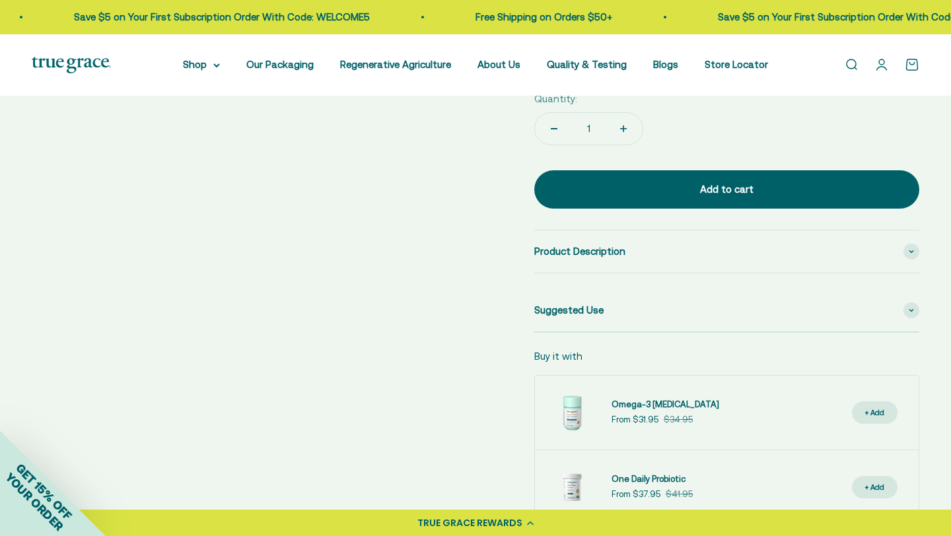
scroll to position [587, 0]
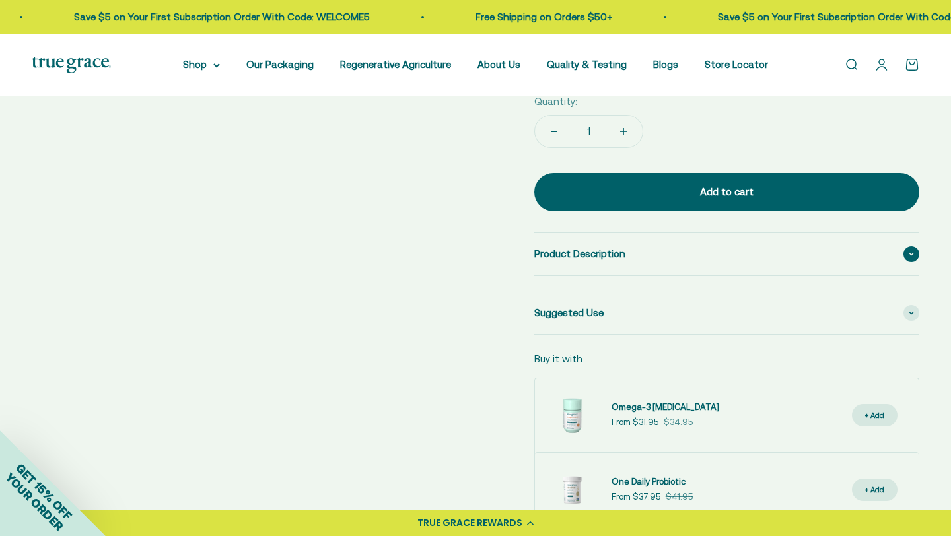
click at [653, 252] on div "Product Description" at bounding box center [726, 254] width 385 height 42
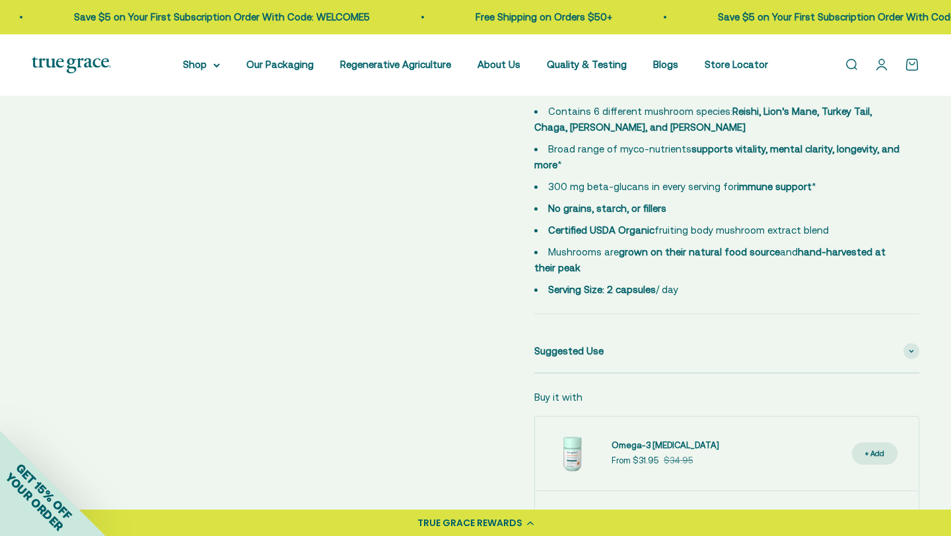
scroll to position [815, 0]
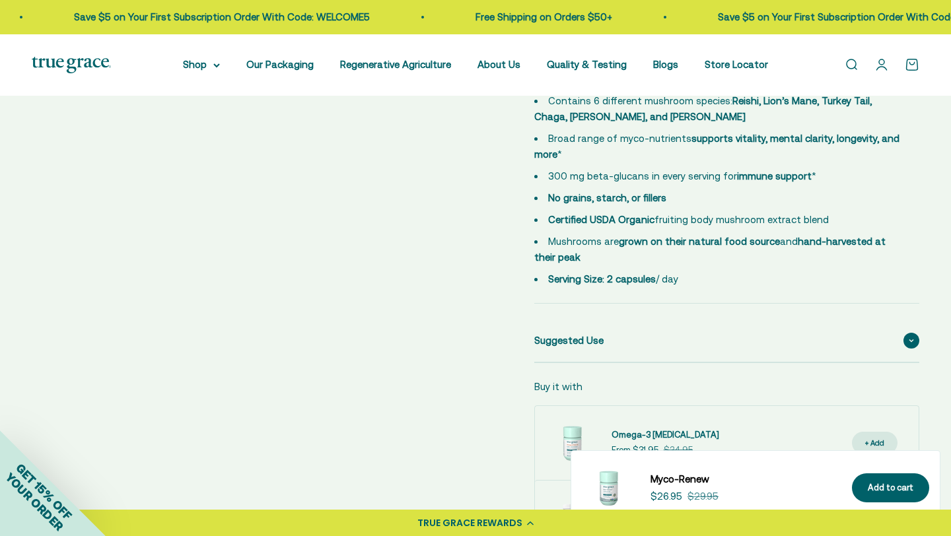
click at [738, 350] on div "Suggested Use" at bounding box center [726, 341] width 385 height 42
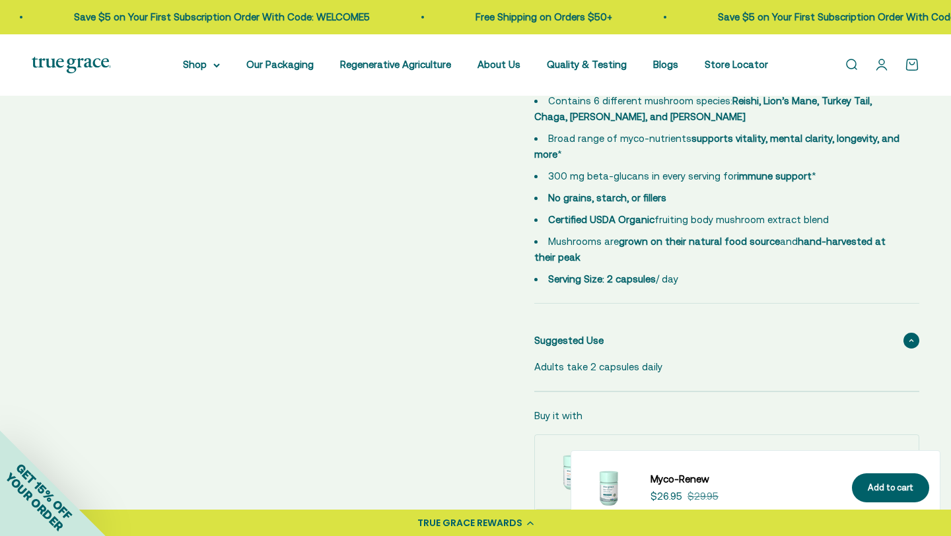
click at [738, 350] on div "Suggested Use" at bounding box center [726, 341] width 385 height 42
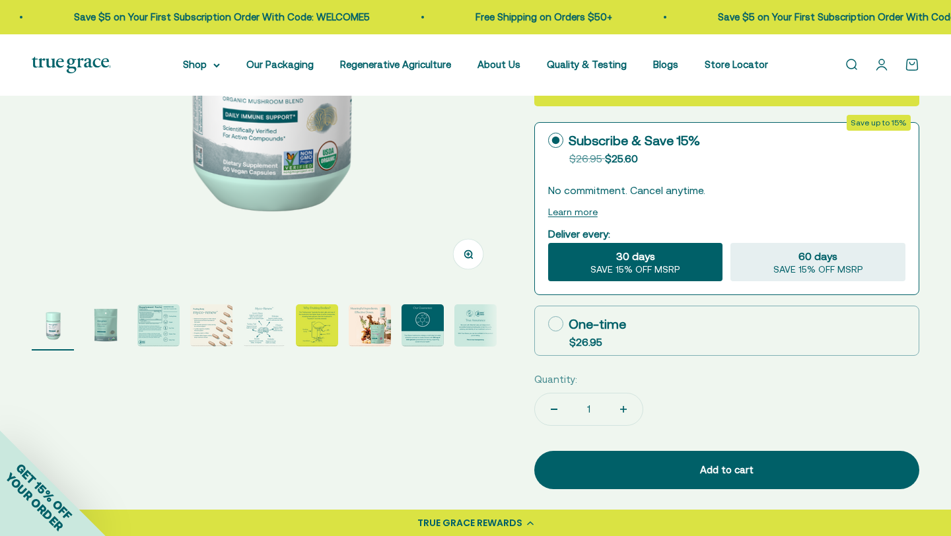
scroll to position [304, 0]
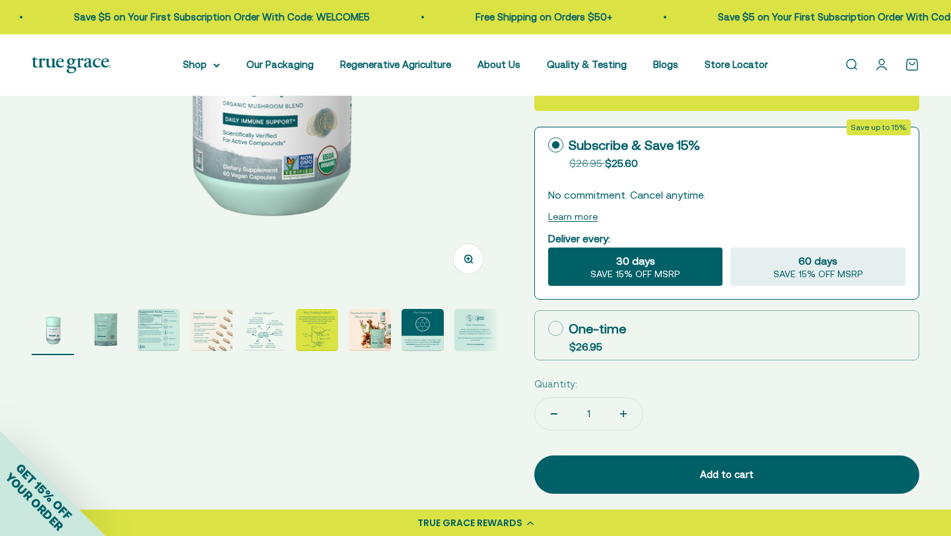
click at [149, 331] on img "Go to item 3" at bounding box center [158, 330] width 42 height 42
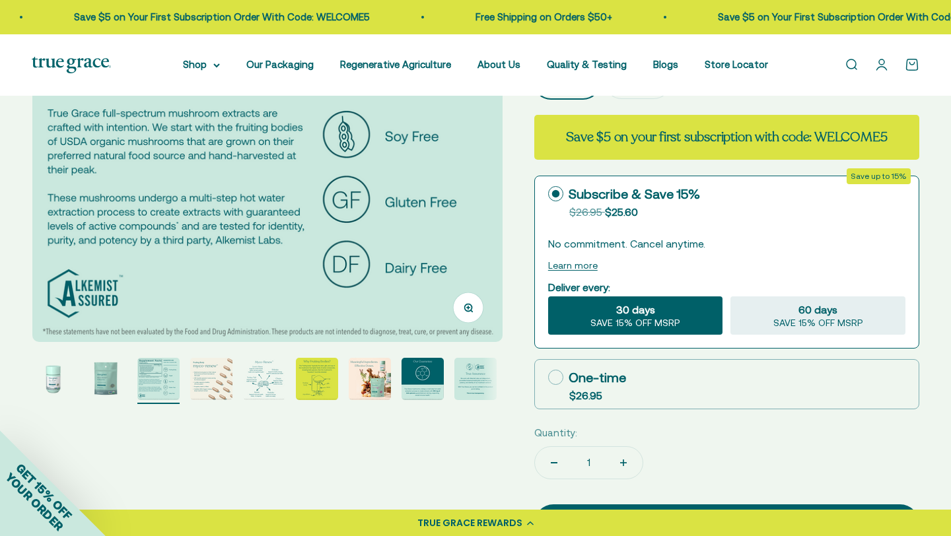
scroll to position [267, 0]
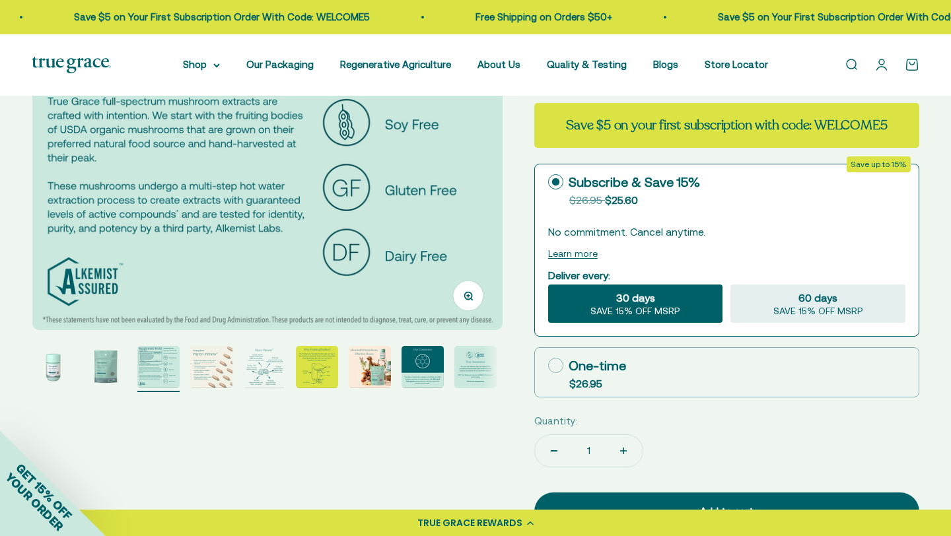
click at [252, 361] on img "Go to item 5" at bounding box center [264, 367] width 42 height 42
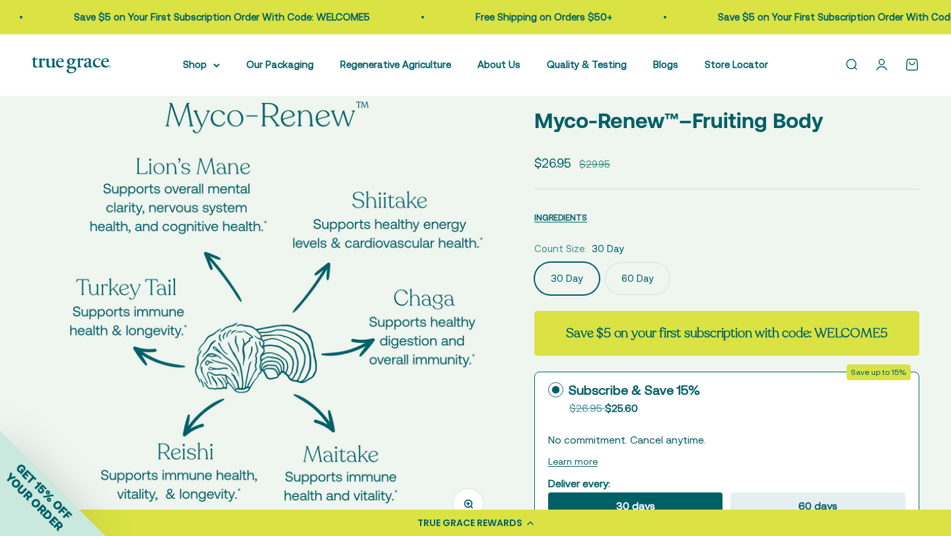
scroll to position [69, 0]
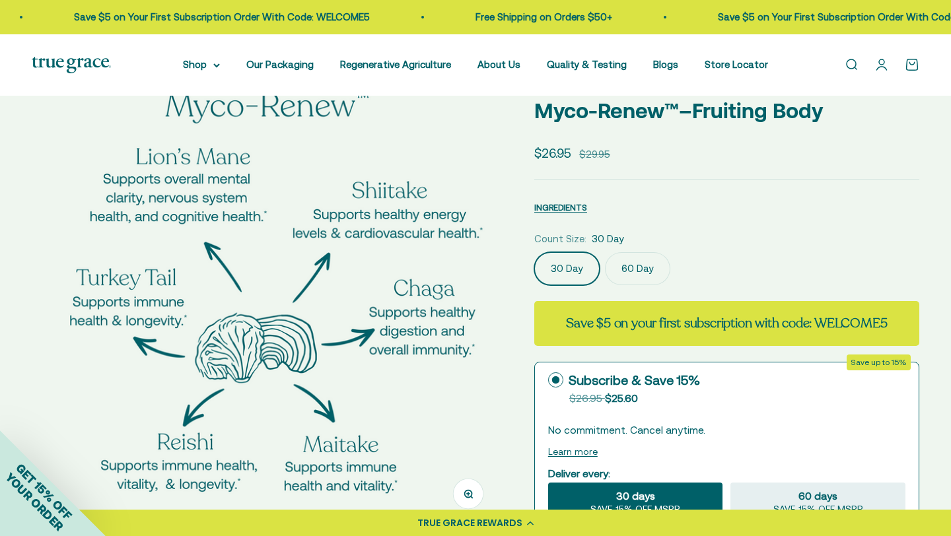
click at [488, 330] on img at bounding box center [267, 293] width 471 height 471
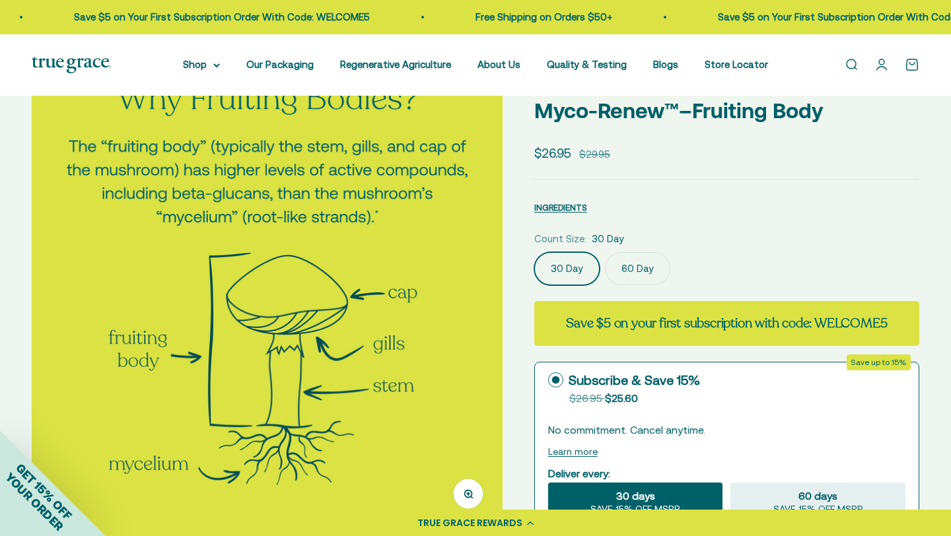
click at [488, 330] on img at bounding box center [267, 293] width 471 height 471
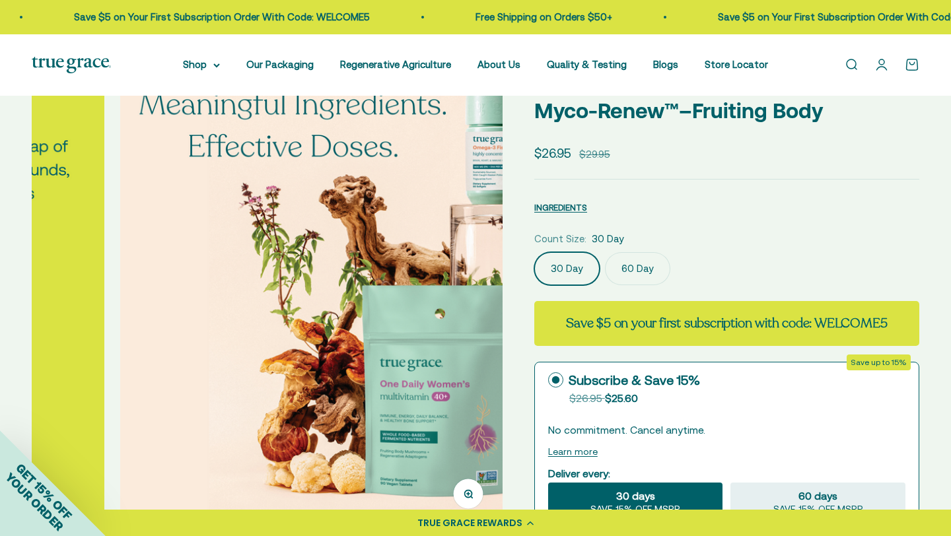
scroll to position [0, 2920]
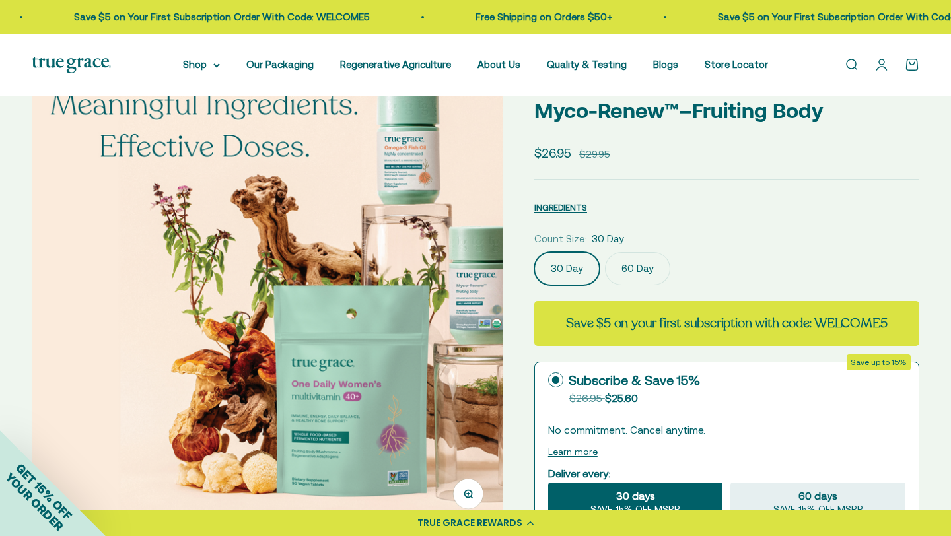
click at [488, 330] on img at bounding box center [267, 293] width 471 height 471
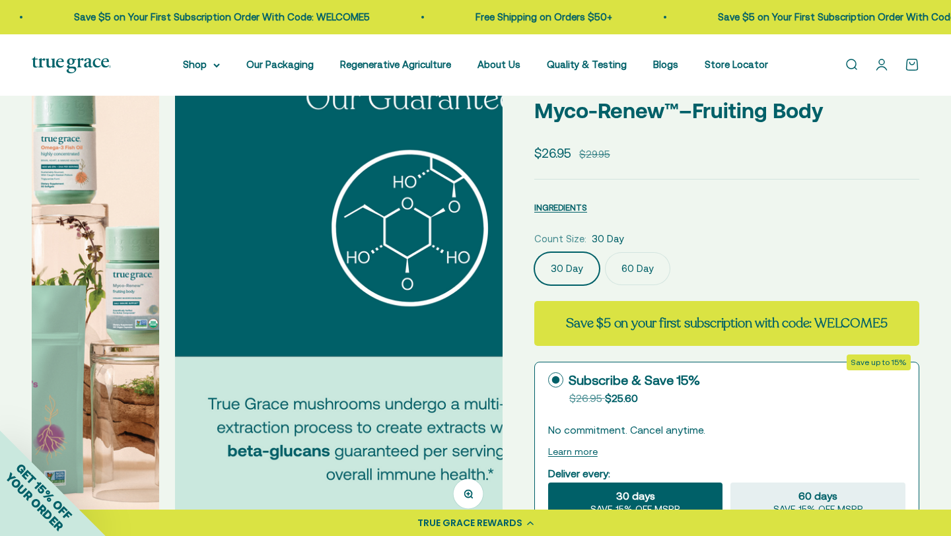
scroll to position [0, 3406]
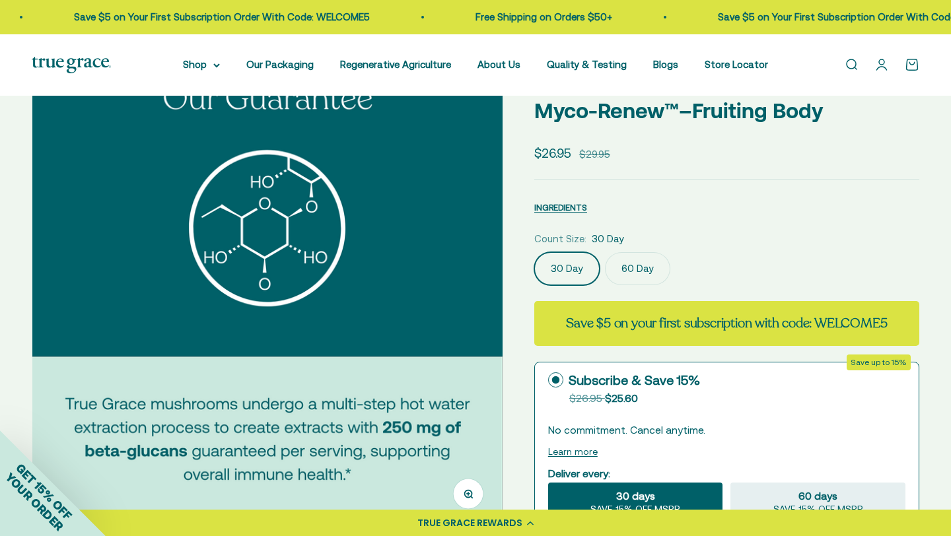
click at [488, 330] on img at bounding box center [267, 293] width 471 height 471
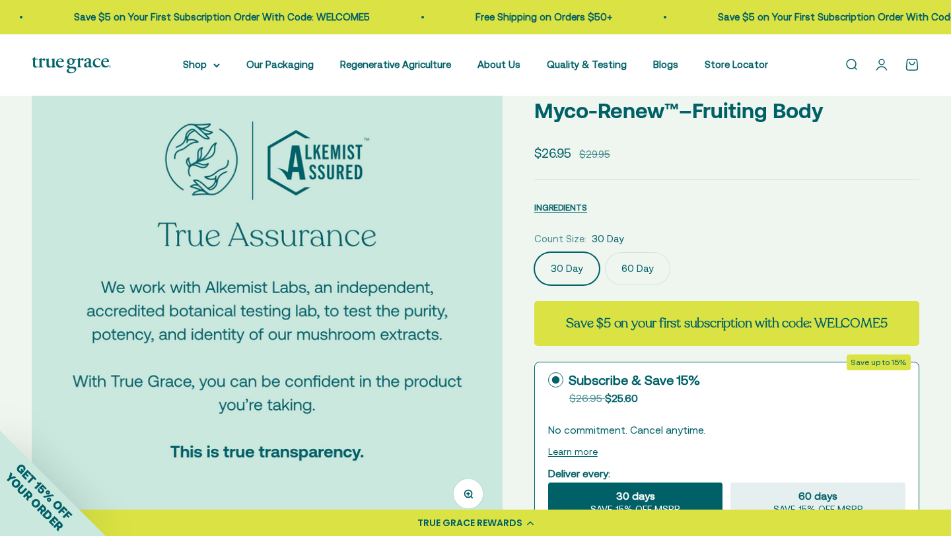
click at [488, 330] on img at bounding box center [267, 293] width 471 height 471
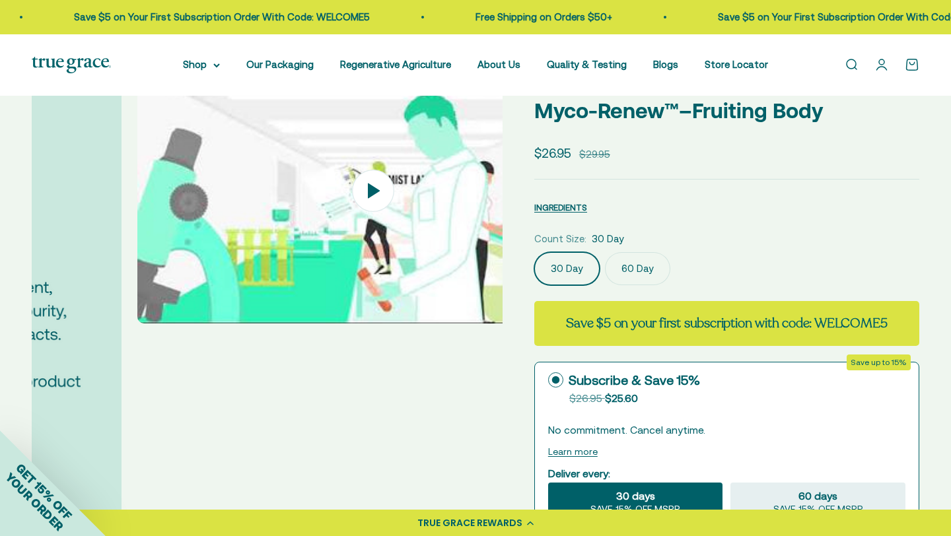
scroll to position [0, 4379]
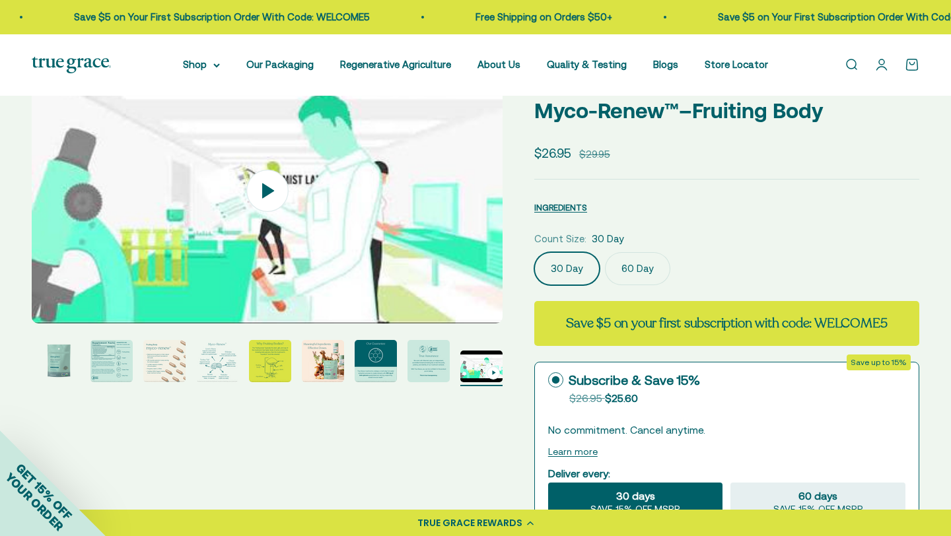
click at [488, 330] on product-gallery "Zoom Go to item 1 Go to item 2 Go to item 3 Go to item 4 Go to item 5 Go to ite…" at bounding box center [267, 222] width 471 height 328
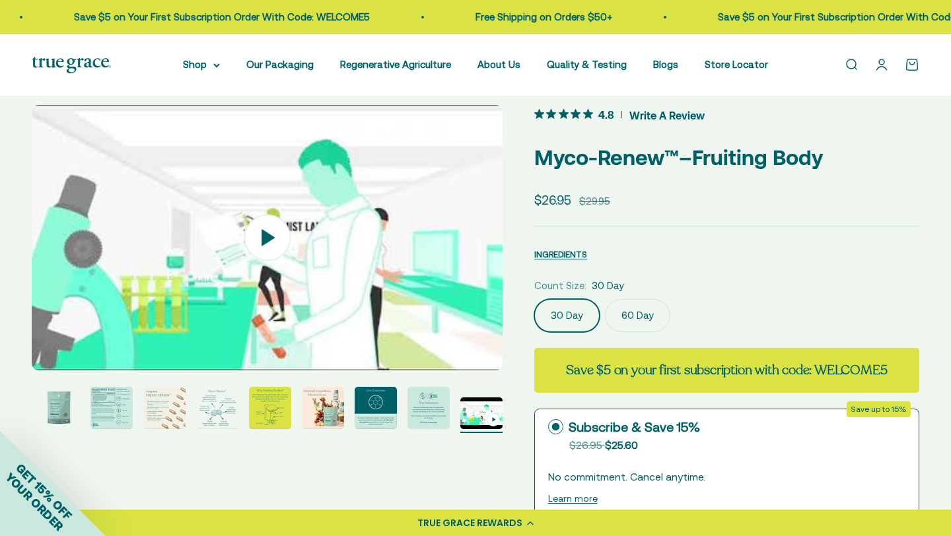
scroll to position [0, 0]
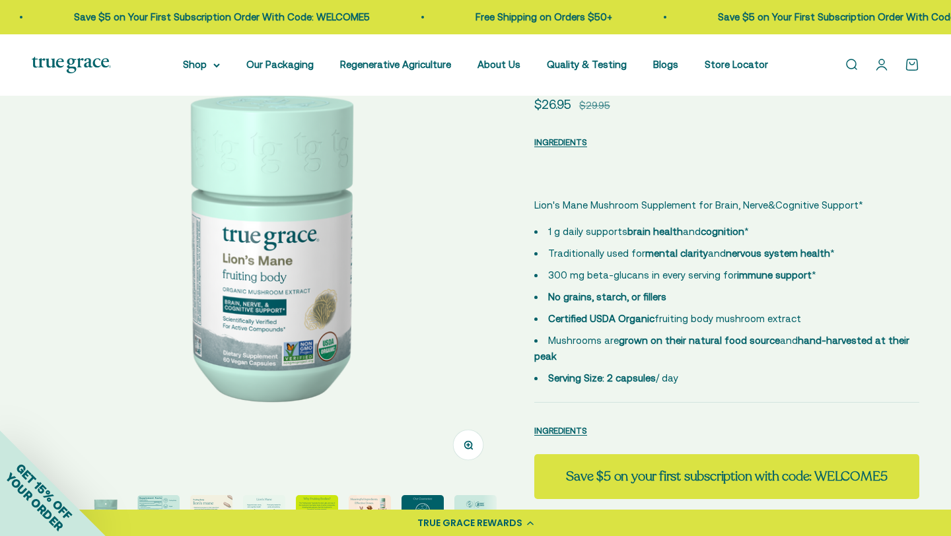
scroll to position [113, 0]
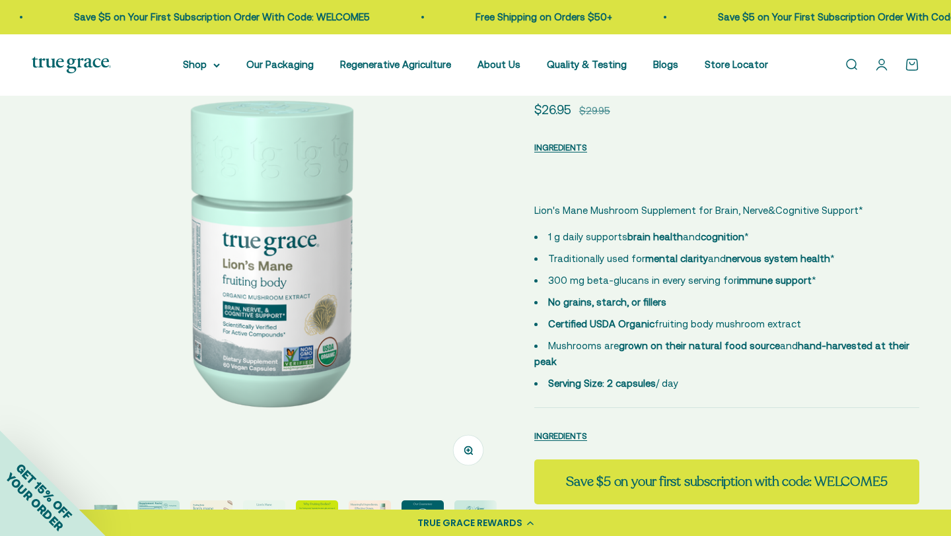
click at [451, 261] on img at bounding box center [267, 250] width 471 height 471
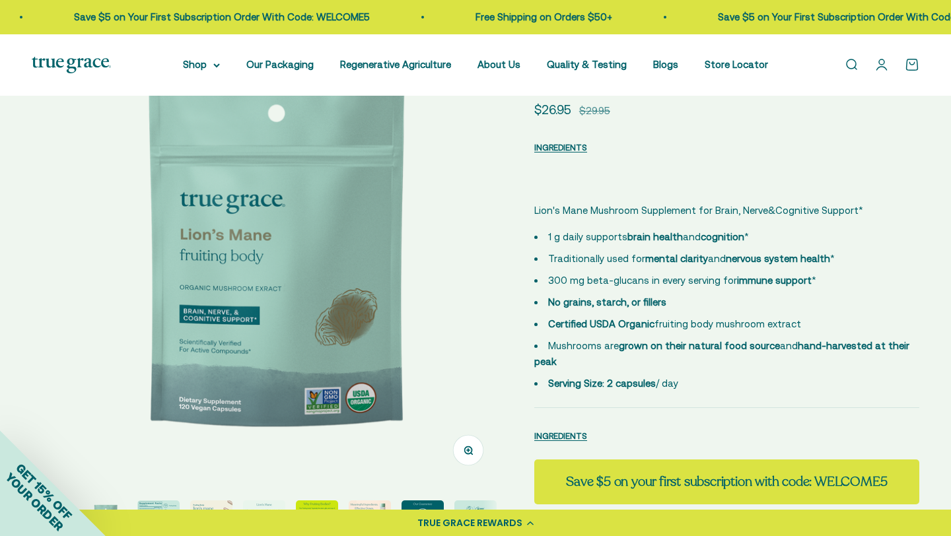
scroll to position [0, 487]
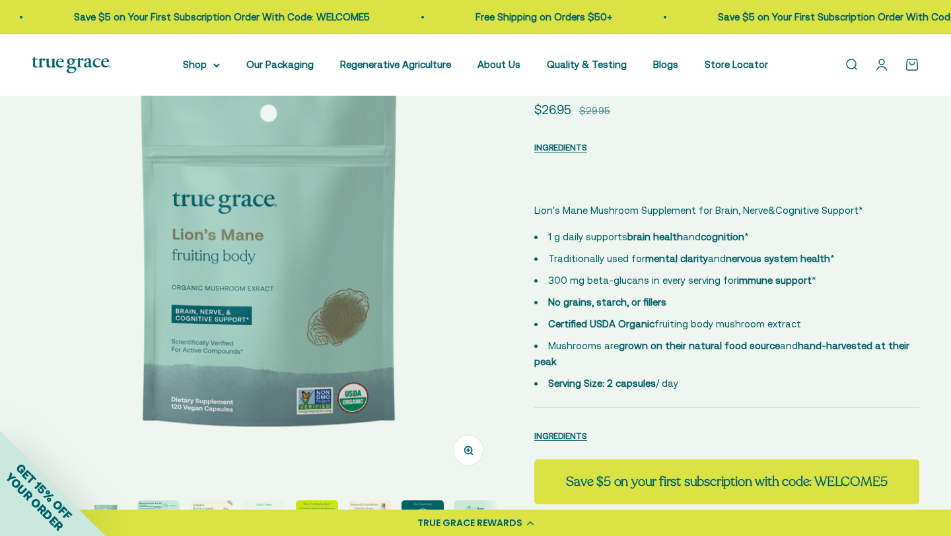
click at [449, 264] on img at bounding box center [267, 250] width 471 height 471
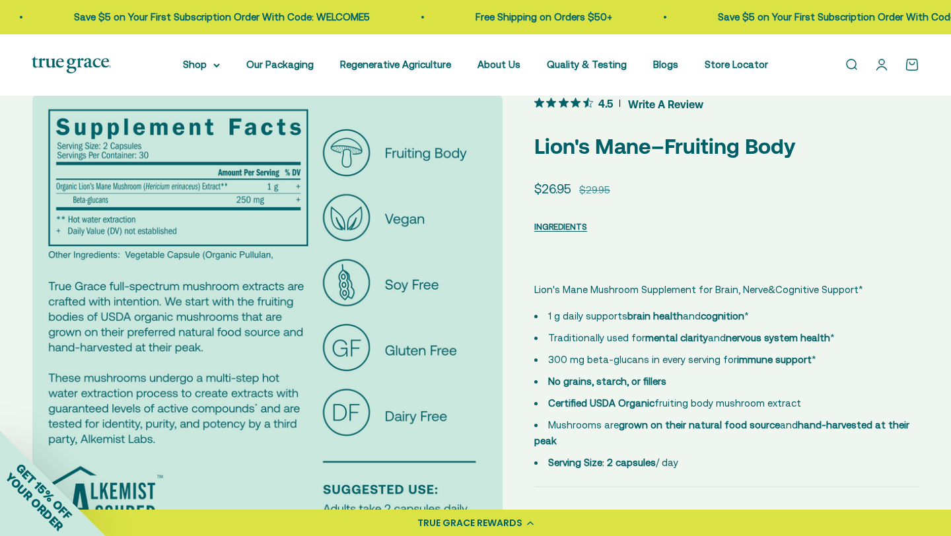
scroll to position [28, 0]
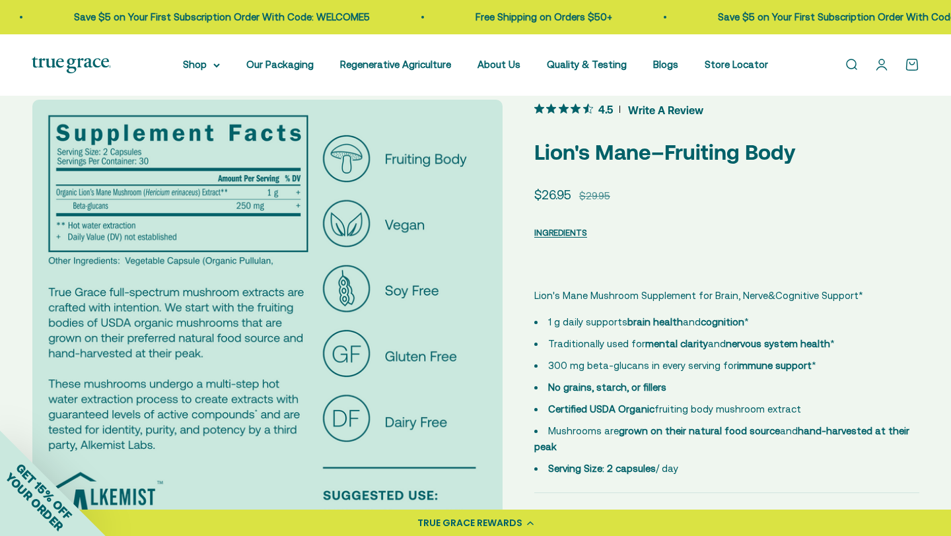
click at [441, 309] on img at bounding box center [267, 335] width 471 height 471
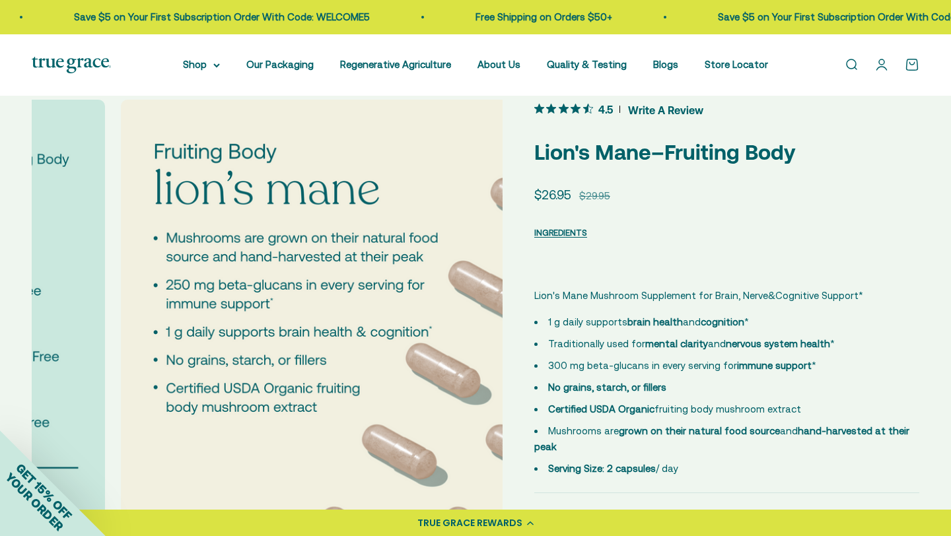
scroll to position [0, 1460]
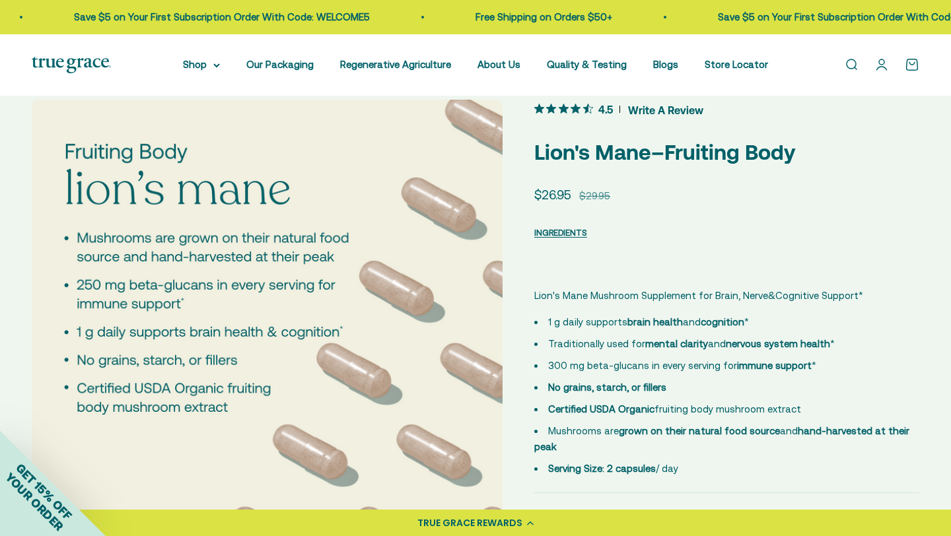
click at [447, 318] on img at bounding box center [267, 335] width 471 height 471
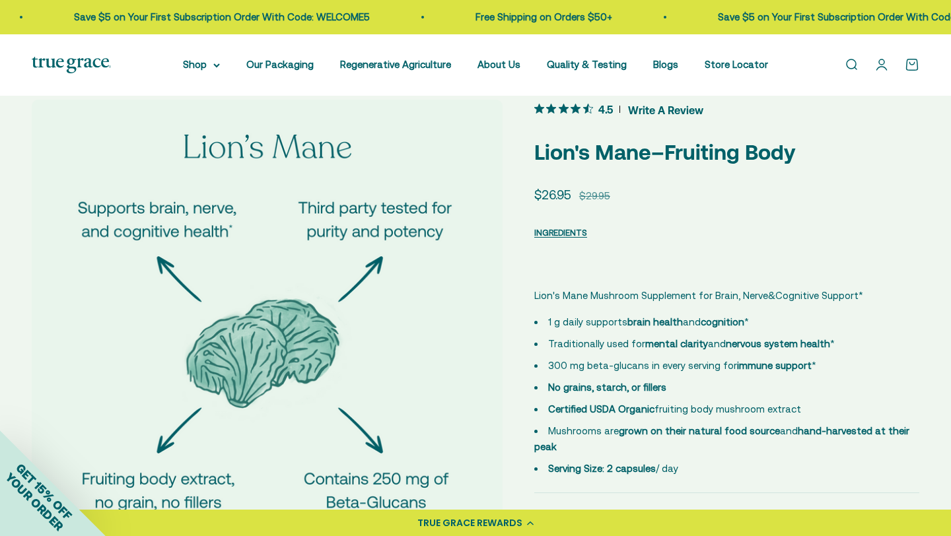
click at [447, 318] on img at bounding box center [267, 335] width 471 height 471
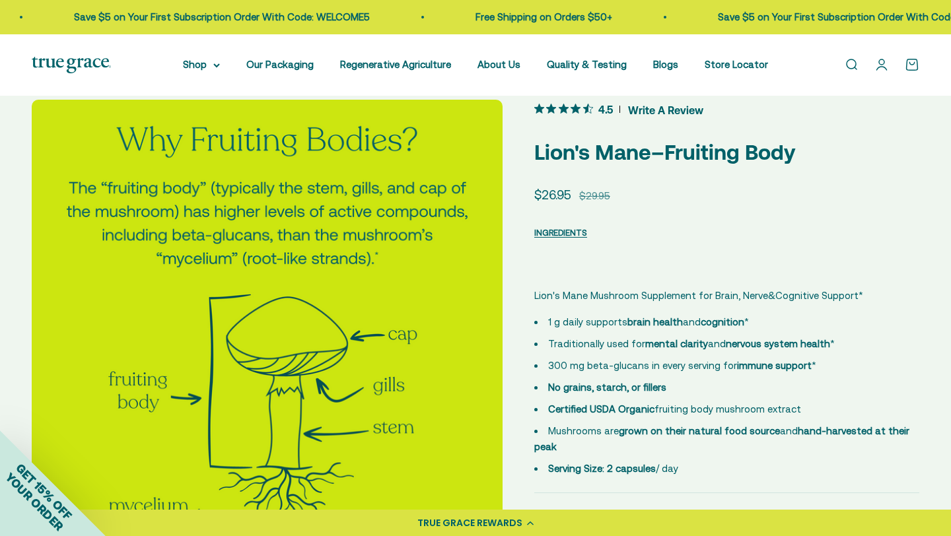
click at [447, 318] on img at bounding box center [267, 335] width 471 height 471
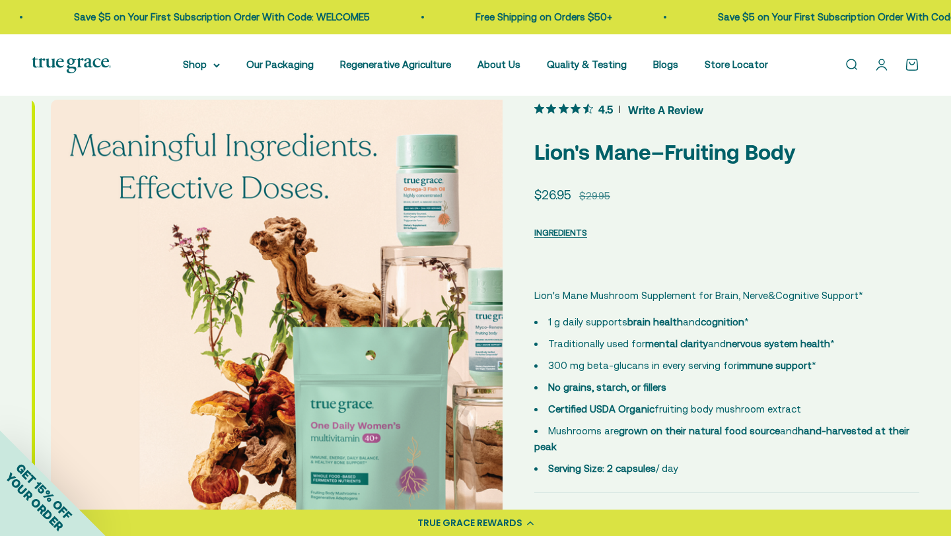
scroll to position [0, 2920]
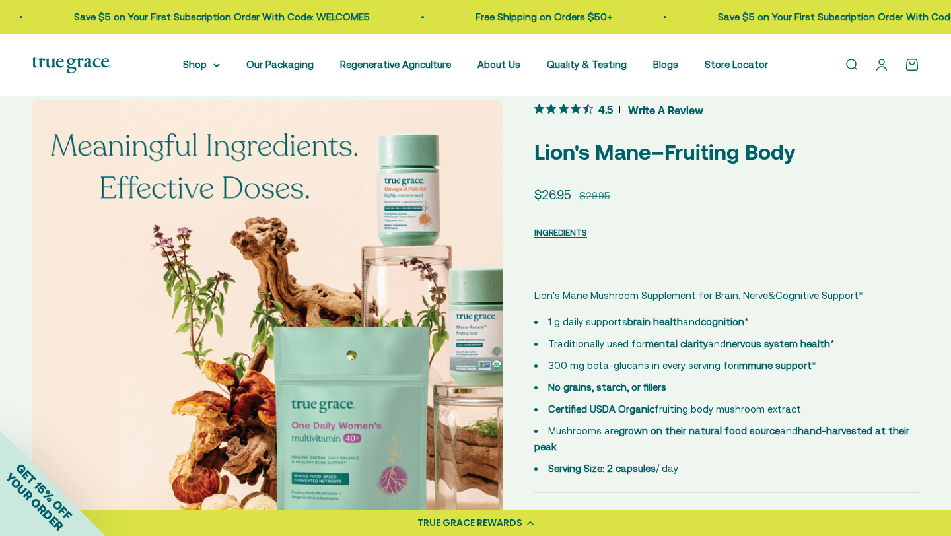
click at [447, 318] on img at bounding box center [267, 335] width 471 height 471
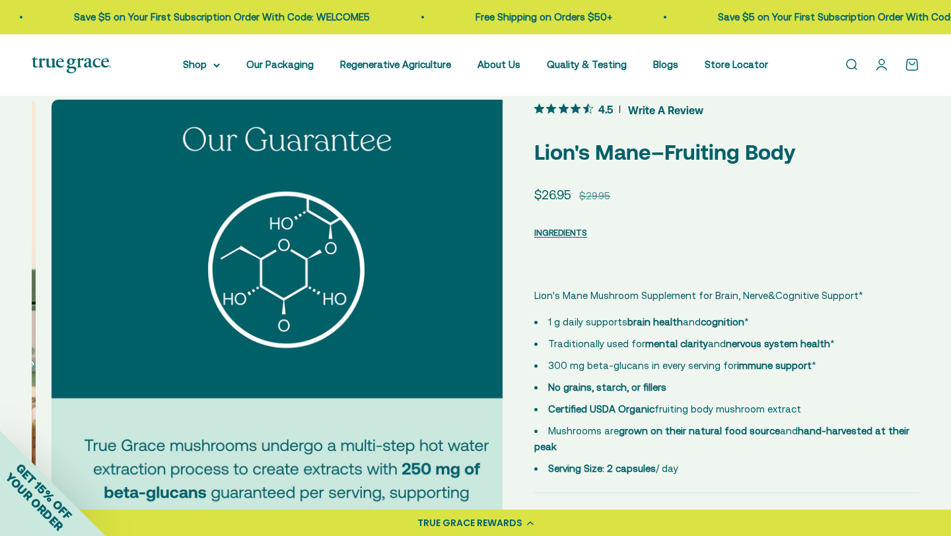
scroll to position [0, 3406]
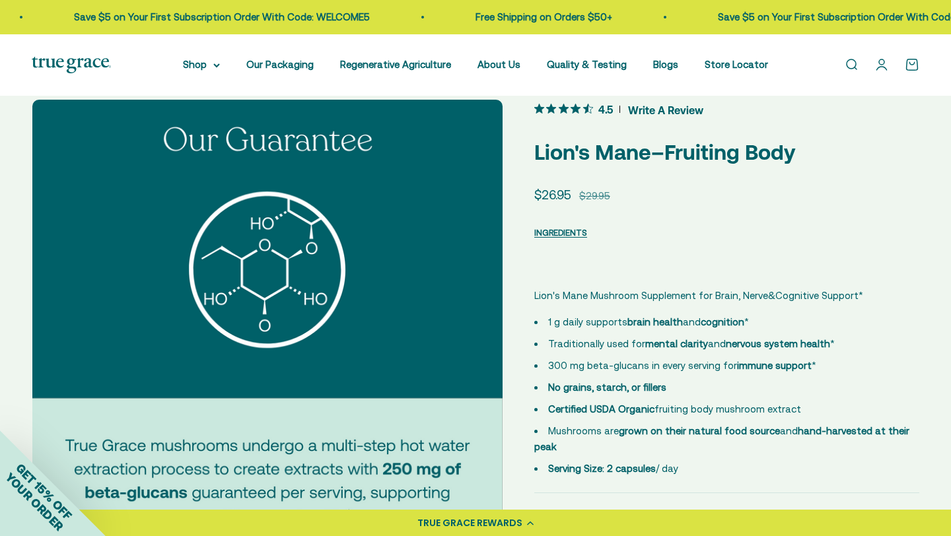
click at [59, 297] on img at bounding box center [267, 335] width 471 height 471
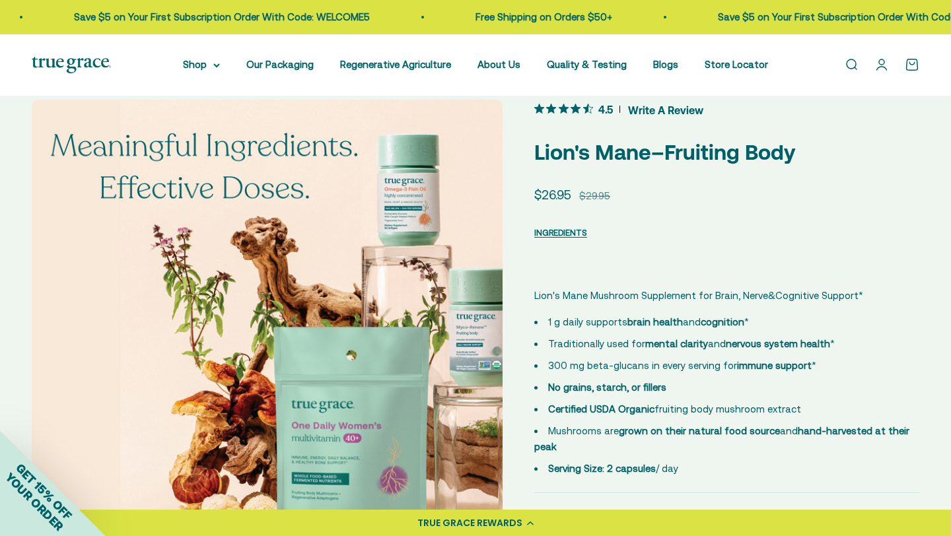
click at [59, 297] on img at bounding box center [267, 335] width 471 height 471
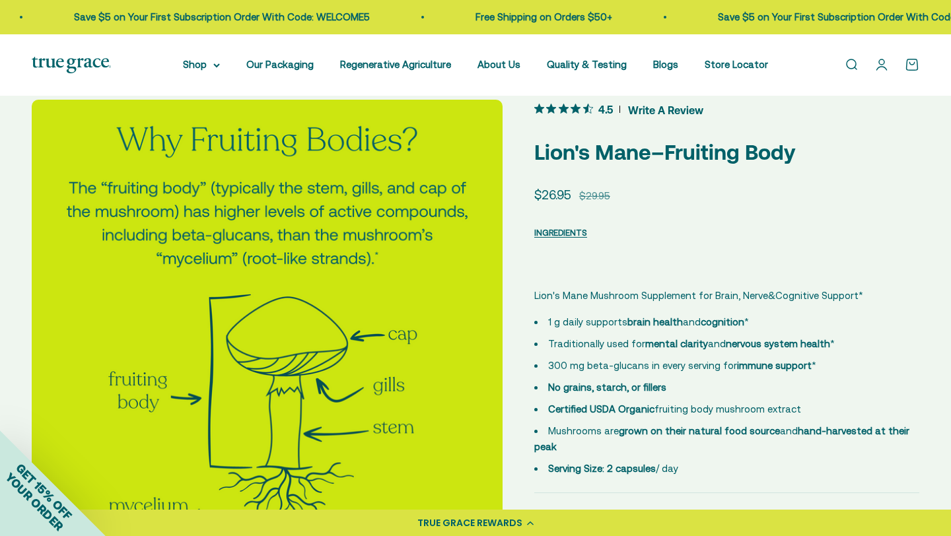
click at [59, 297] on img at bounding box center [267, 335] width 471 height 471
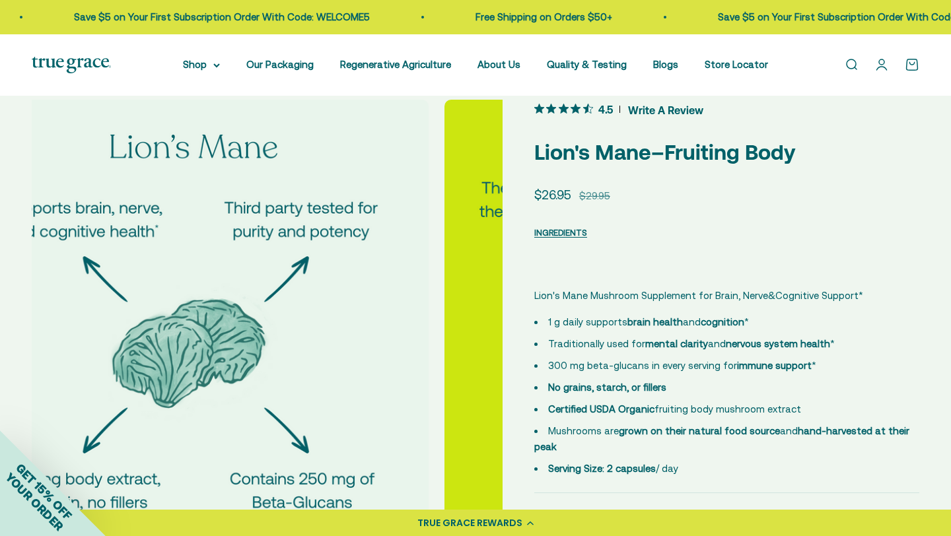
scroll to position [0, 1946]
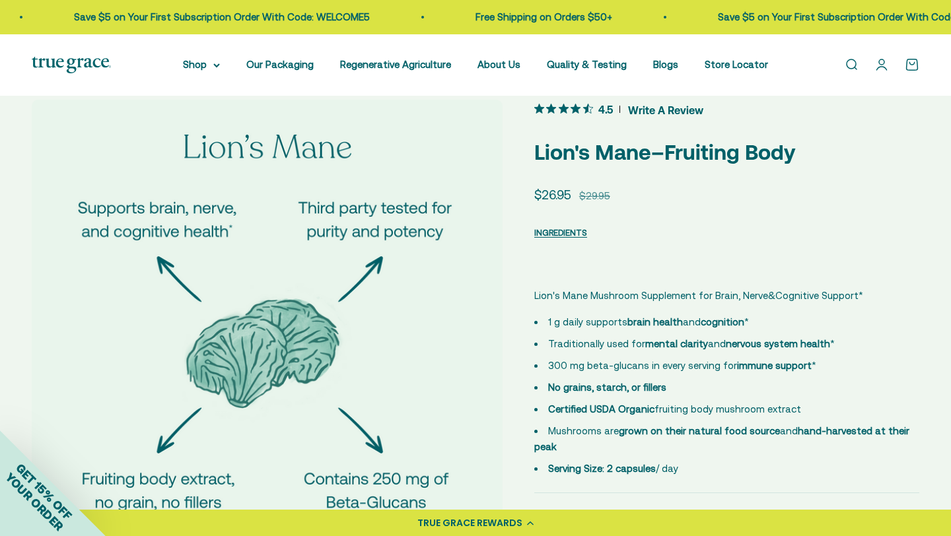
click at [59, 301] on img at bounding box center [267, 335] width 471 height 471
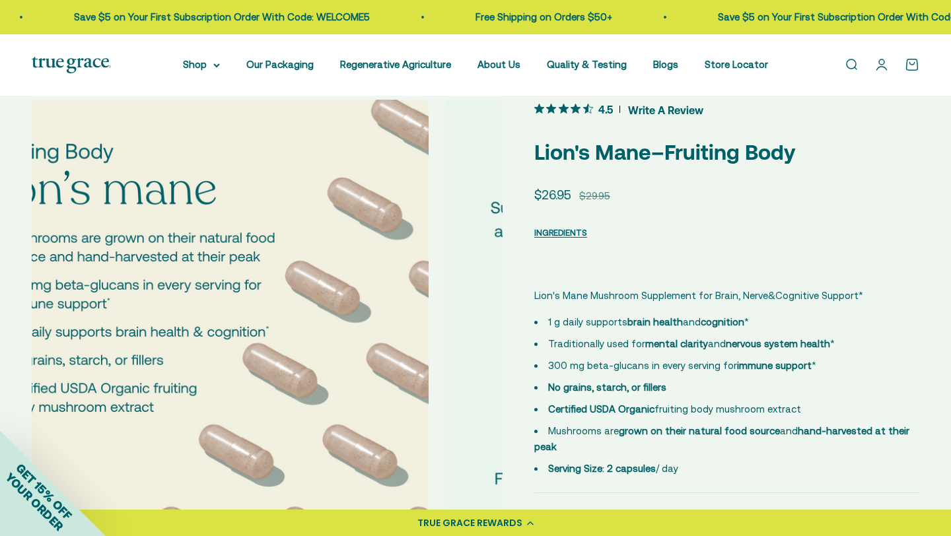
scroll to position [0, 1460]
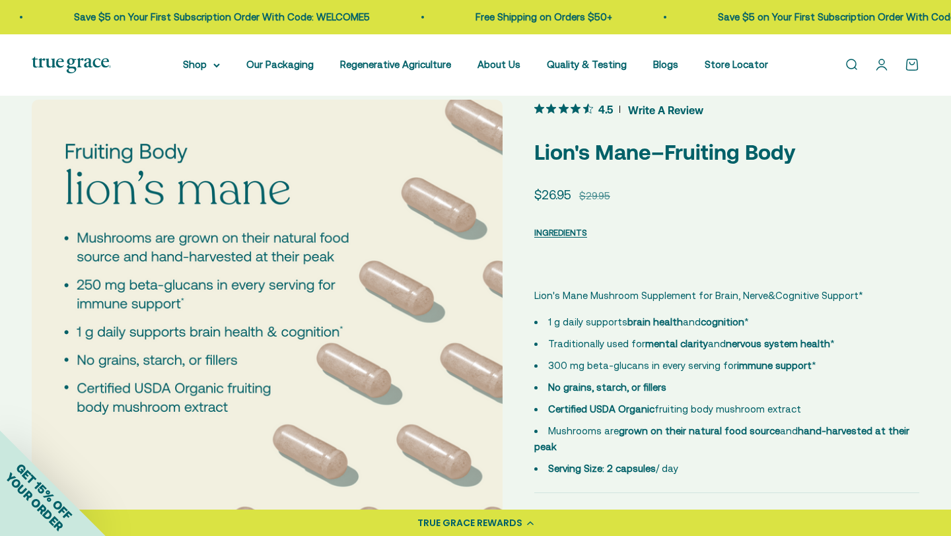
click at [85, 318] on img at bounding box center [267, 335] width 471 height 471
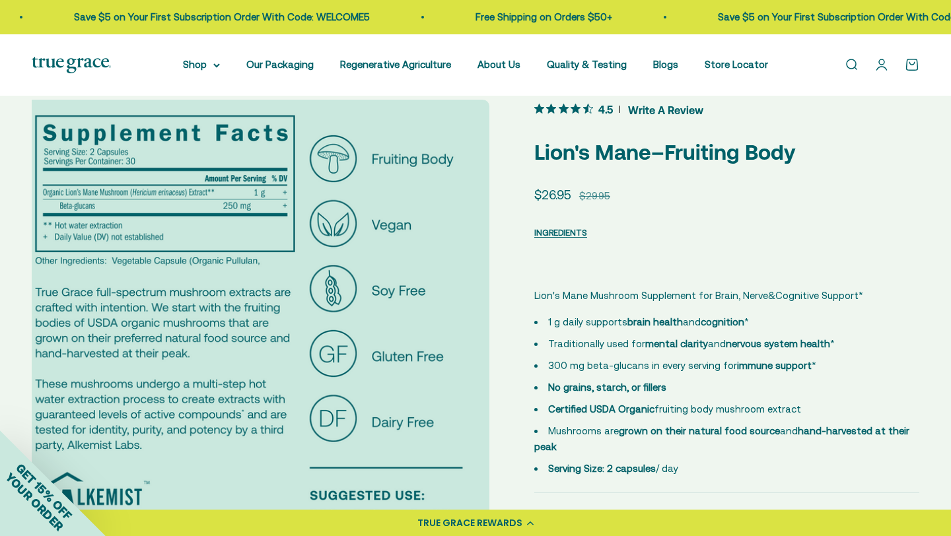
scroll to position [0, 973]
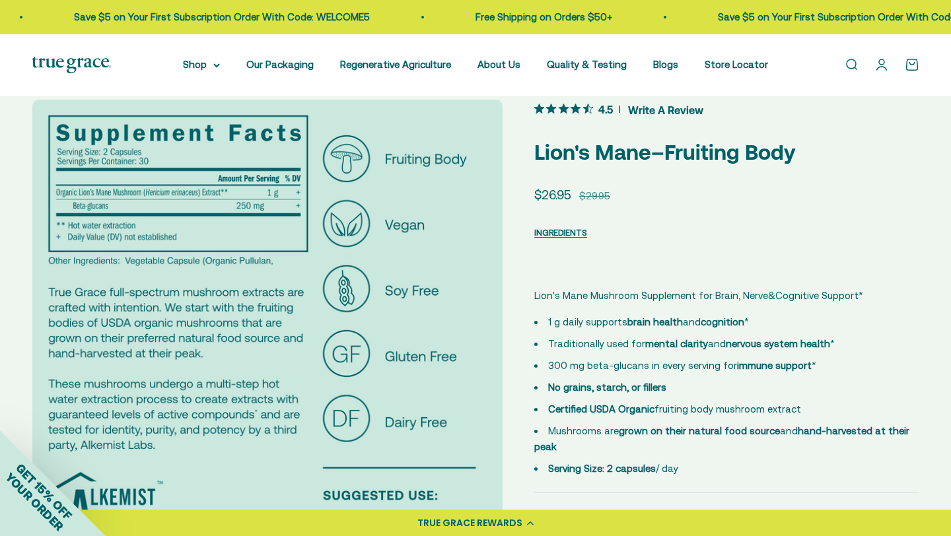
click at [53, 261] on img at bounding box center [267, 335] width 471 height 471
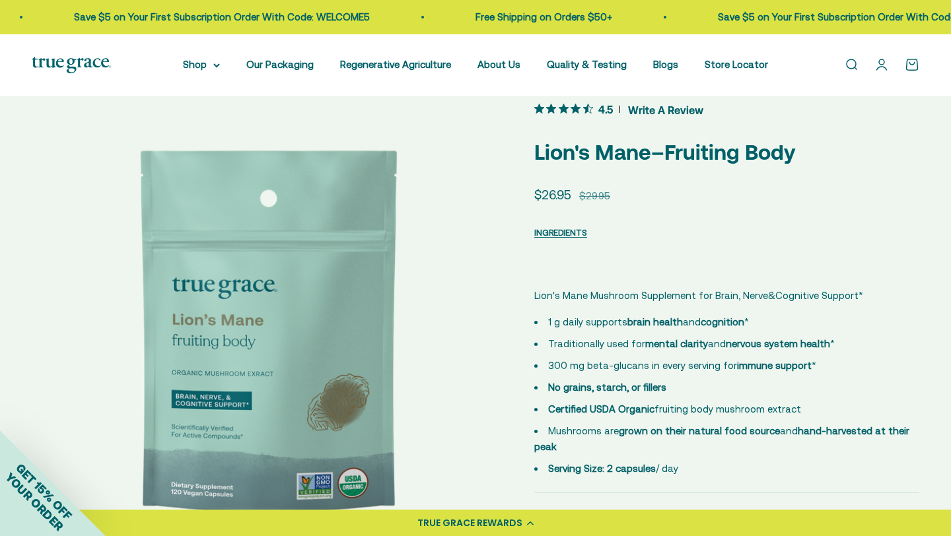
click at [52, 261] on img at bounding box center [267, 335] width 471 height 471
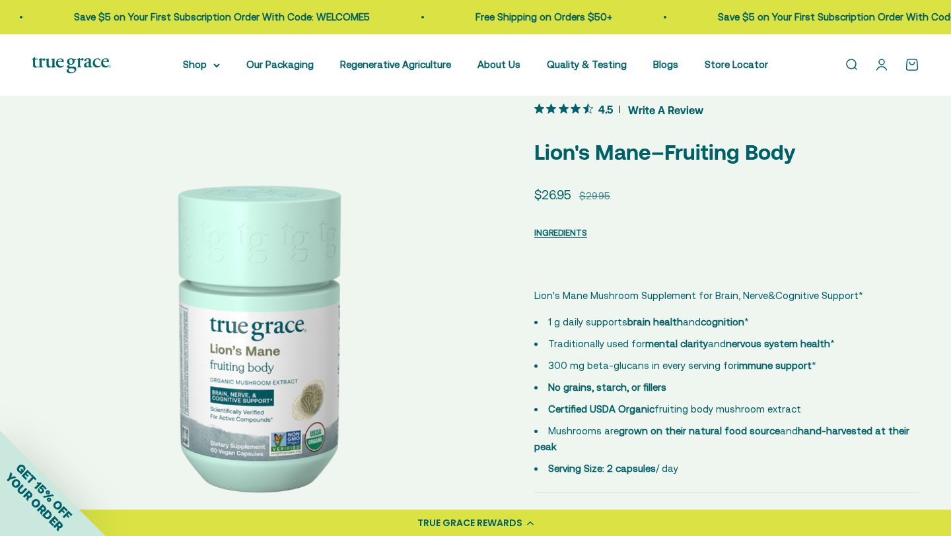
scroll to position [0, 0]
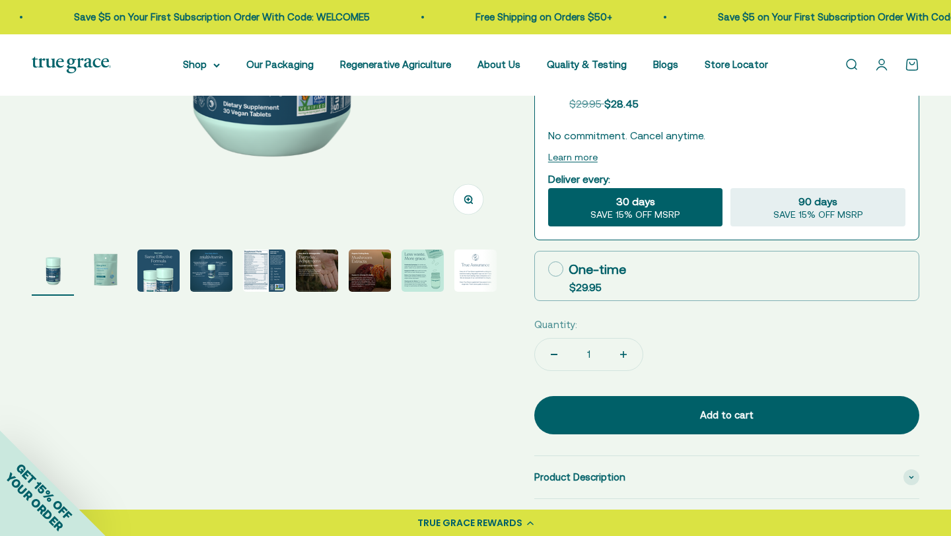
scroll to position [345, 0]
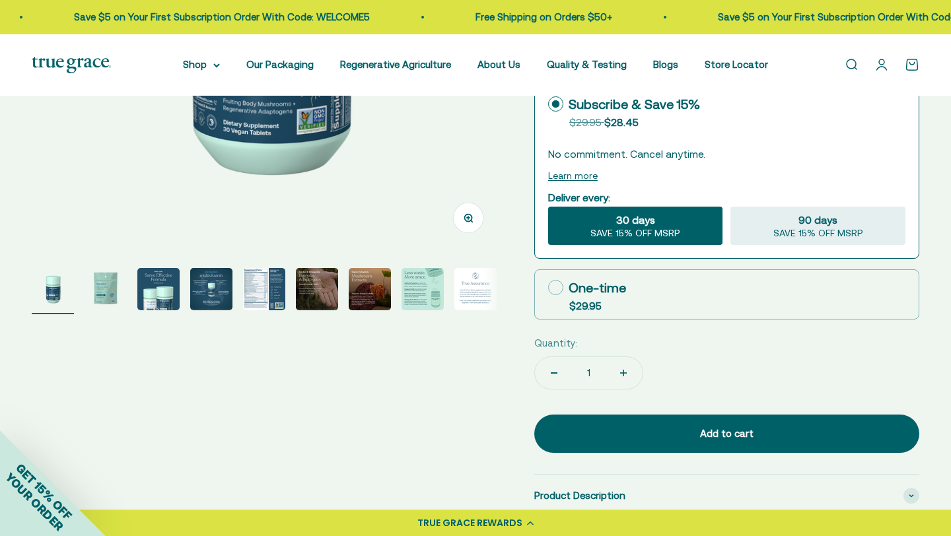
click at [265, 285] on img "Go to item 5" at bounding box center [264, 289] width 42 height 42
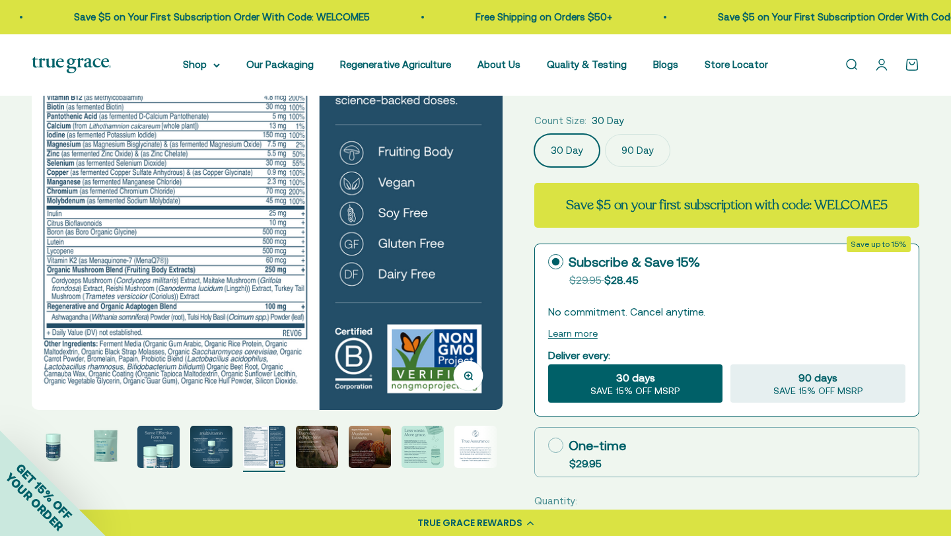
scroll to position [187, 0]
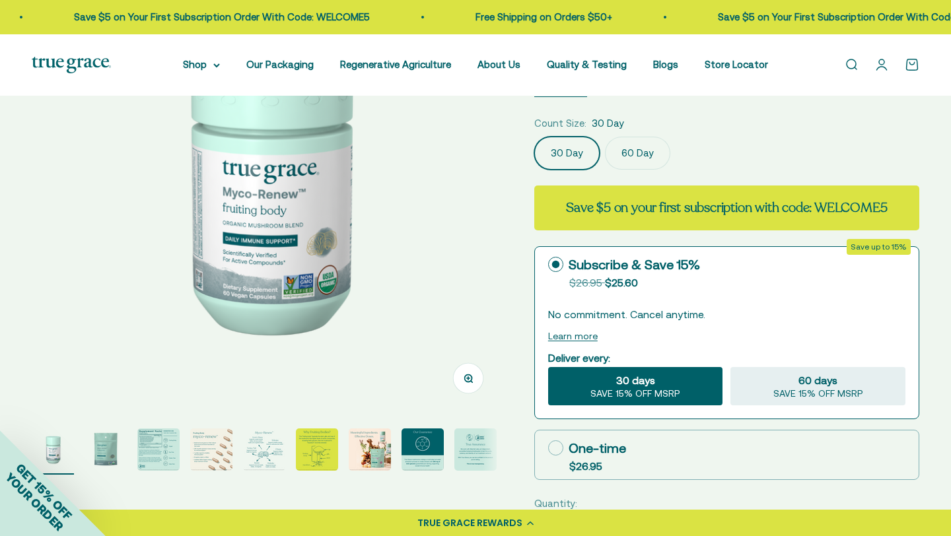
scroll to position [186, 0]
click at [269, 453] on img "Go to item 5" at bounding box center [264, 449] width 42 height 42
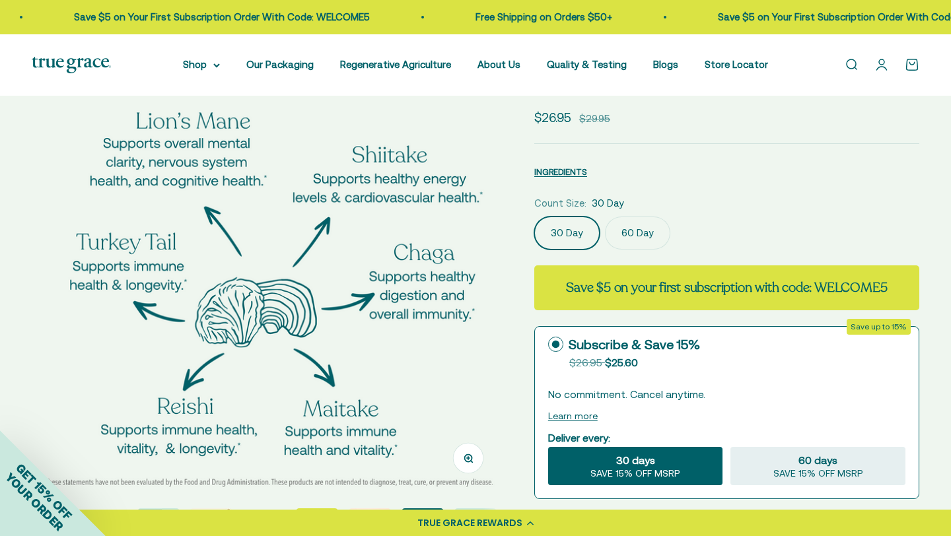
scroll to position [0, 0]
